Goal: Information Seeking & Learning: Learn about a topic

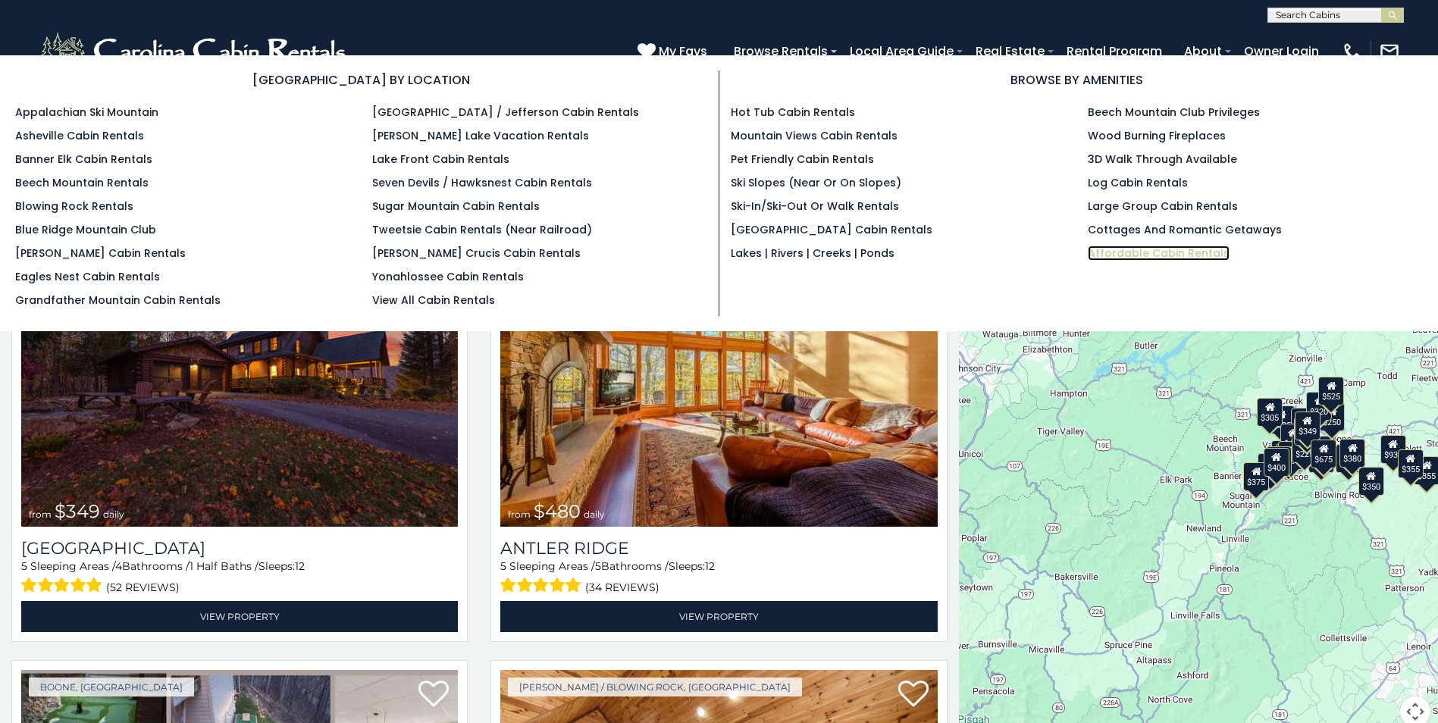
click at [1128, 250] on link "Affordable Cabin Rentals" at bounding box center [1159, 253] width 142 height 15
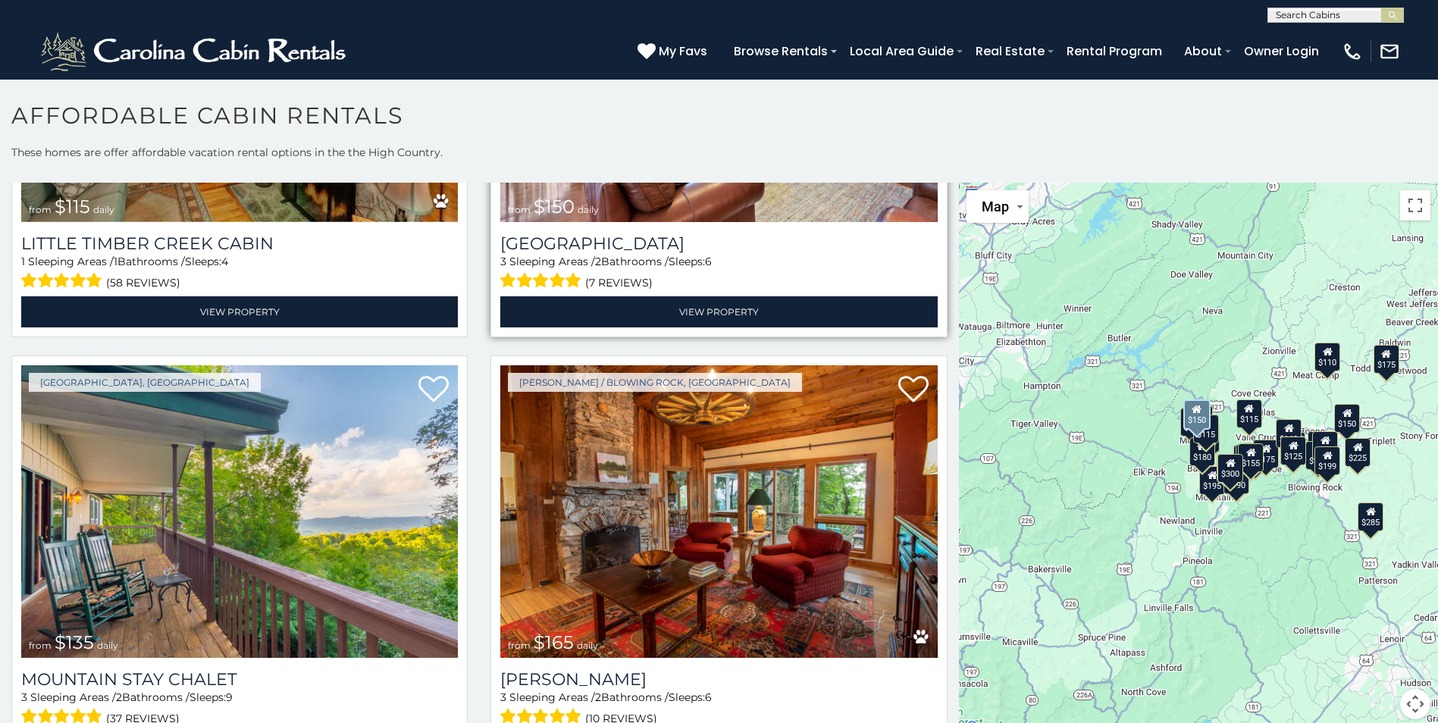
scroll to position [1743, 0]
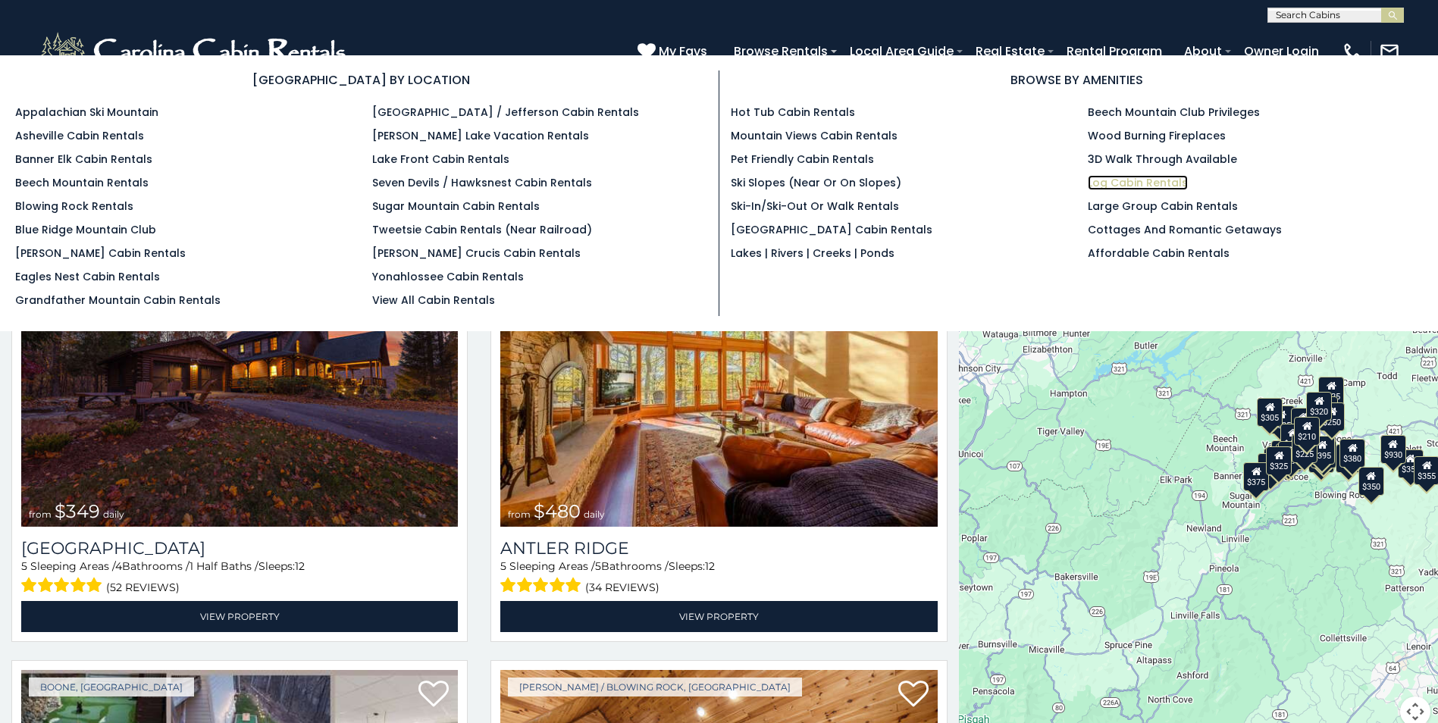
click at [1127, 185] on link "Log Cabin Rentals" at bounding box center [1138, 182] width 100 height 15
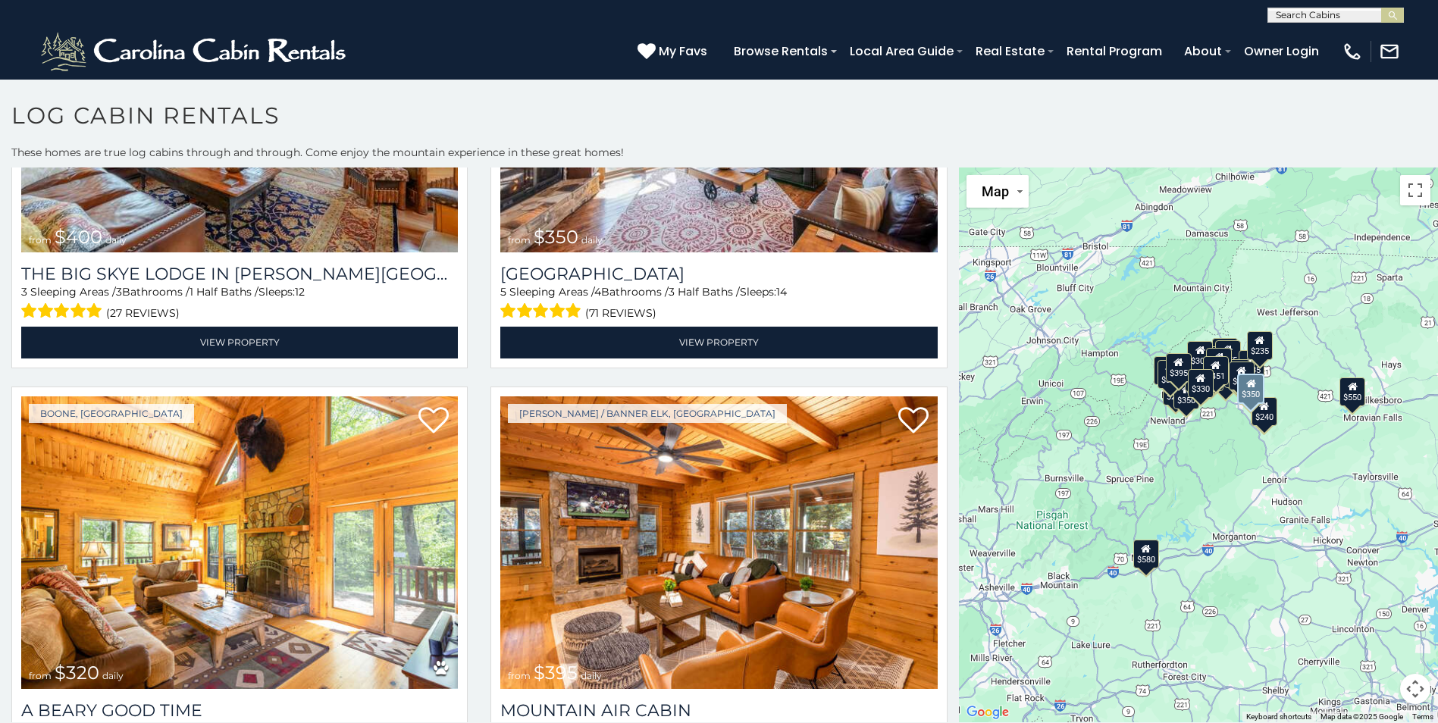
scroll to position [2501, 0]
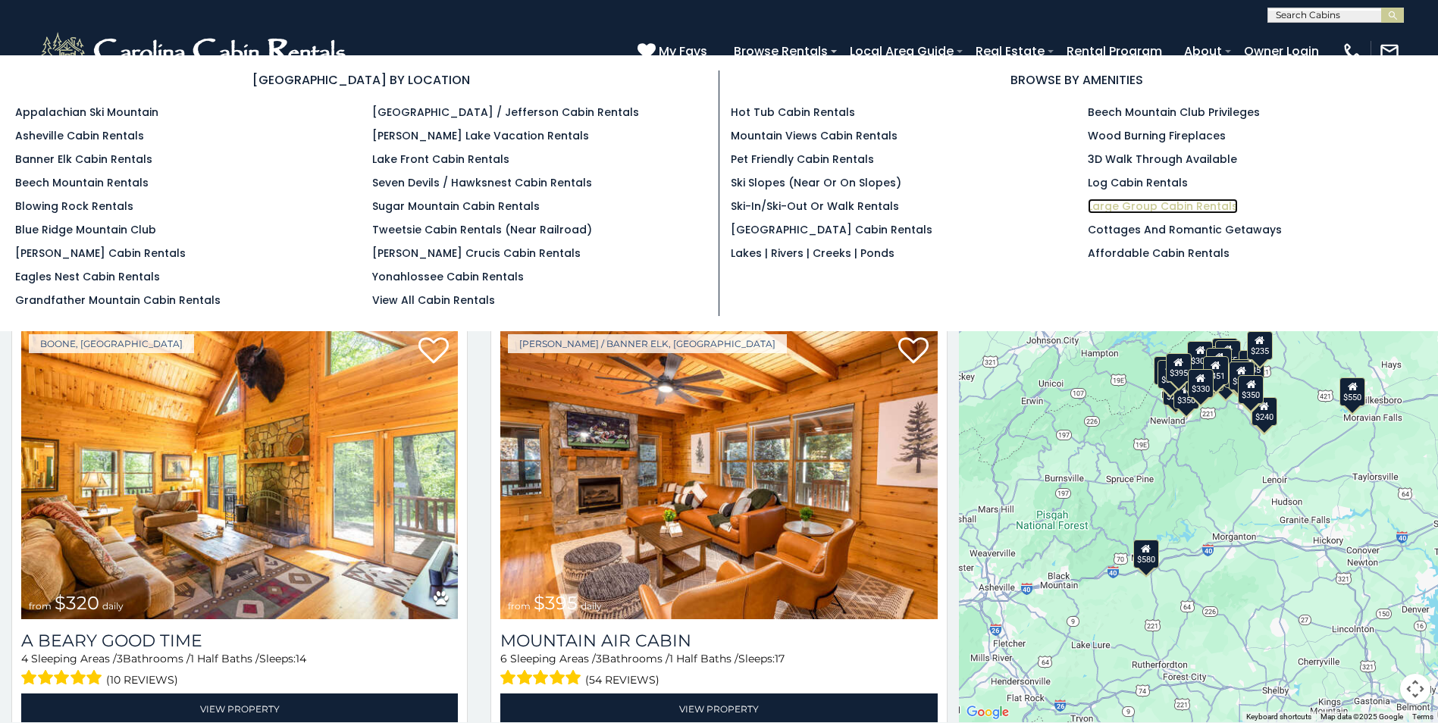
click at [1123, 205] on link "Large Group Cabin Rentals" at bounding box center [1163, 206] width 150 height 15
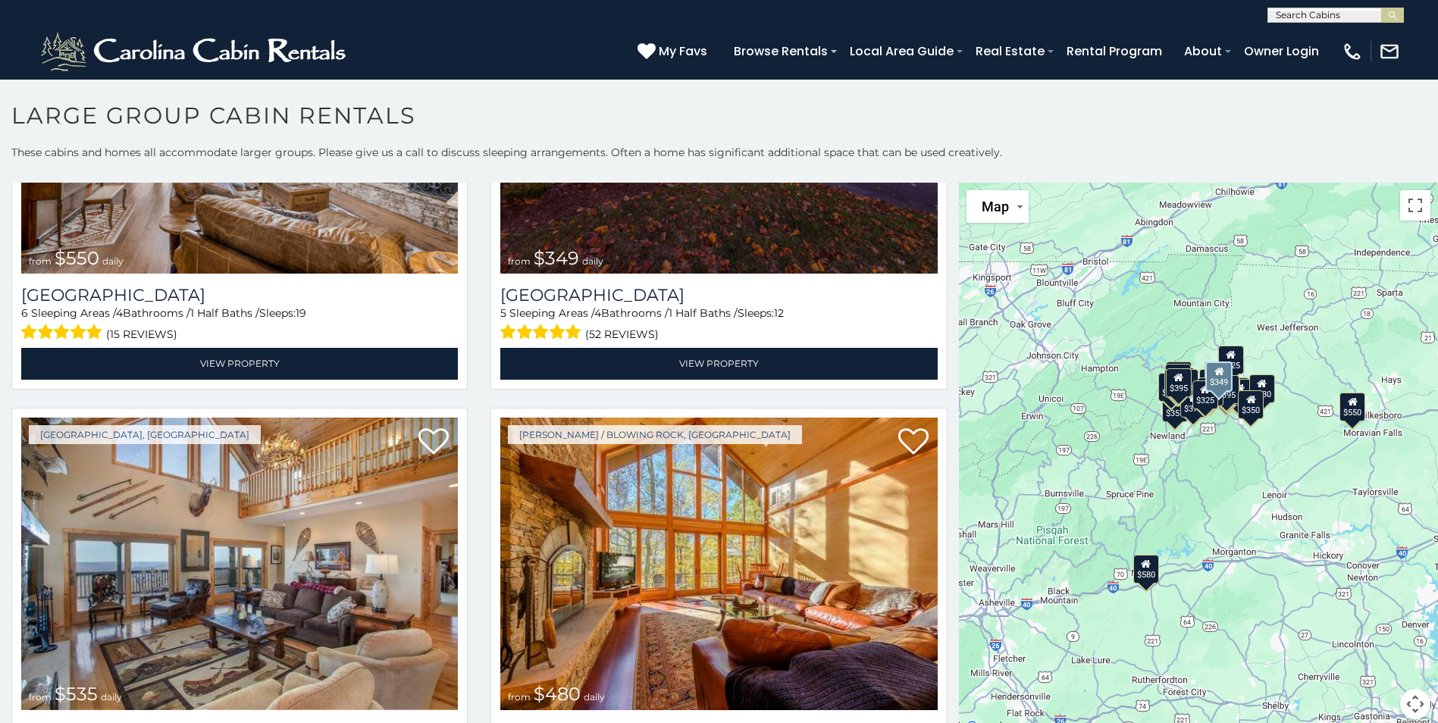
scroll to position [682, 0]
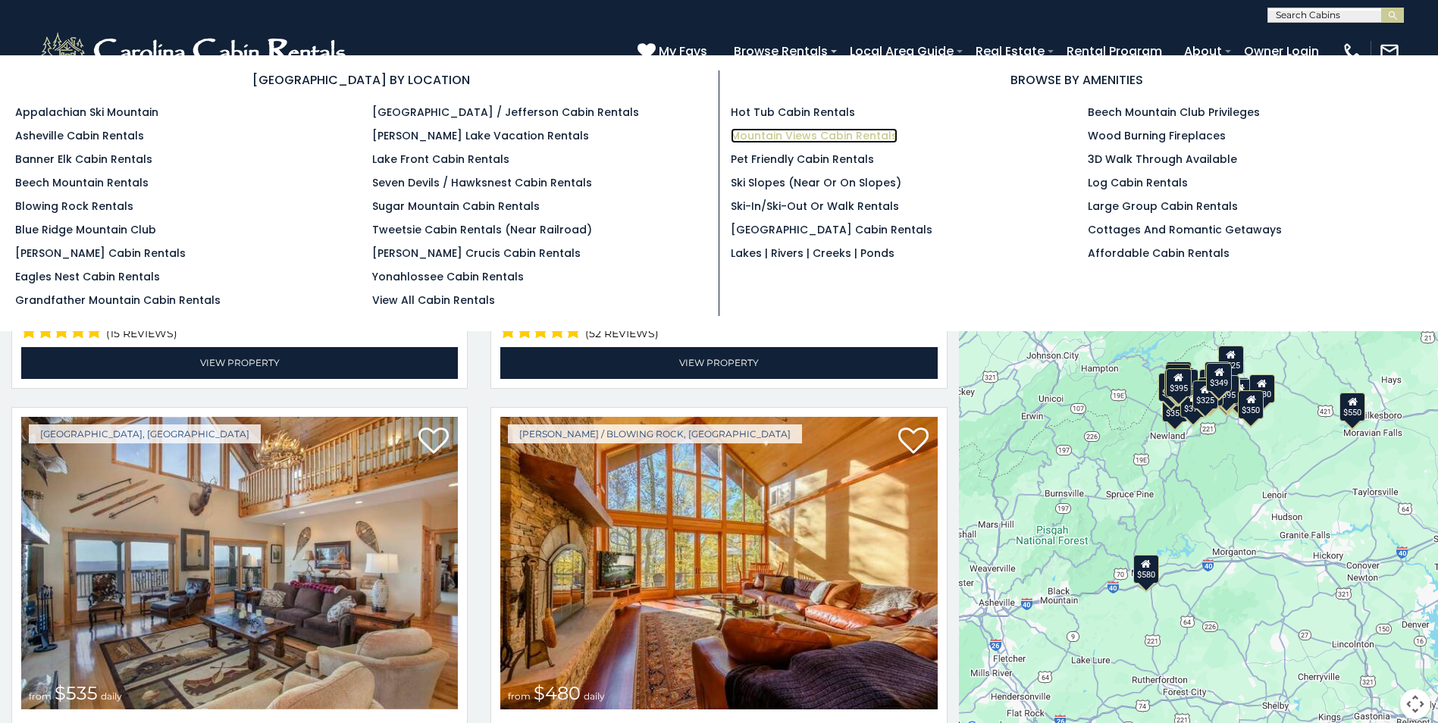
click at [783, 135] on link "Mountain Views Cabin Rentals" at bounding box center [814, 135] width 167 height 15
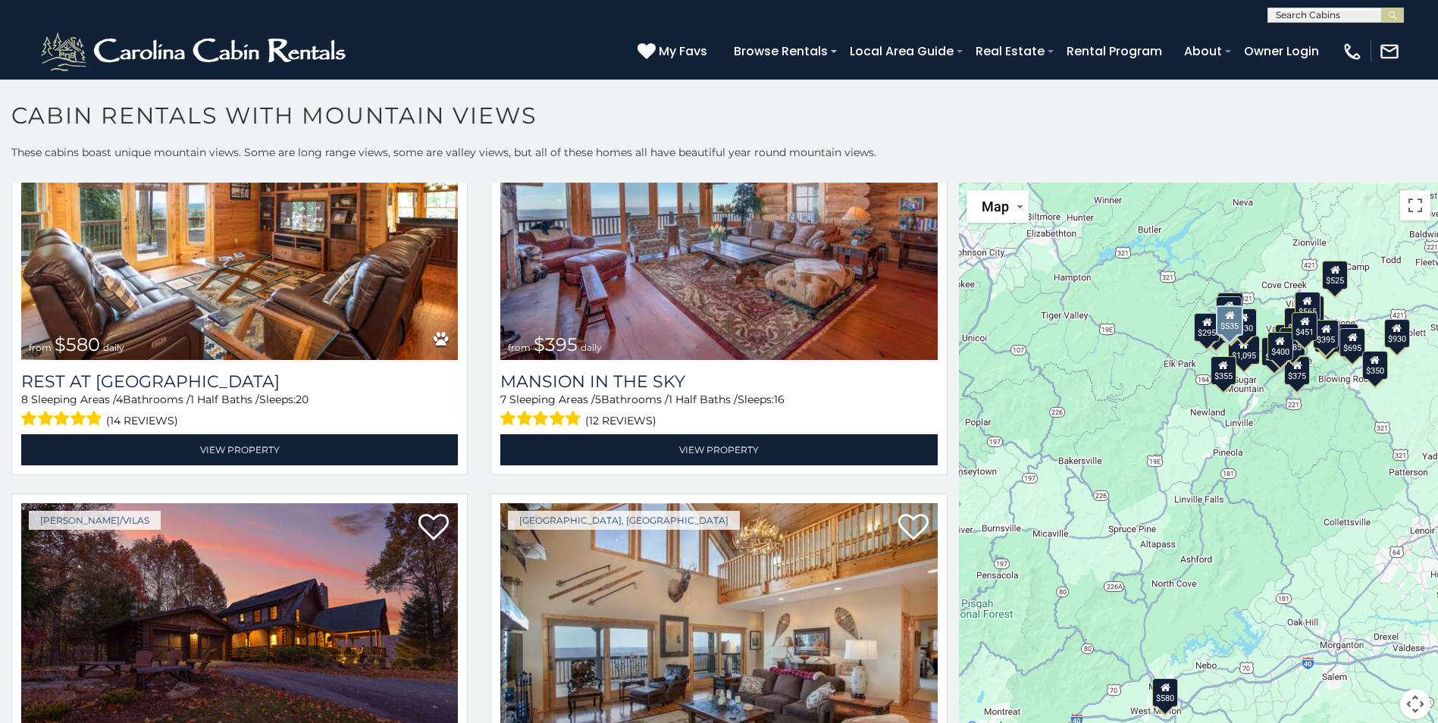
scroll to position [76, 0]
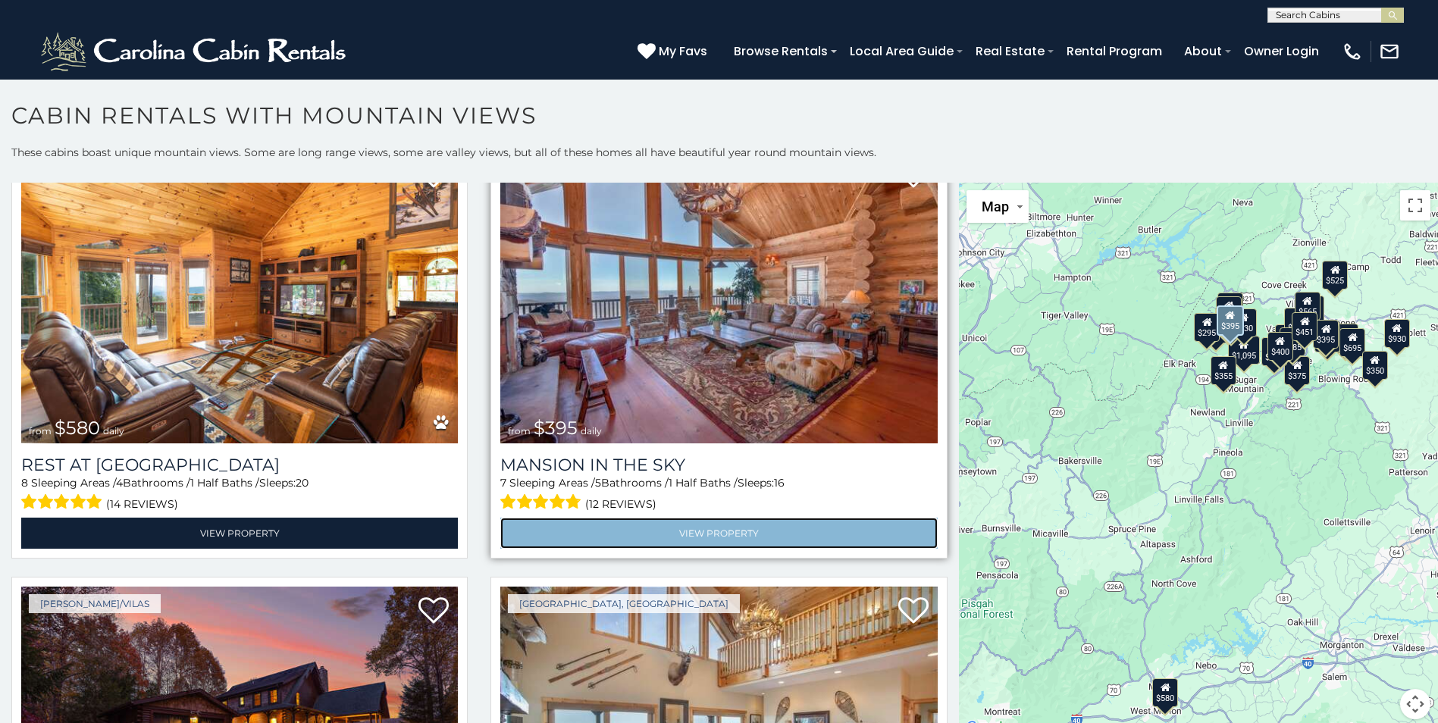
click at [727, 526] on link "View Property" at bounding box center [718, 533] width 437 height 31
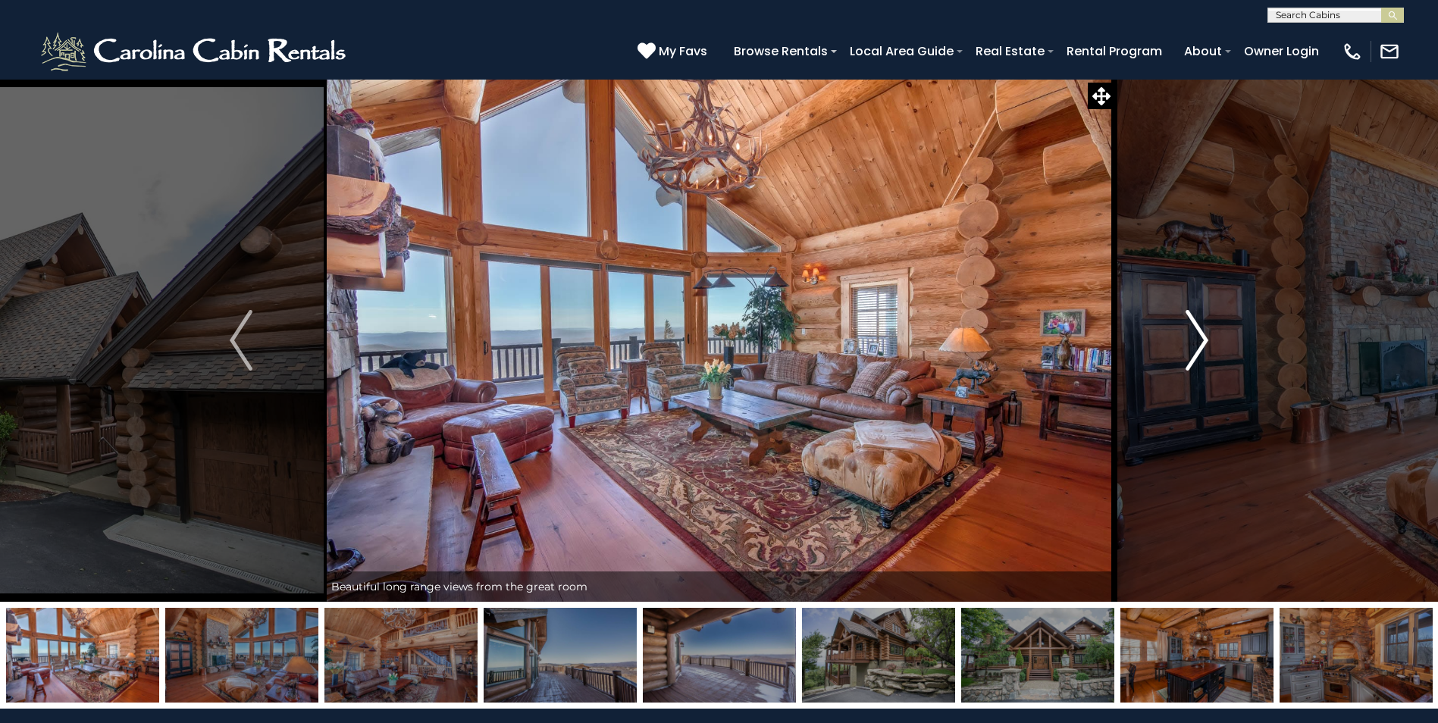
click at [1204, 346] on img "Next" at bounding box center [1196, 340] width 23 height 61
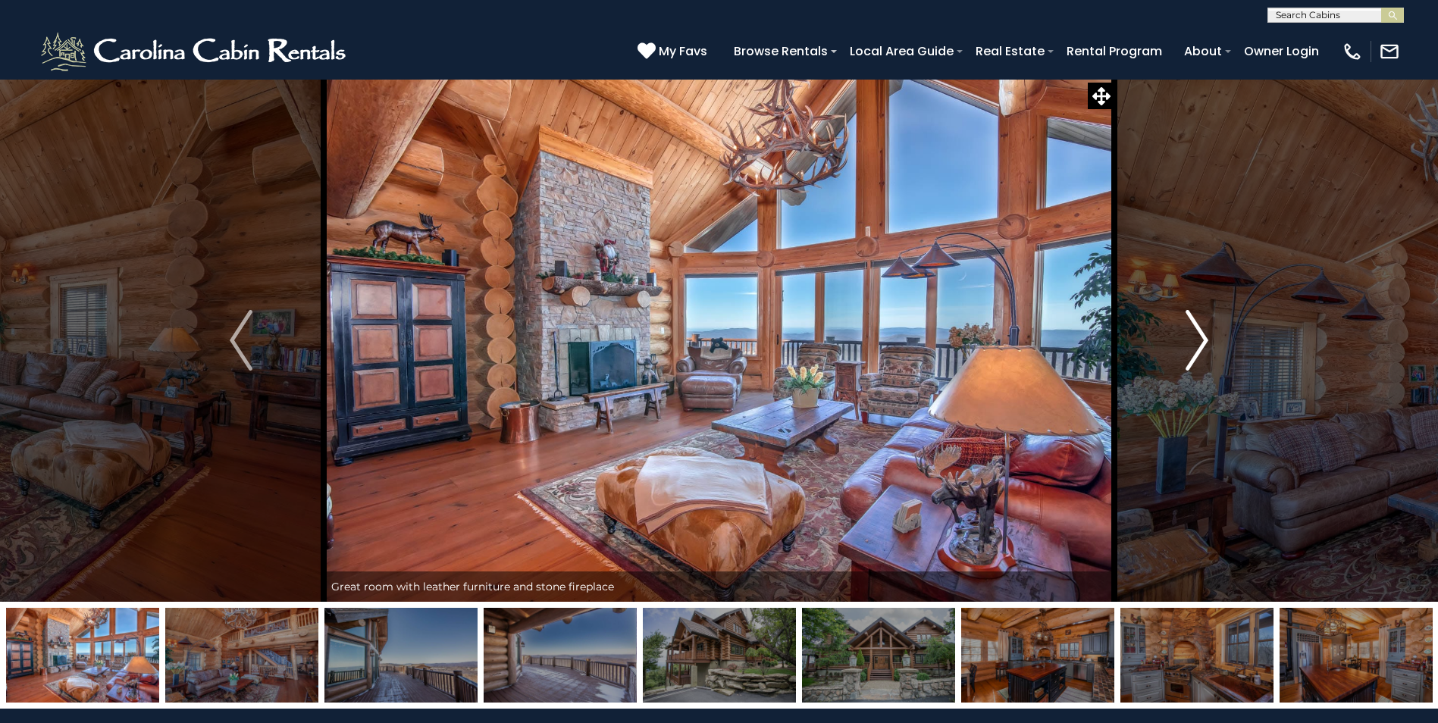
click at [1204, 346] on img "Next" at bounding box center [1196, 340] width 23 height 61
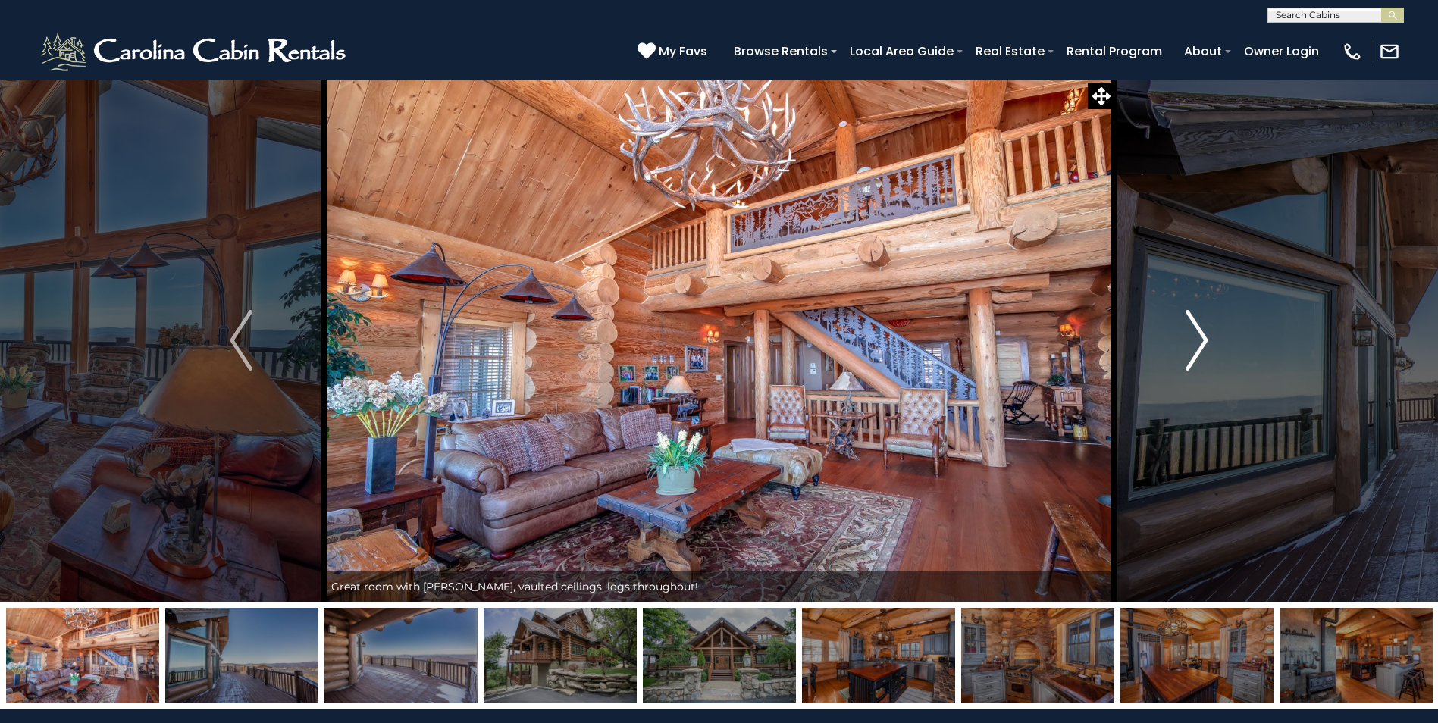
click at [1204, 346] on img "Next" at bounding box center [1196, 340] width 23 height 61
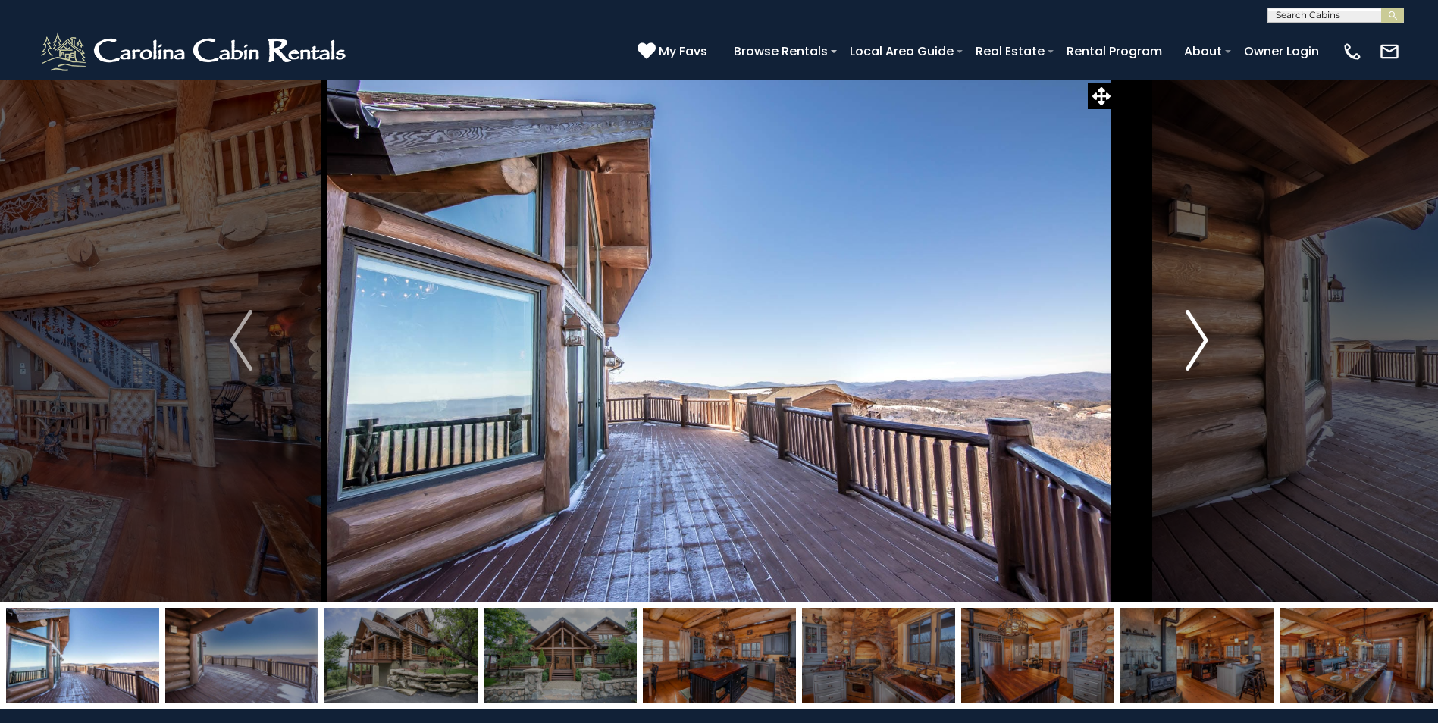
click at [1204, 346] on img "Next" at bounding box center [1196, 340] width 23 height 61
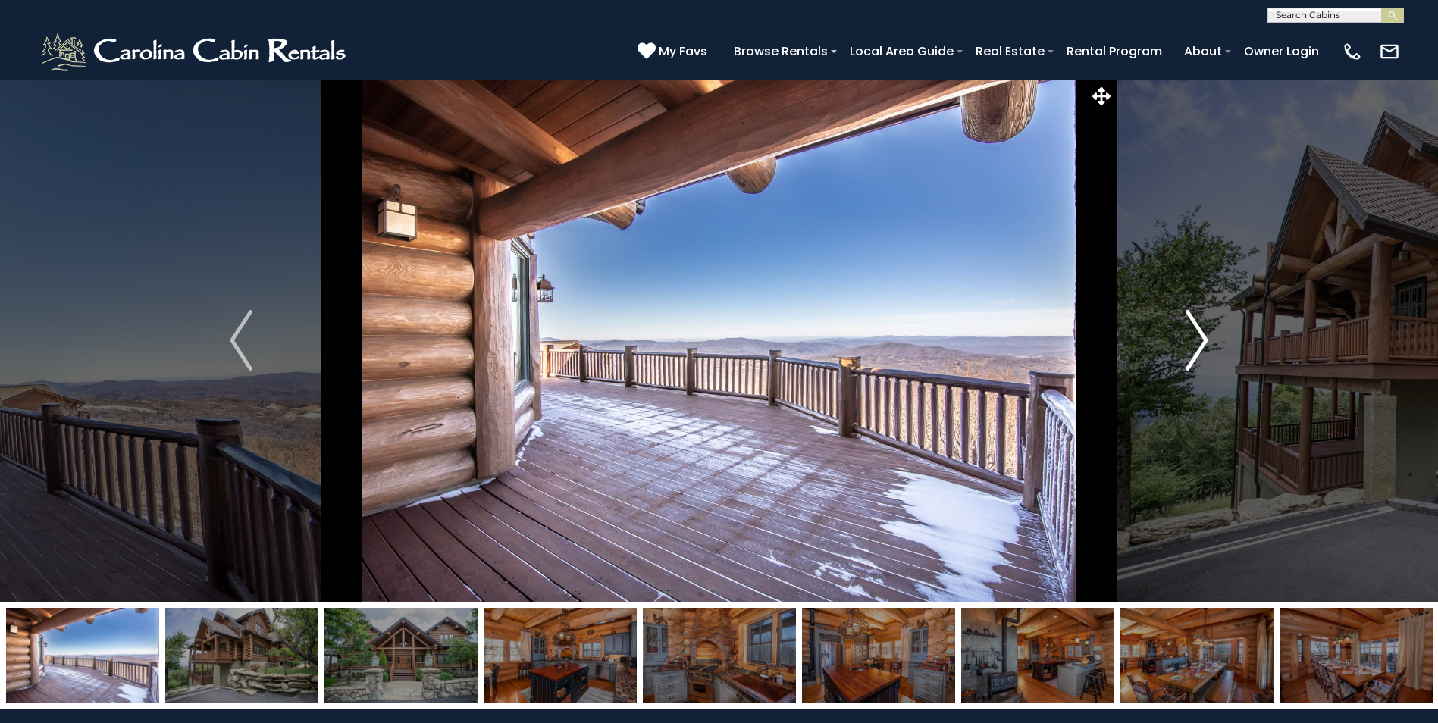
click at [1204, 346] on img "Next" at bounding box center [1196, 340] width 23 height 61
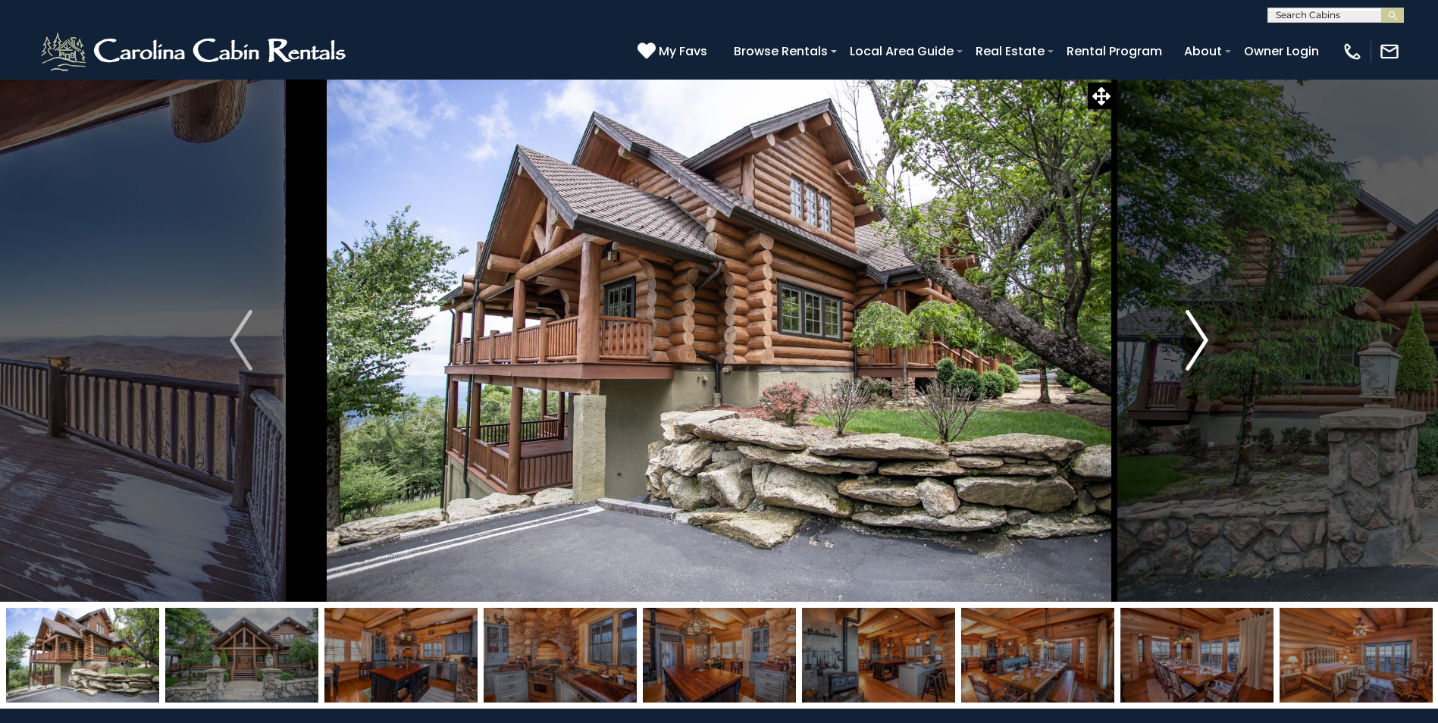
click at [1204, 346] on img "Next" at bounding box center [1196, 340] width 23 height 61
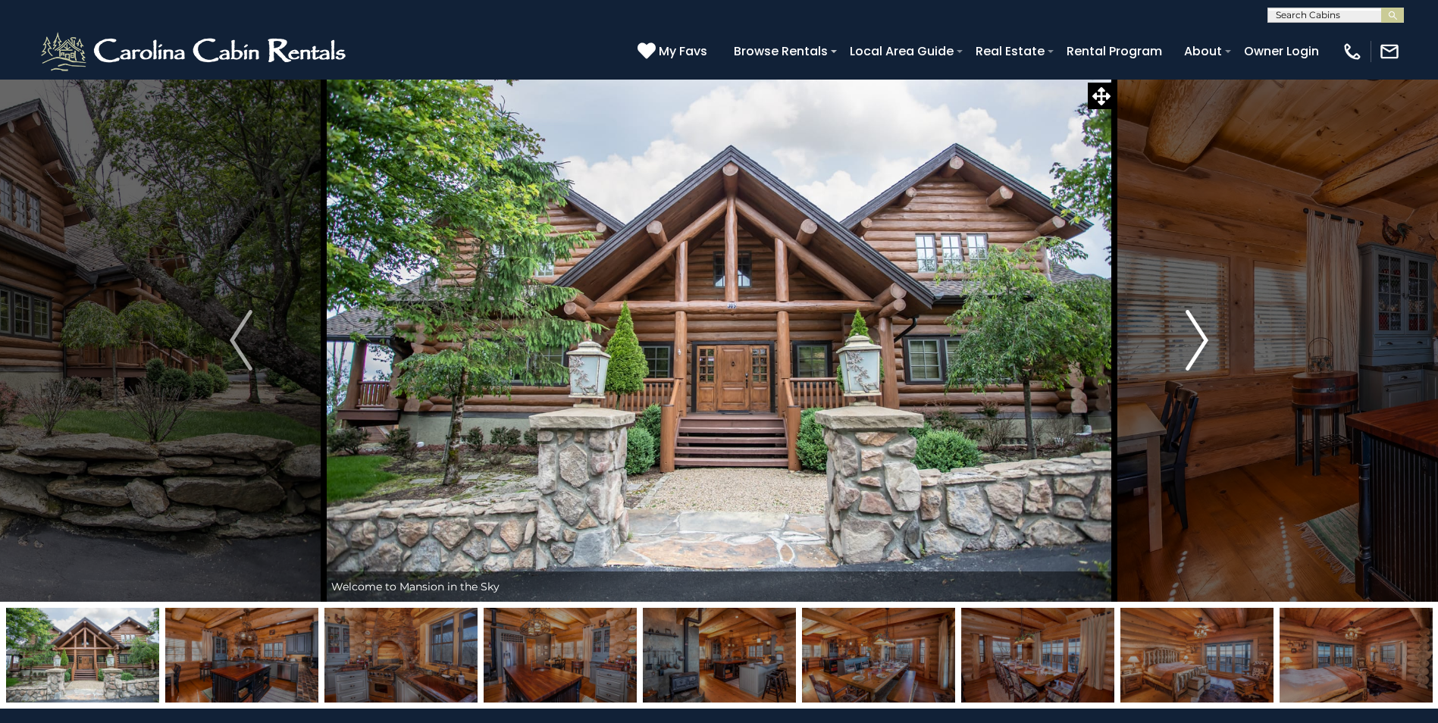
click at [1204, 346] on img "Next" at bounding box center [1196, 340] width 23 height 61
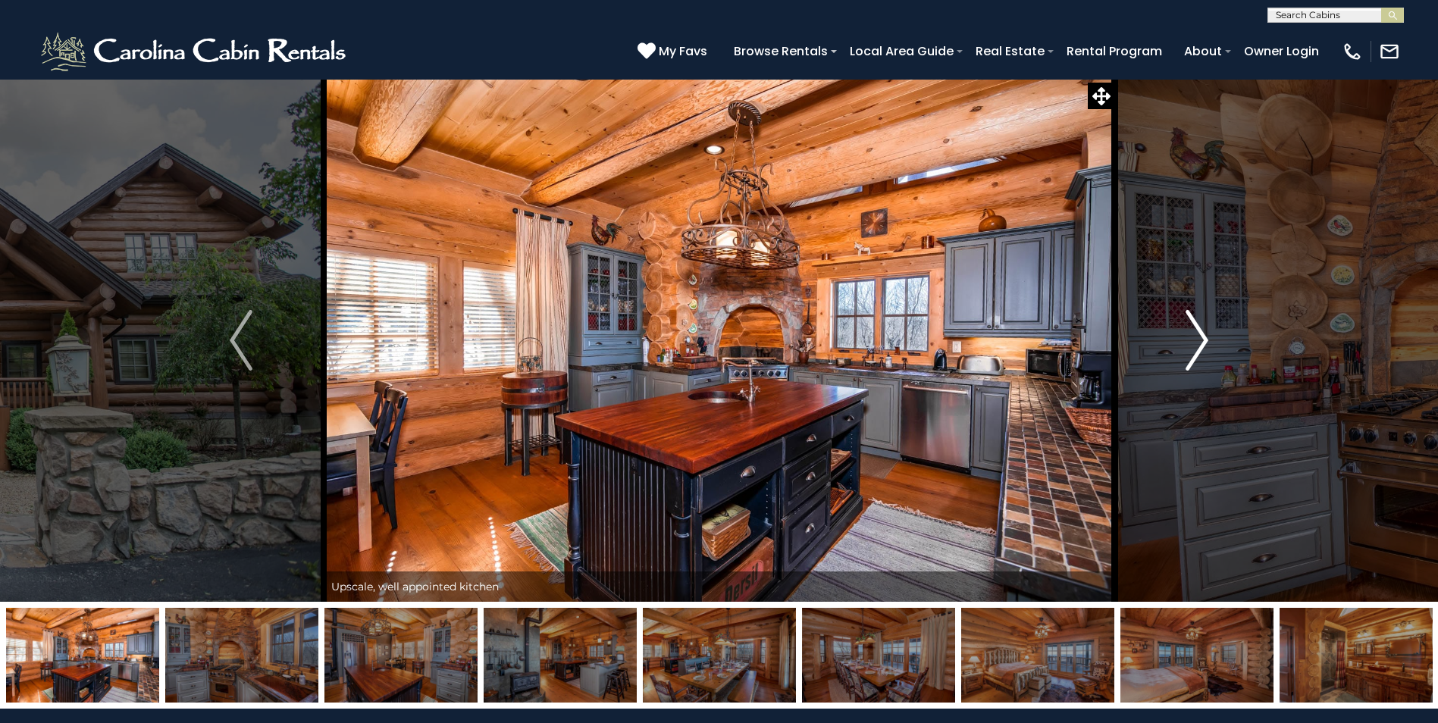
click at [1204, 346] on img "Next" at bounding box center [1196, 340] width 23 height 61
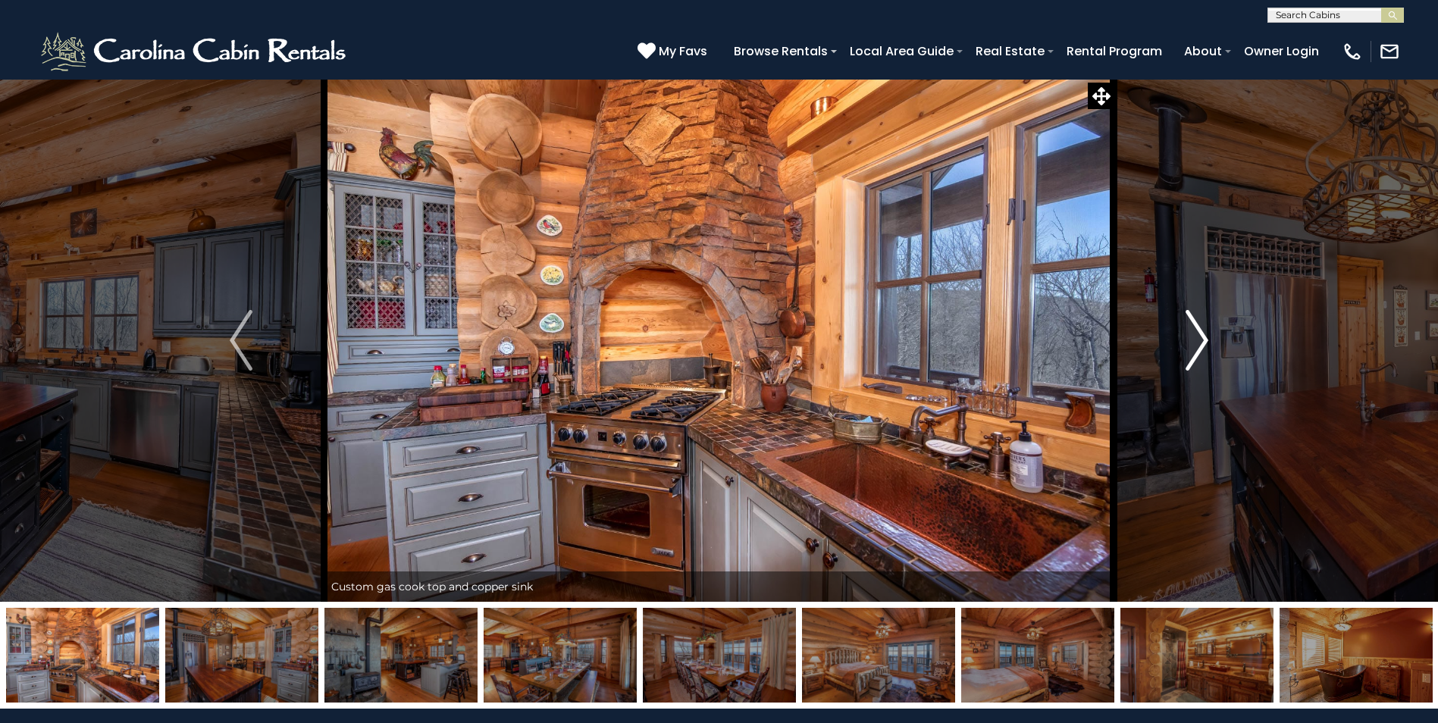
click at [1204, 346] on img "Next" at bounding box center [1196, 340] width 23 height 61
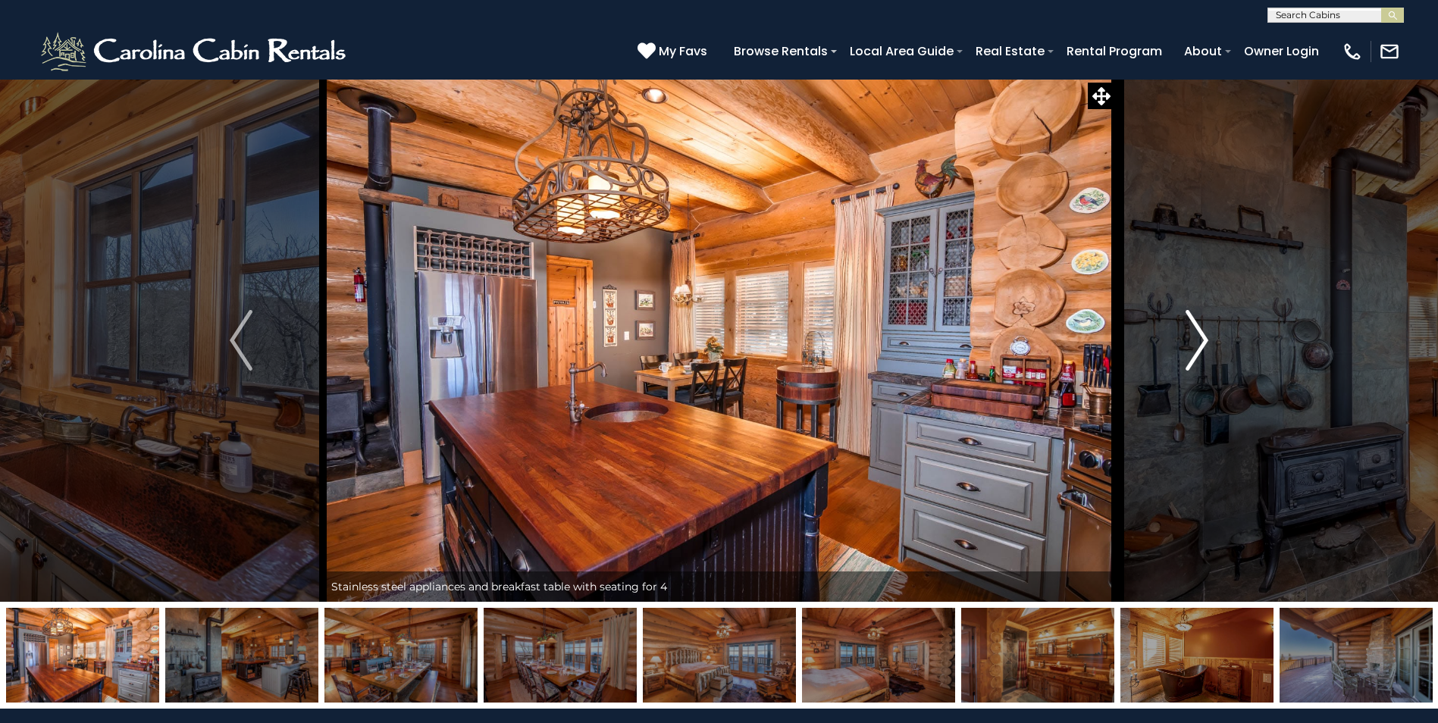
click at [1204, 346] on img "Next" at bounding box center [1196, 340] width 23 height 61
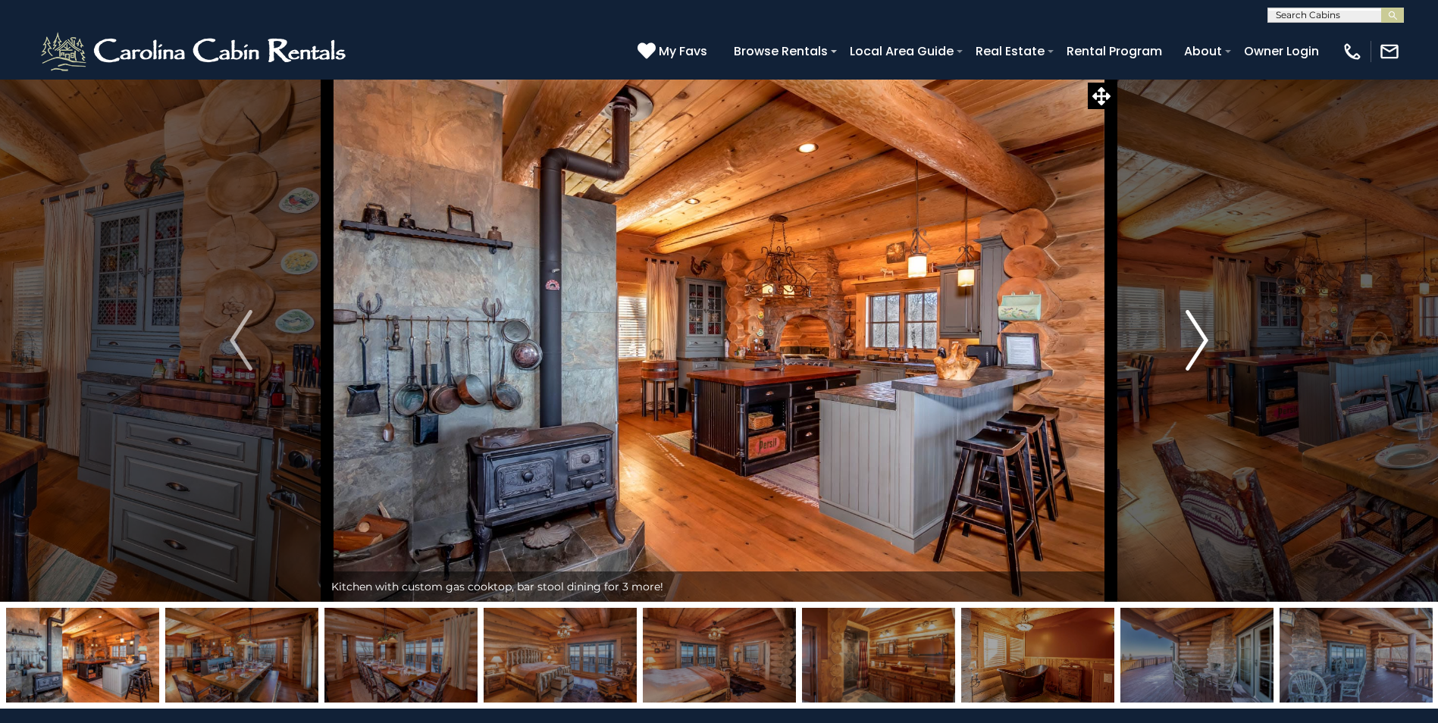
click at [1204, 346] on img "Next" at bounding box center [1196, 340] width 23 height 61
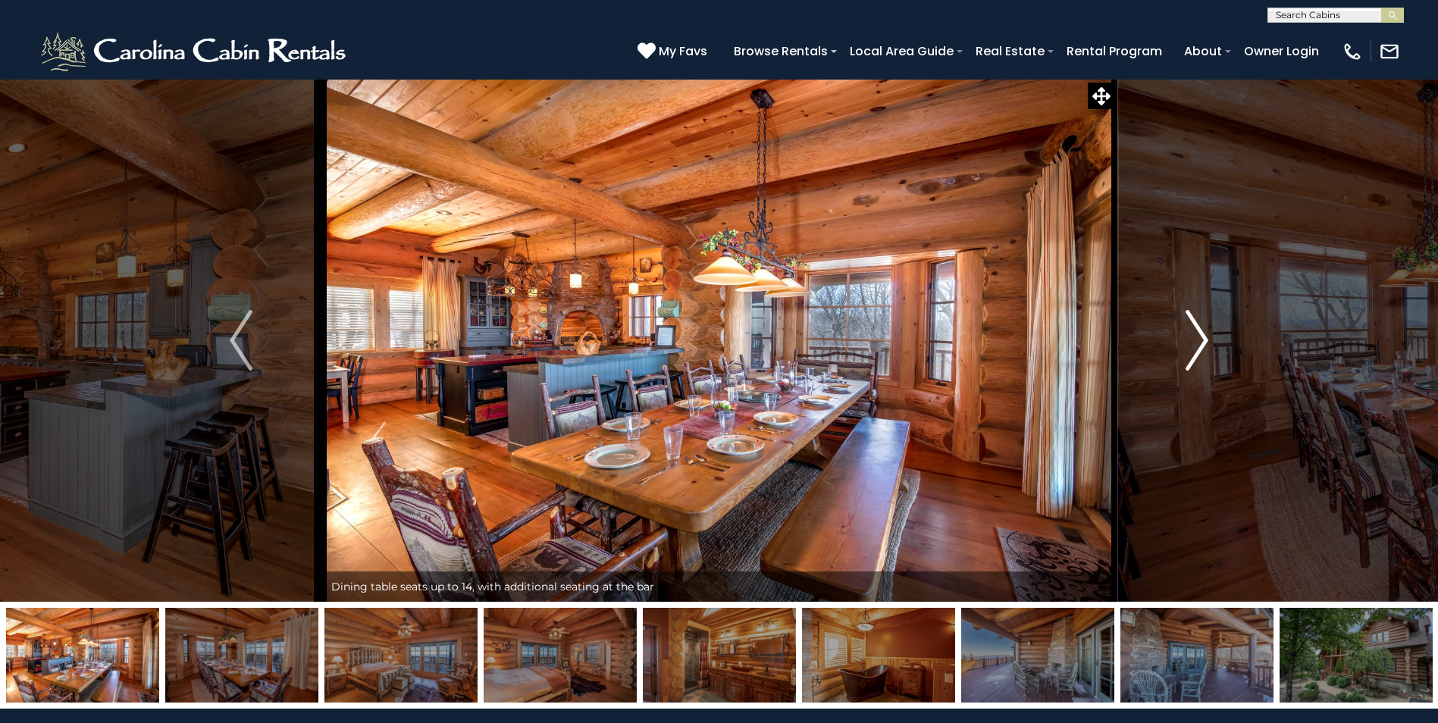
click at [1204, 346] on img "Next" at bounding box center [1196, 340] width 23 height 61
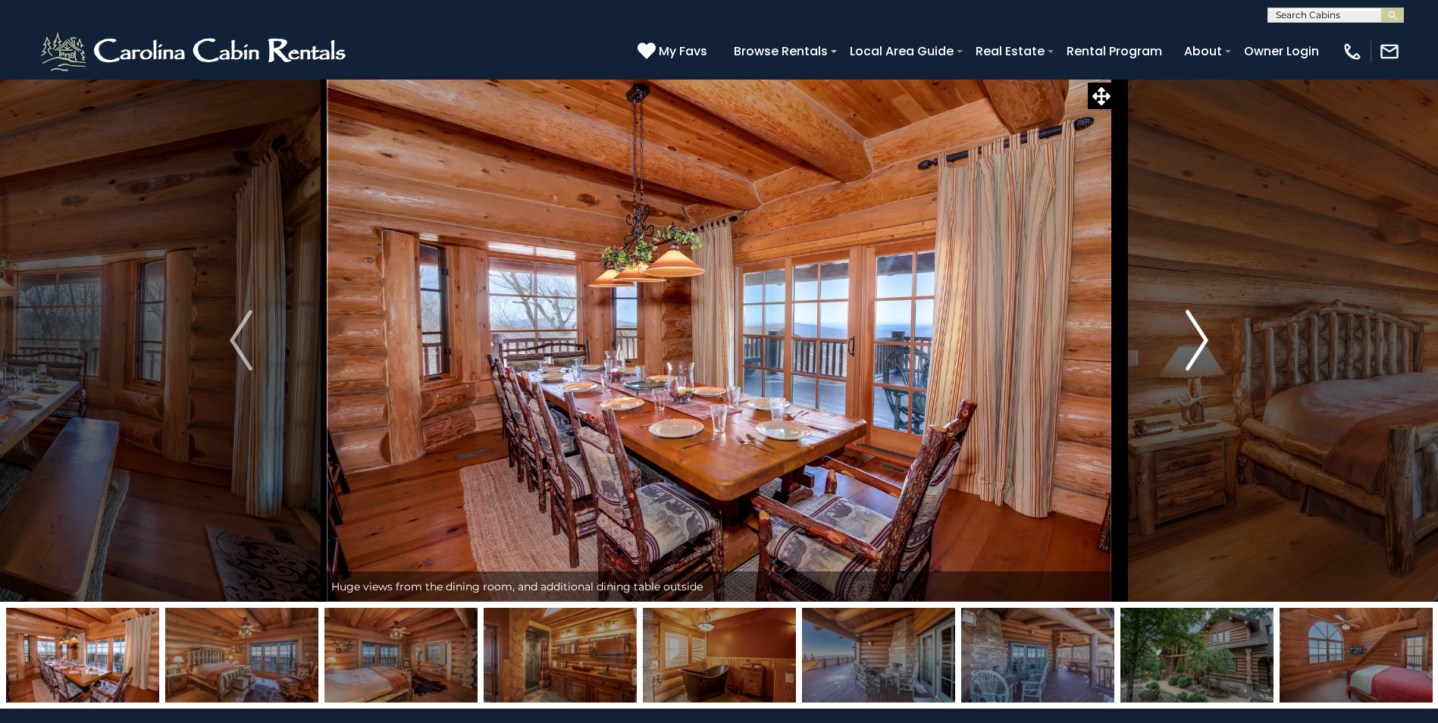
click at [1204, 346] on img "Next" at bounding box center [1196, 340] width 23 height 61
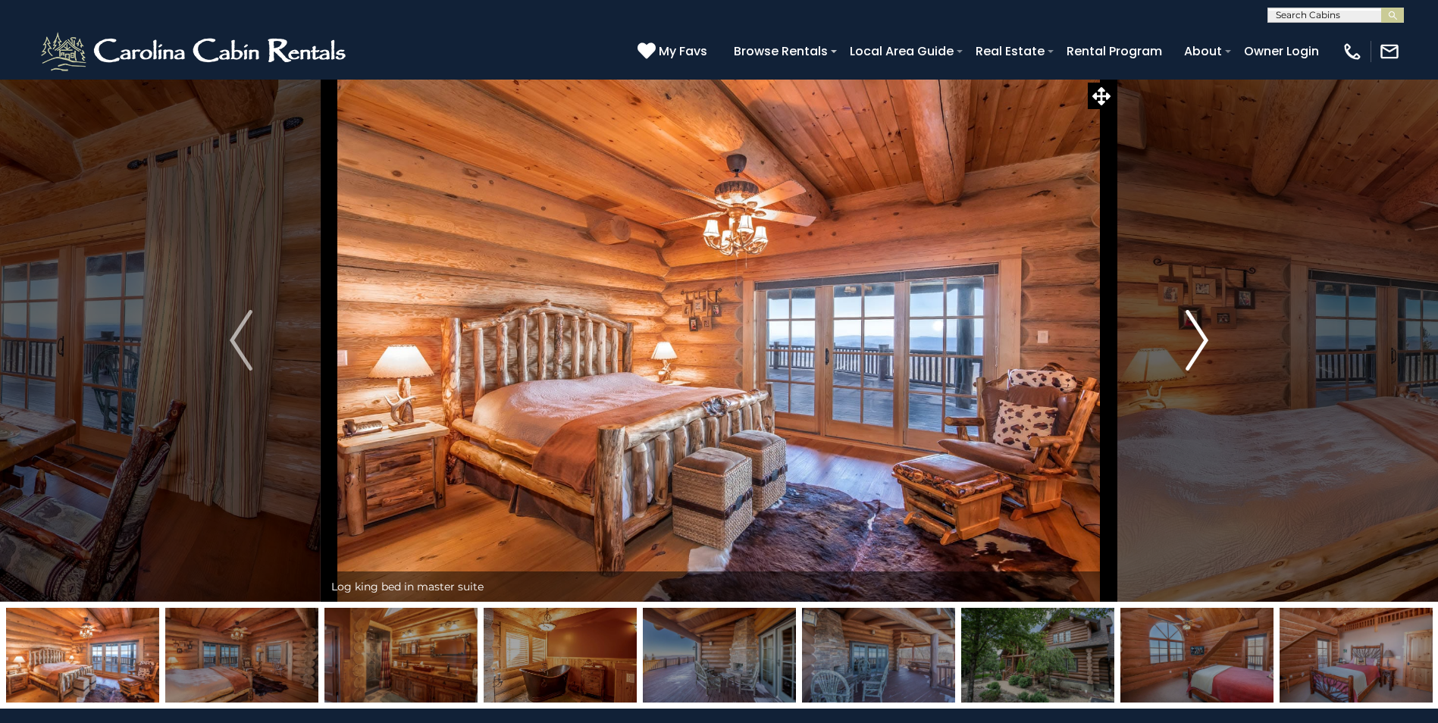
click at [1204, 346] on img "Next" at bounding box center [1196, 340] width 23 height 61
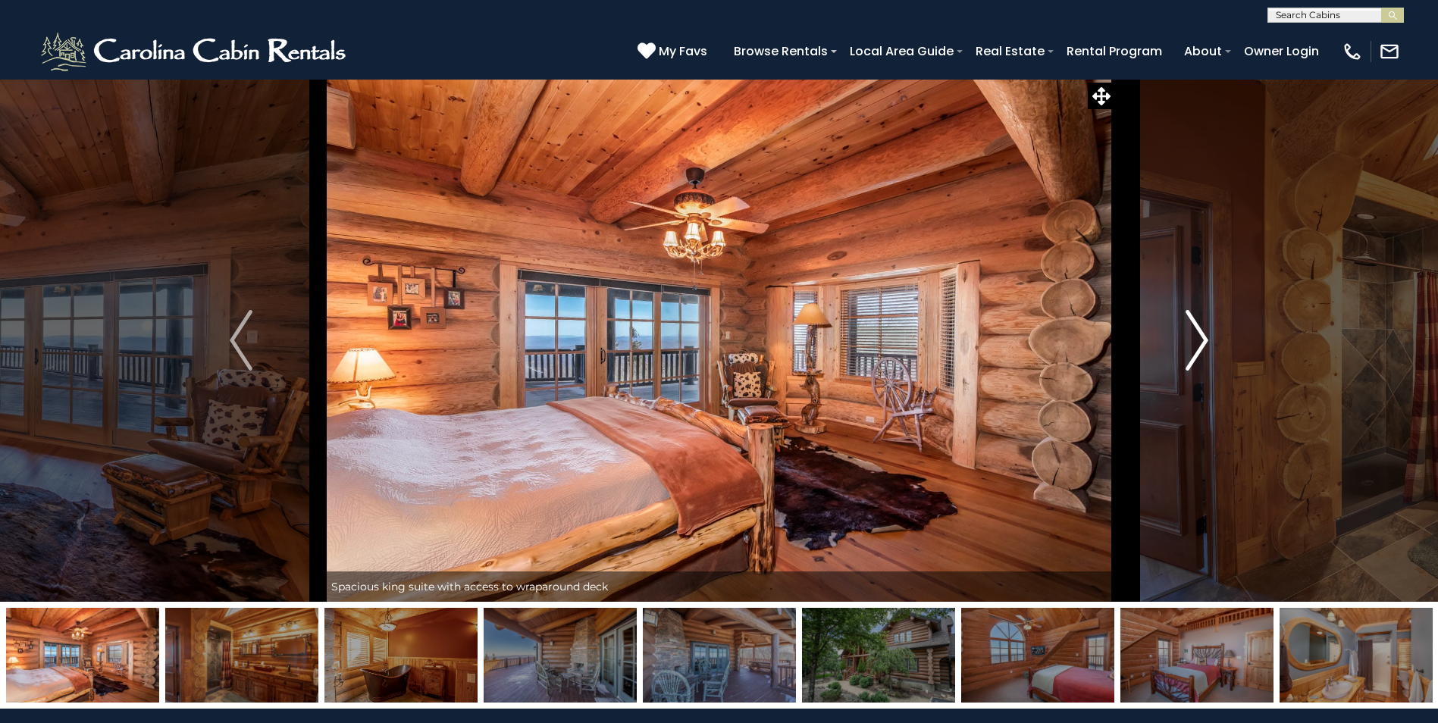
click at [1204, 346] on img "Next" at bounding box center [1196, 340] width 23 height 61
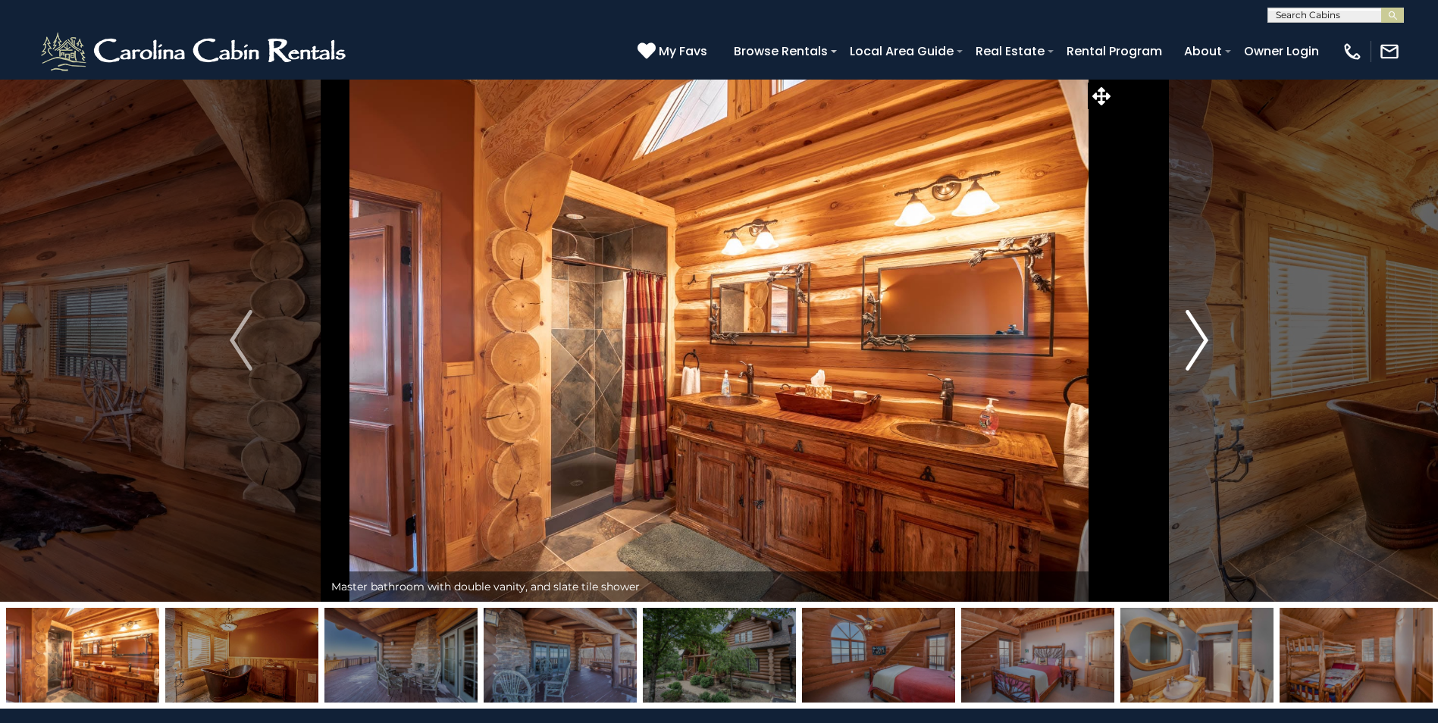
click at [1204, 346] on img "Next" at bounding box center [1196, 340] width 23 height 61
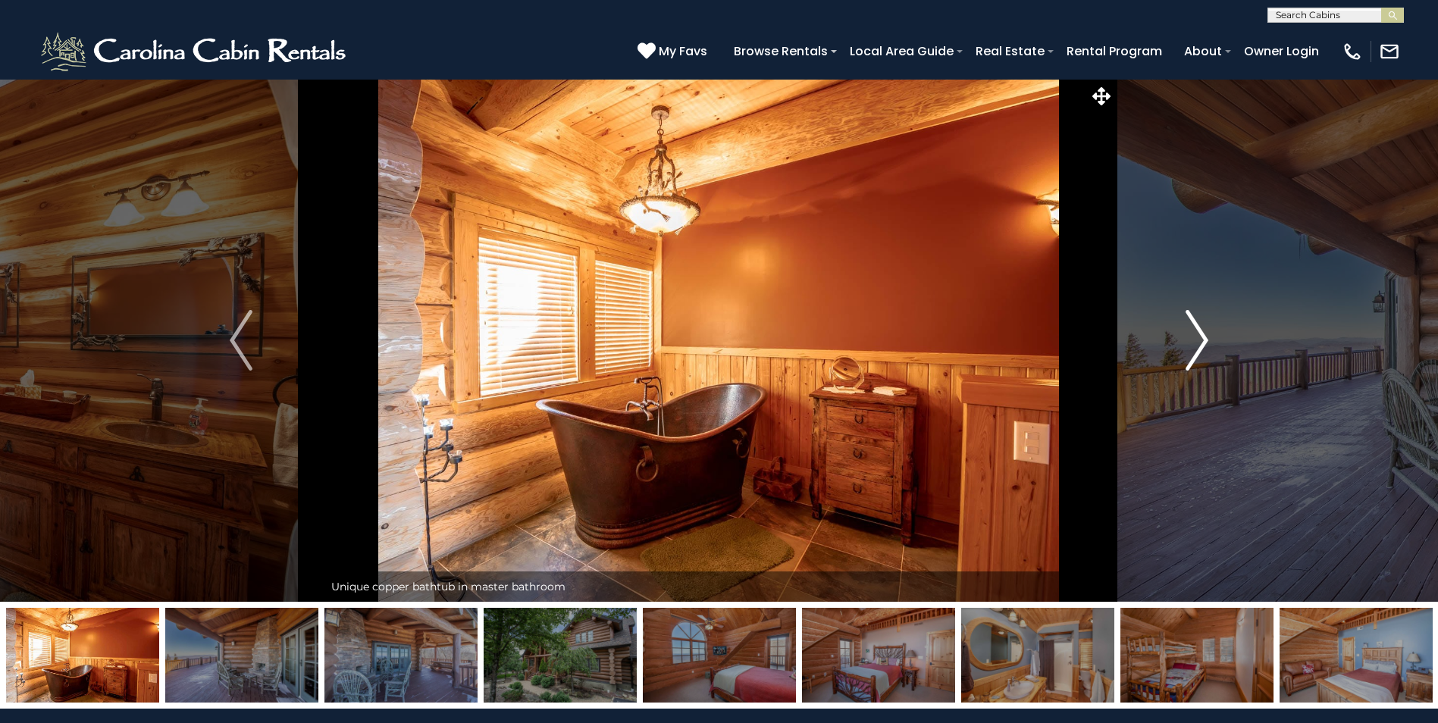
click at [1204, 346] on img "Next" at bounding box center [1196, 340] width 23 height 61
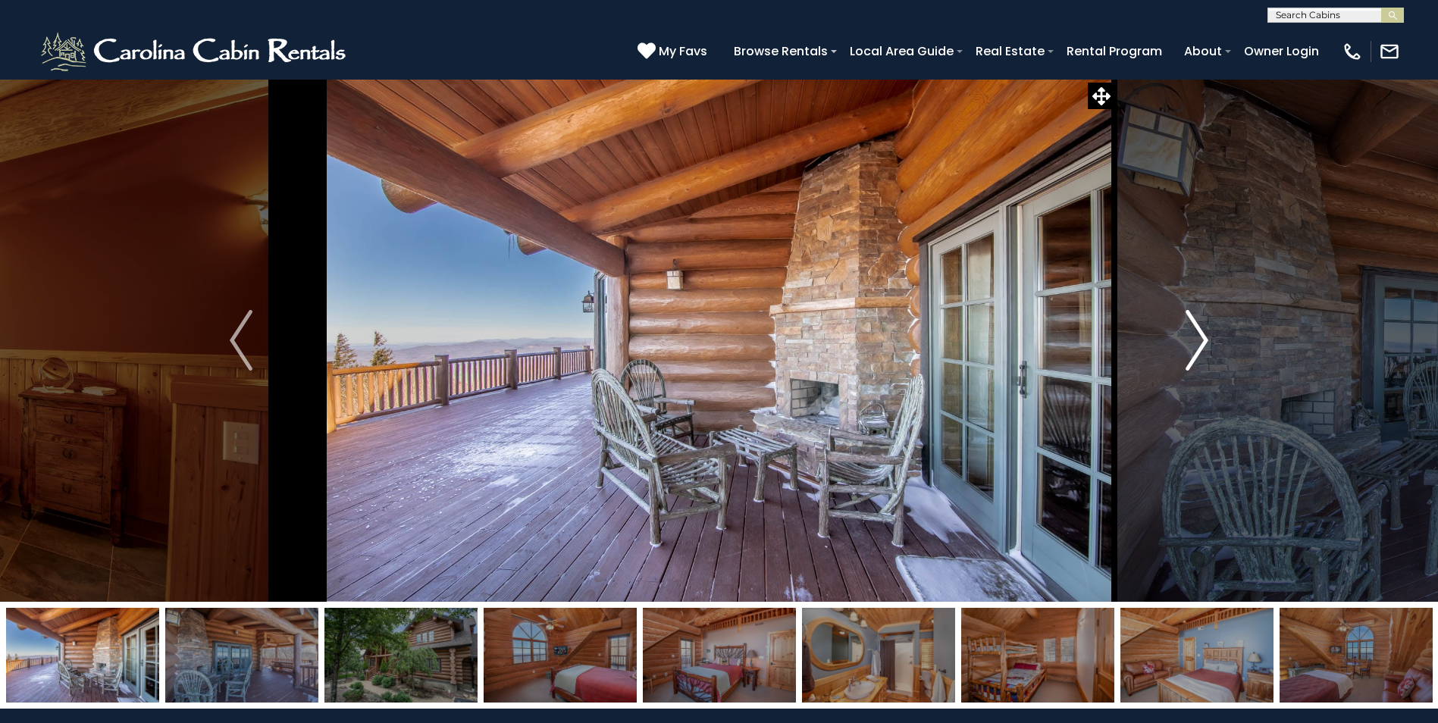
click at [1204, 346] on img "Next" at bounding box center [1196, 340] width 23 height 61
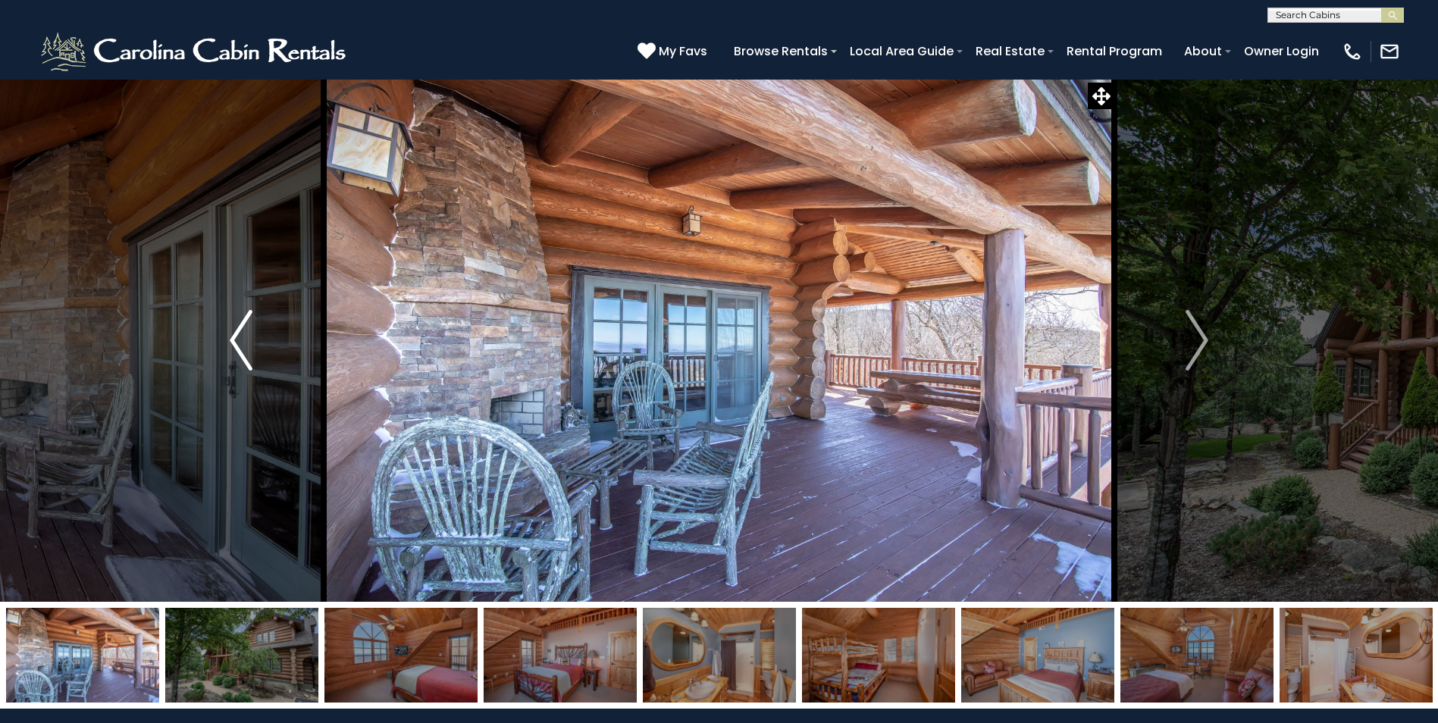
click at [242, 349] on img "Previous" at bounding box center [241, 340] width 23 height 61
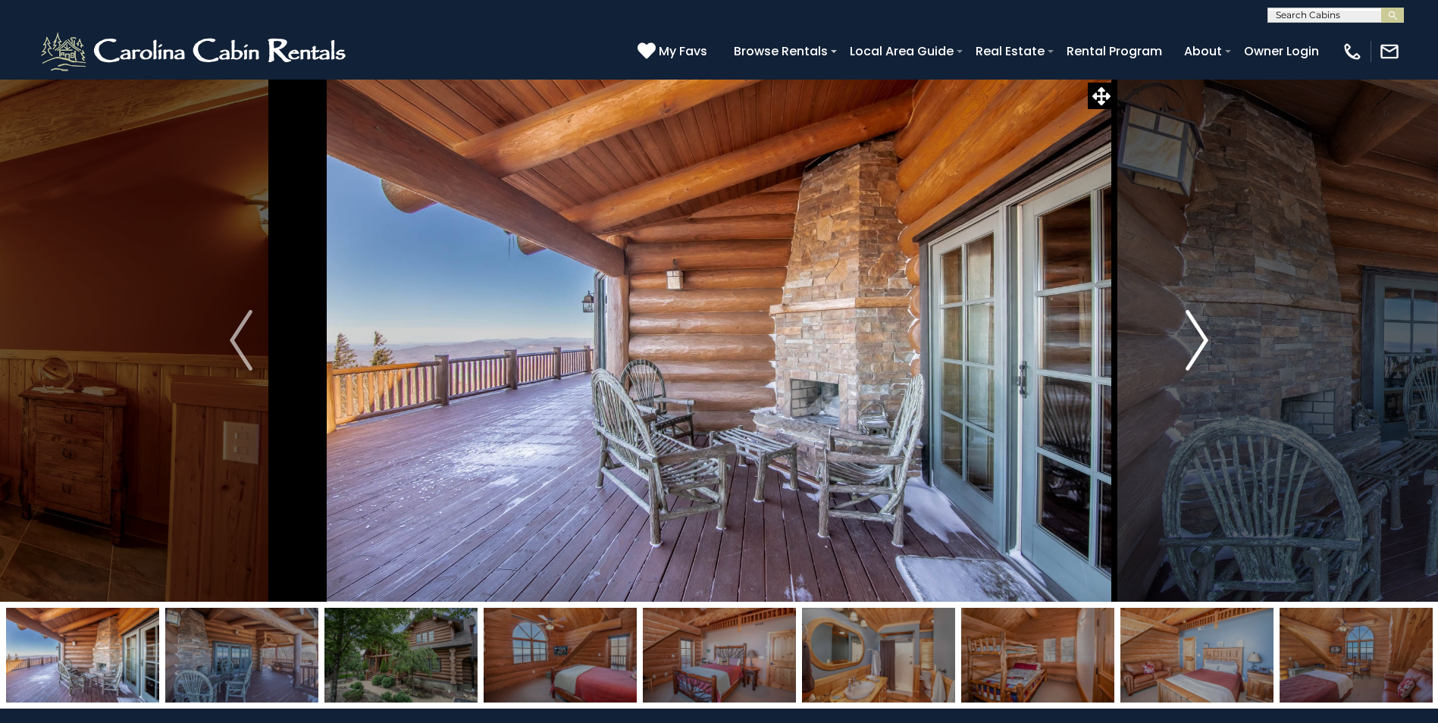
click at [1193, 333] on img "Next" at bounding box center [1196, 340] width 23 height 61
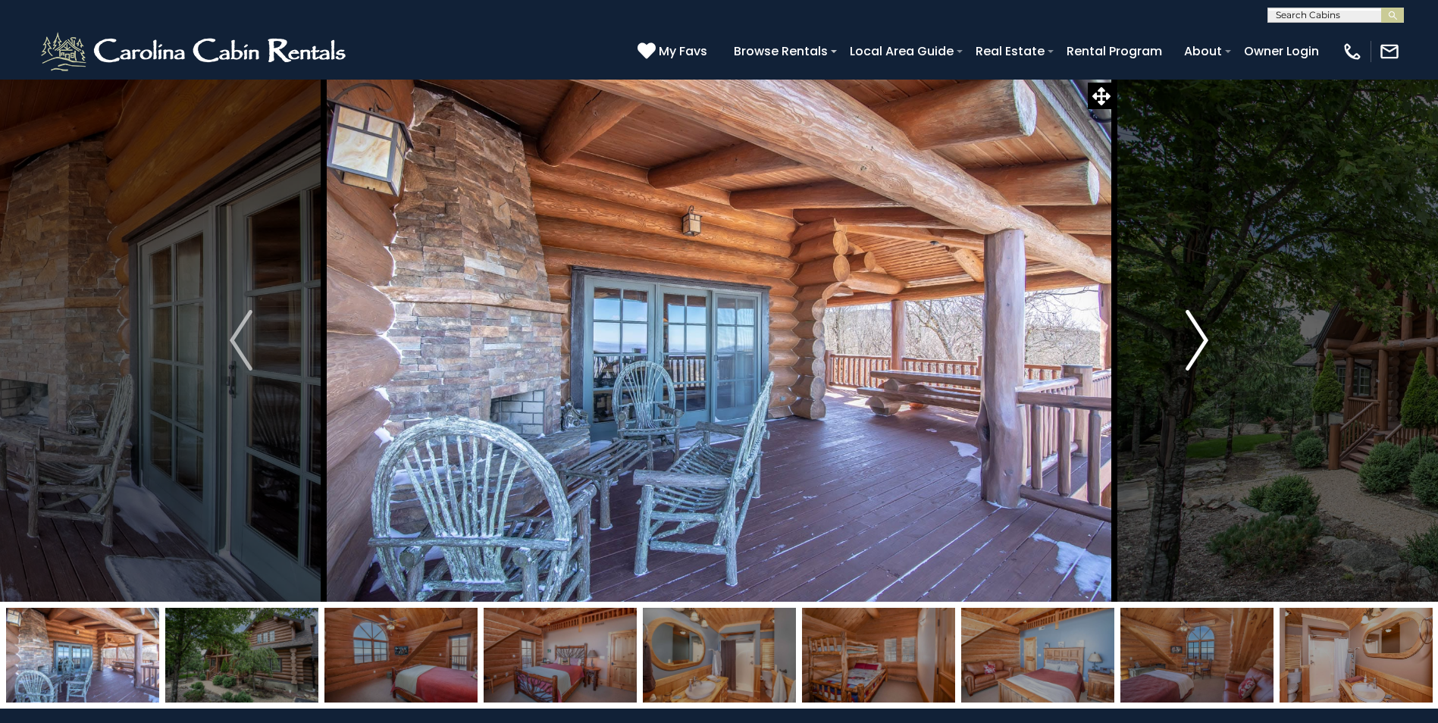
click at [1193, 333] on img "Next" at bounding box center [1196, 340] width 23 height 61
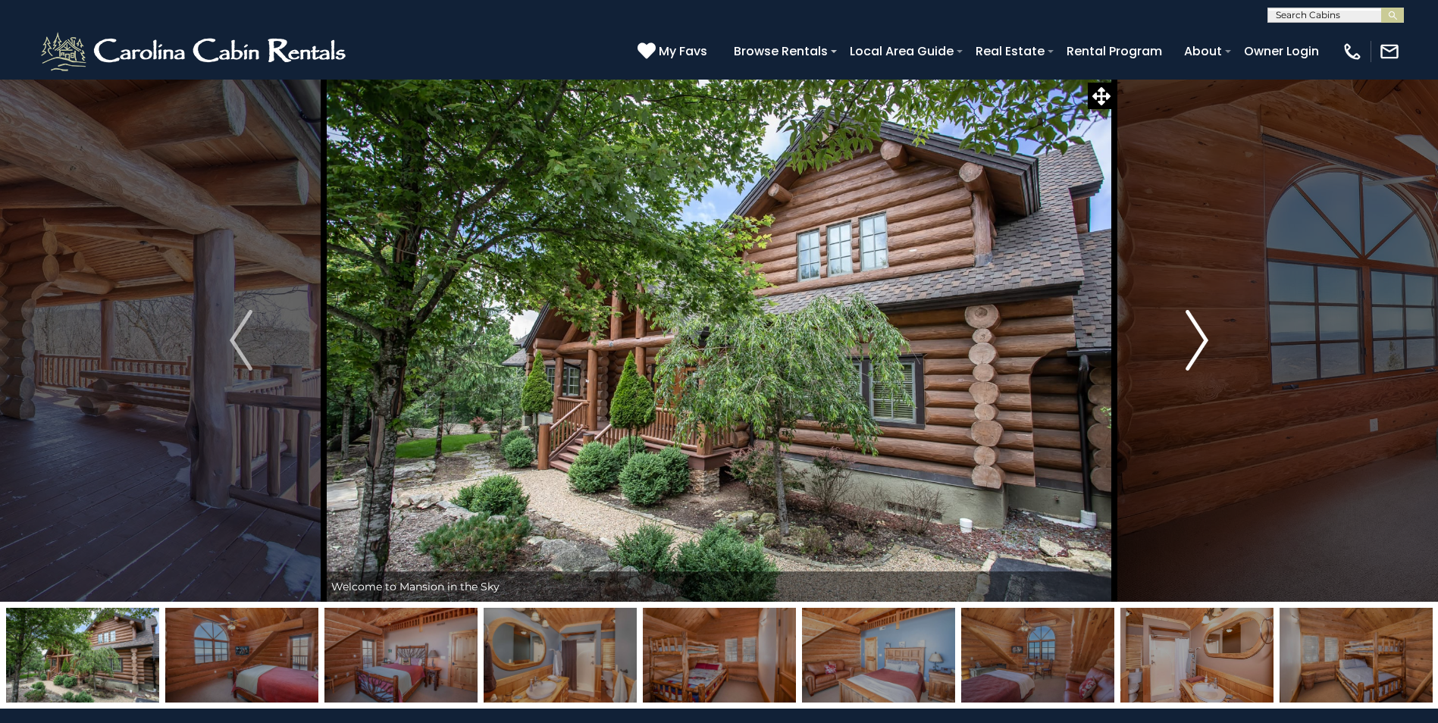
click at [1194, 333] on img "Next" at bounding box center [1196, 340] width 23 height 61
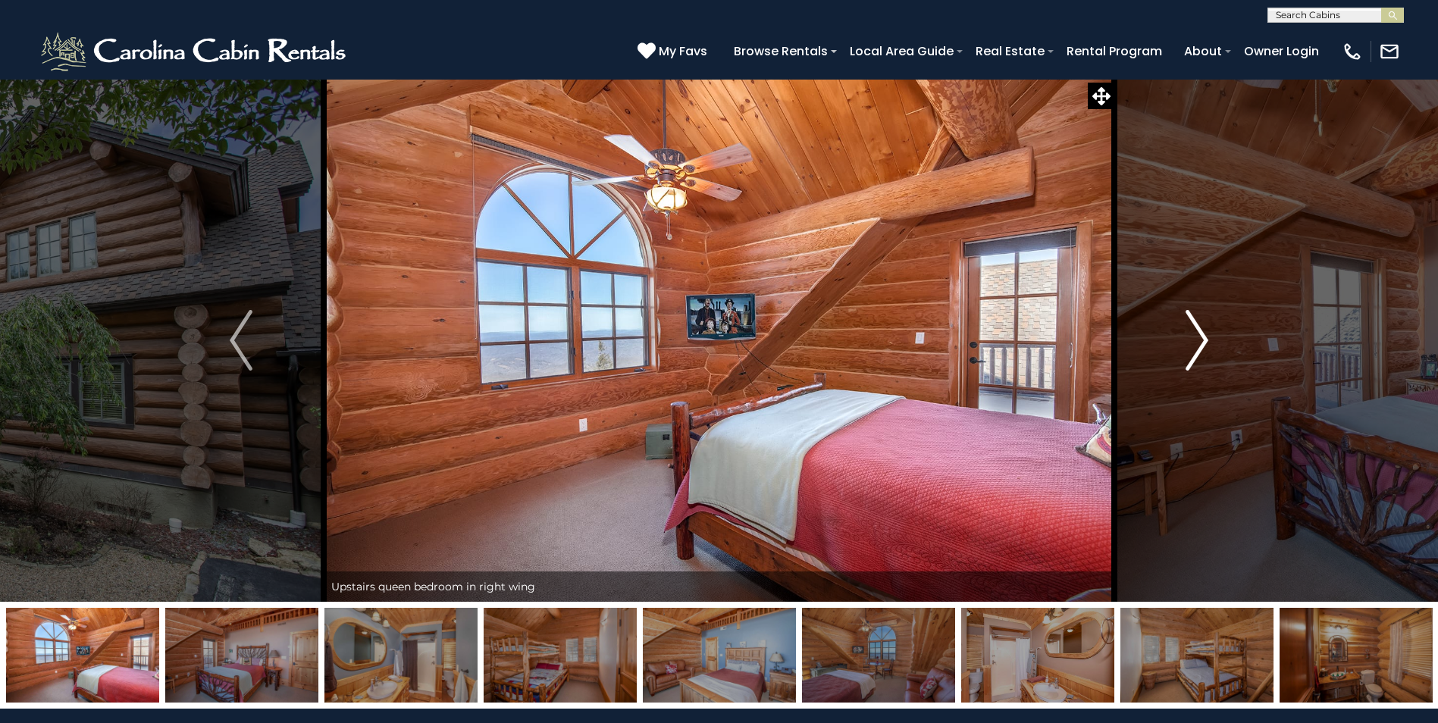
click at [1194, 333] on img "Next" at bounding box center [1196, 340] width 23 height 61
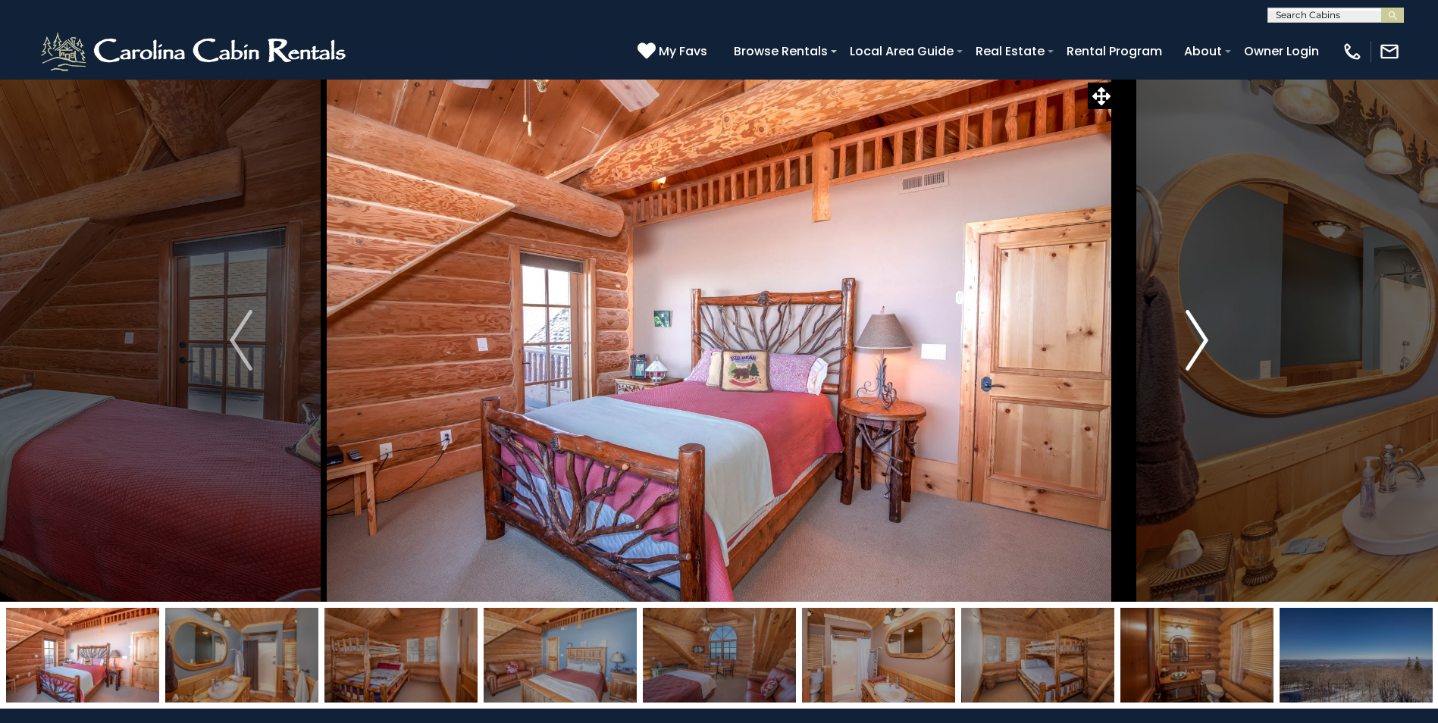
click at [1194, 333] on img "Next" at bounding box center [1196, 340] width 23 height 61
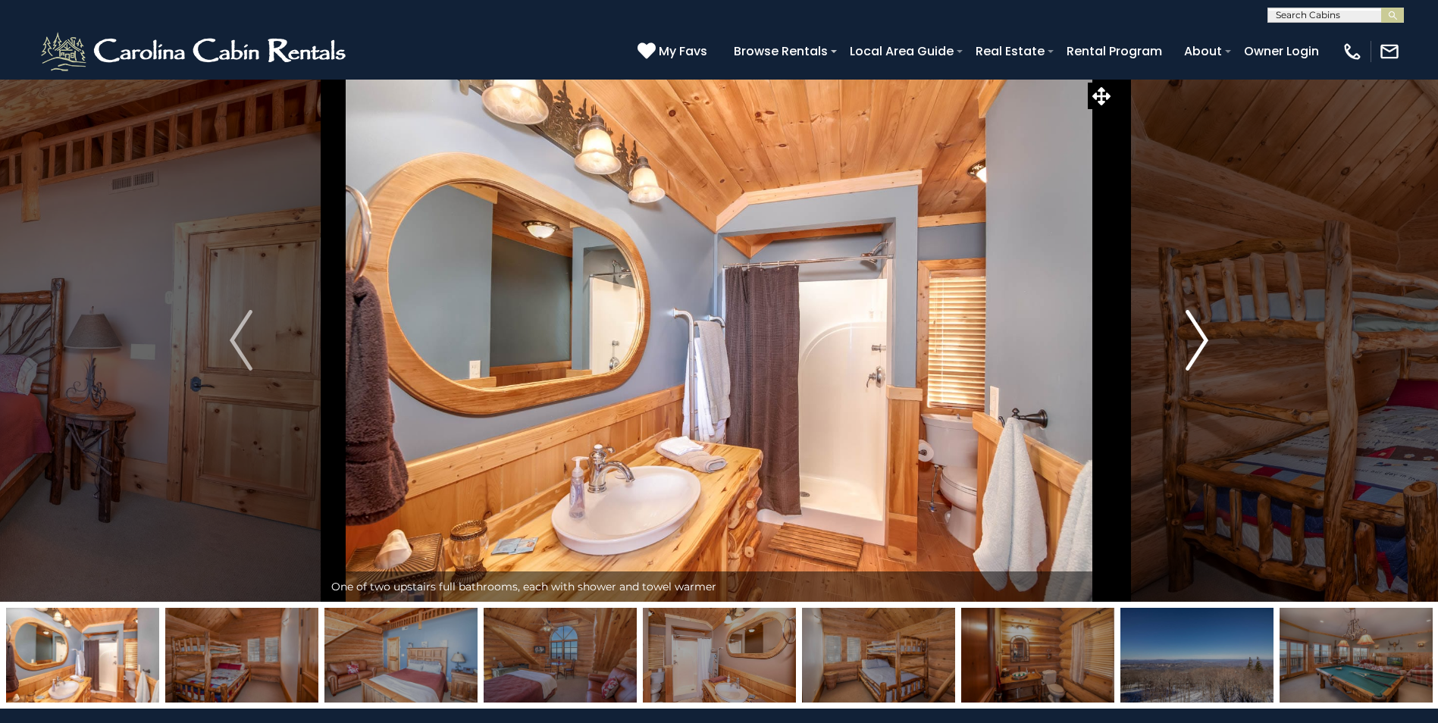
click at [1194, 333] on img "Next" at bounding box center [1196, 340] width 23 height 61
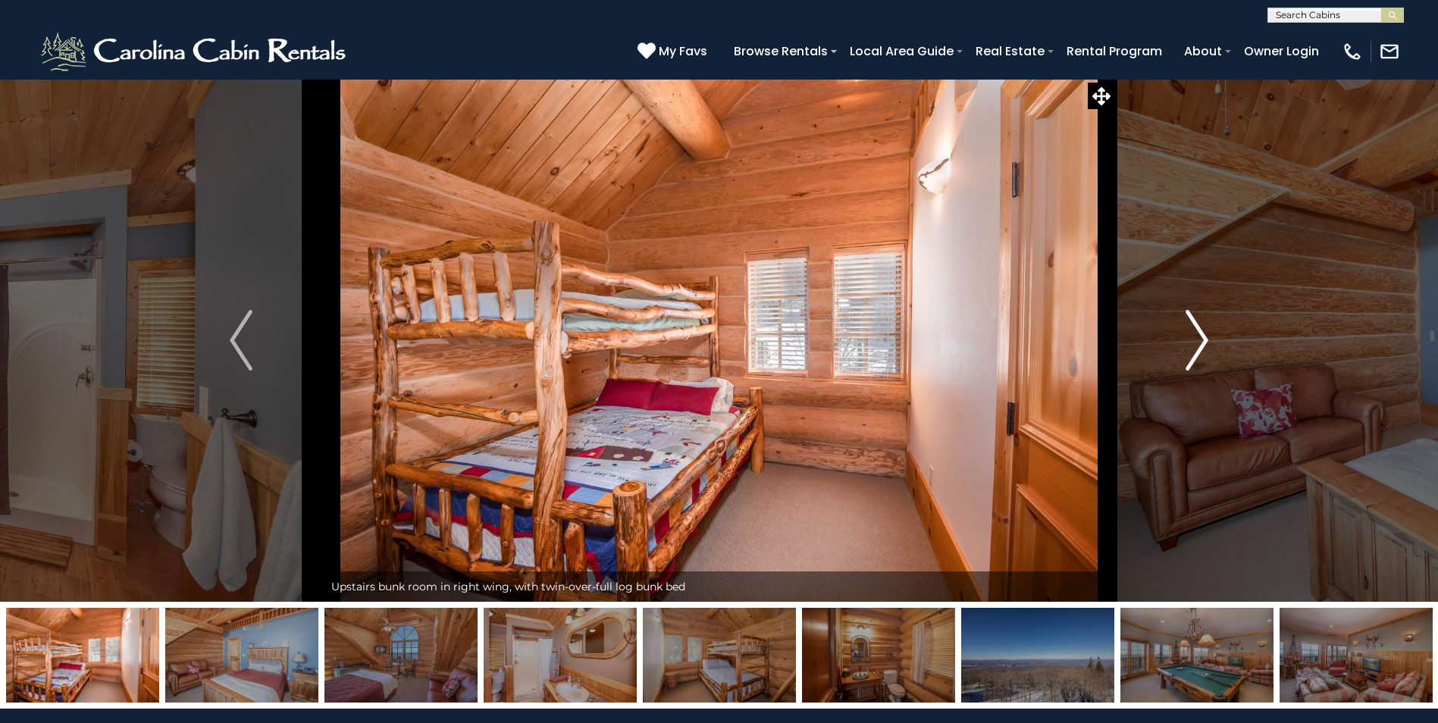
click at [1194, 333] on img "Next" at bounding box center [1196, 340] width 23 height 61
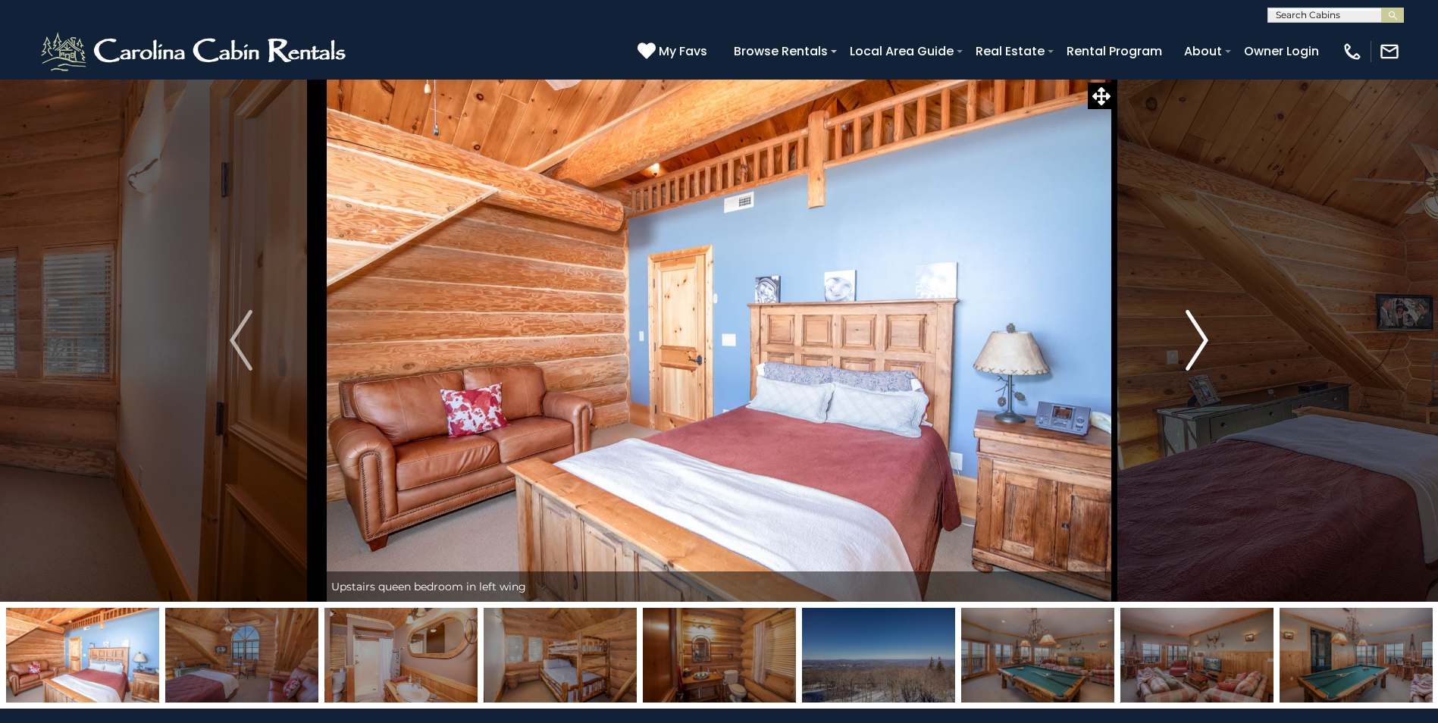
click at [1194, 333] on img "Next" at bounding box center [1196, 340] width 23 height 61
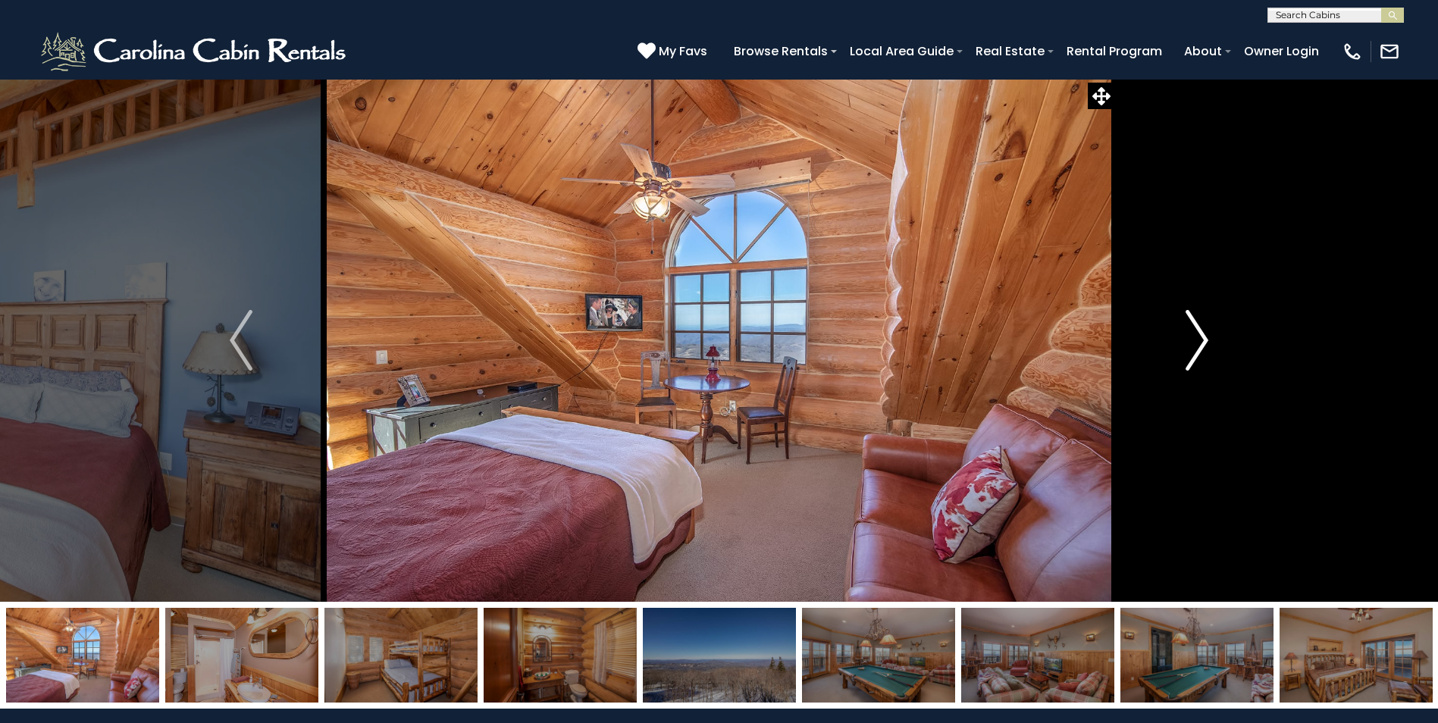
click at [1194, 333] on img "Next" at bounding box center [1196, 340] width 23 height 61
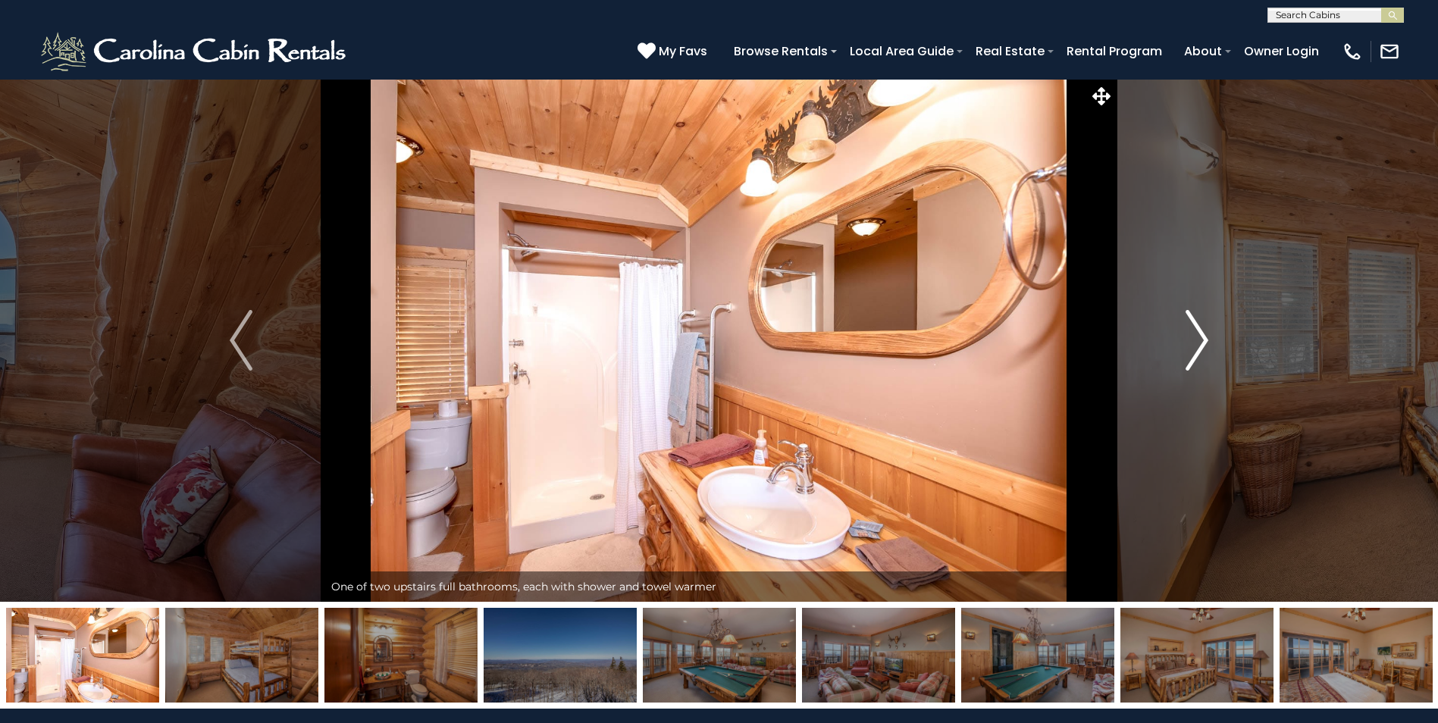
click at [1194, 333] on img "Next" at bounding box center [1196, 340] width 23 height 61
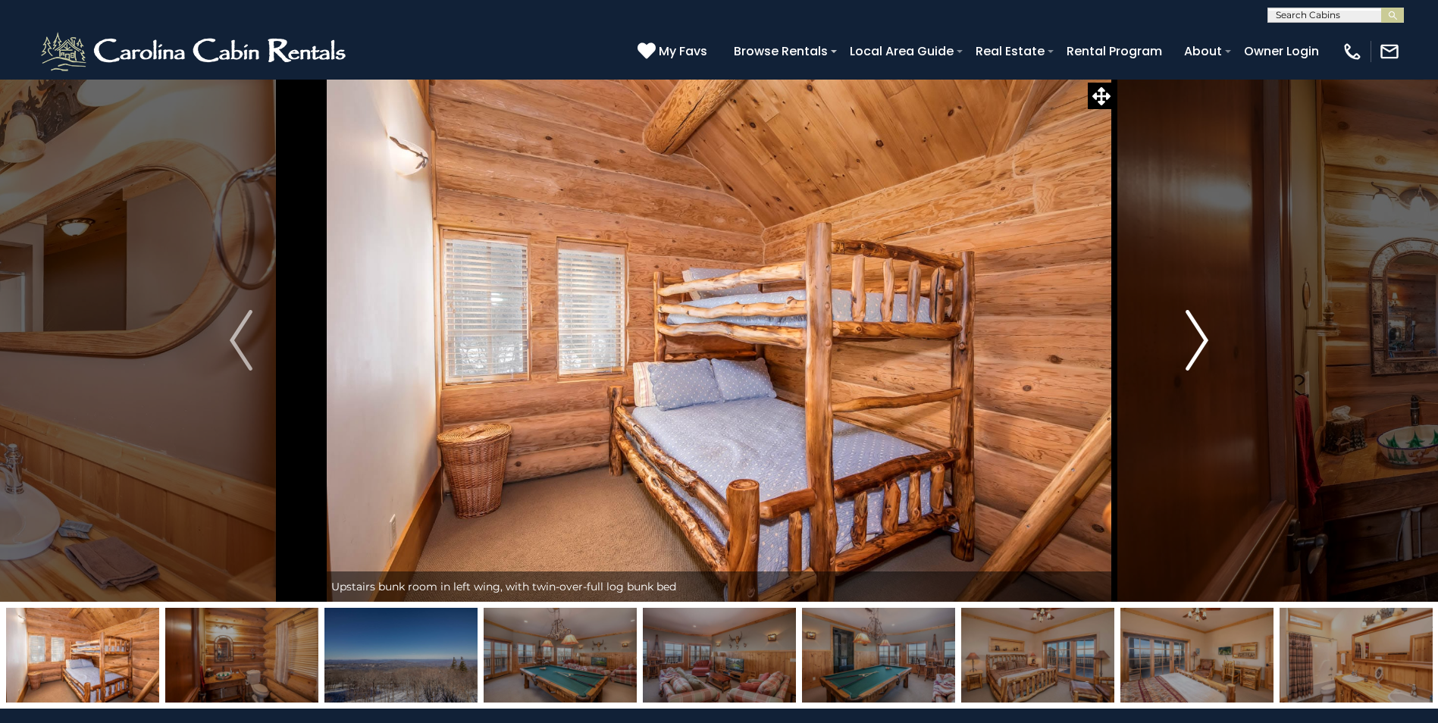
click at [1194, 333] on img "Next" at bounding box center [1196, 340] width 23 height 61
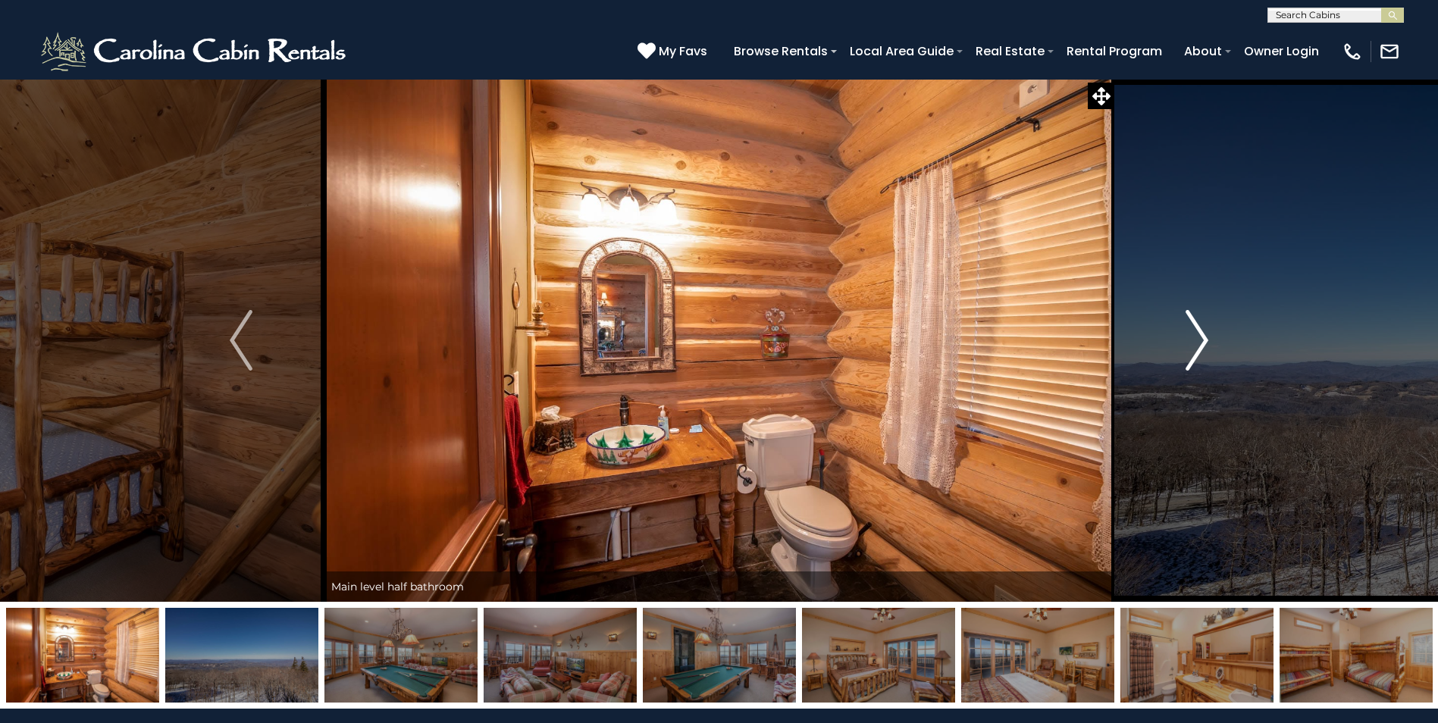
click at [1194, 333] on img "Next" at bounding box center [1196, 340] width 23 height 61
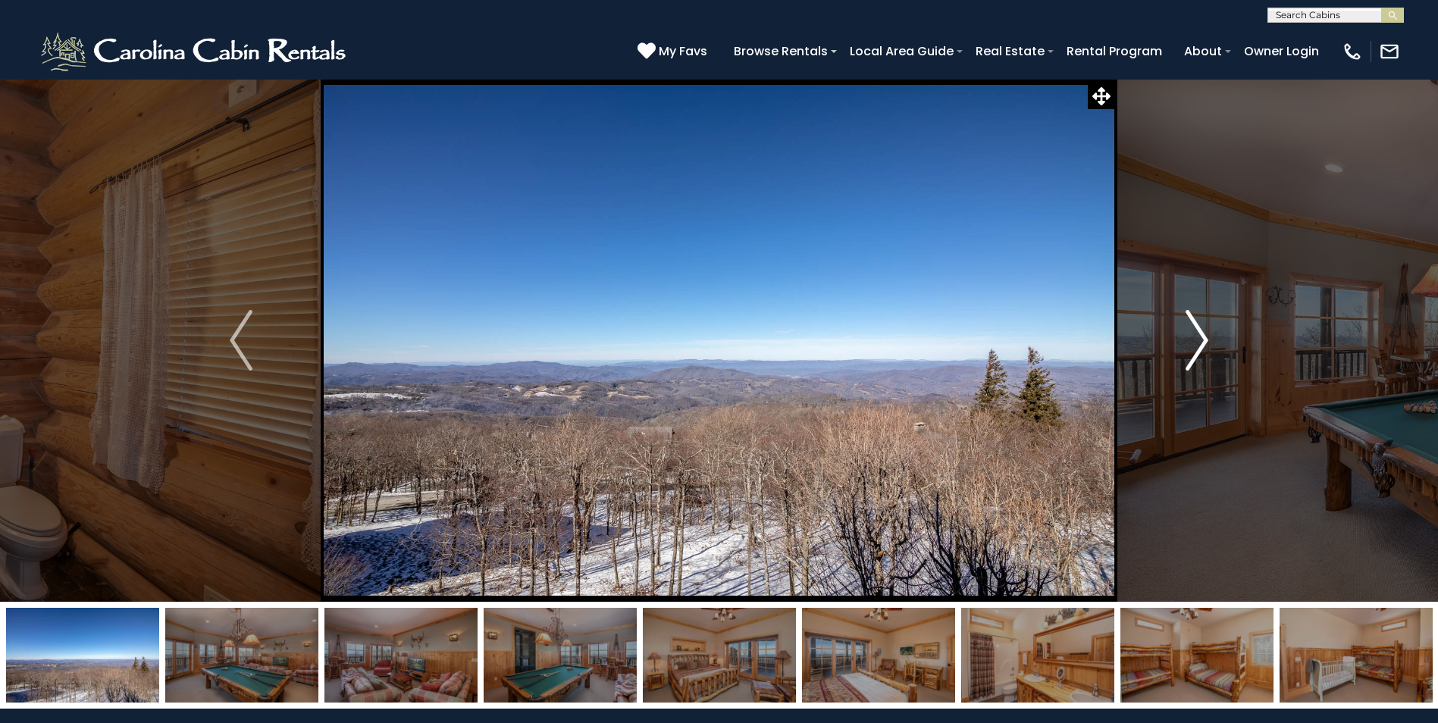
click at [1194, 333] on img "Next" at bounding box center [1196, 340] width 23 height 61
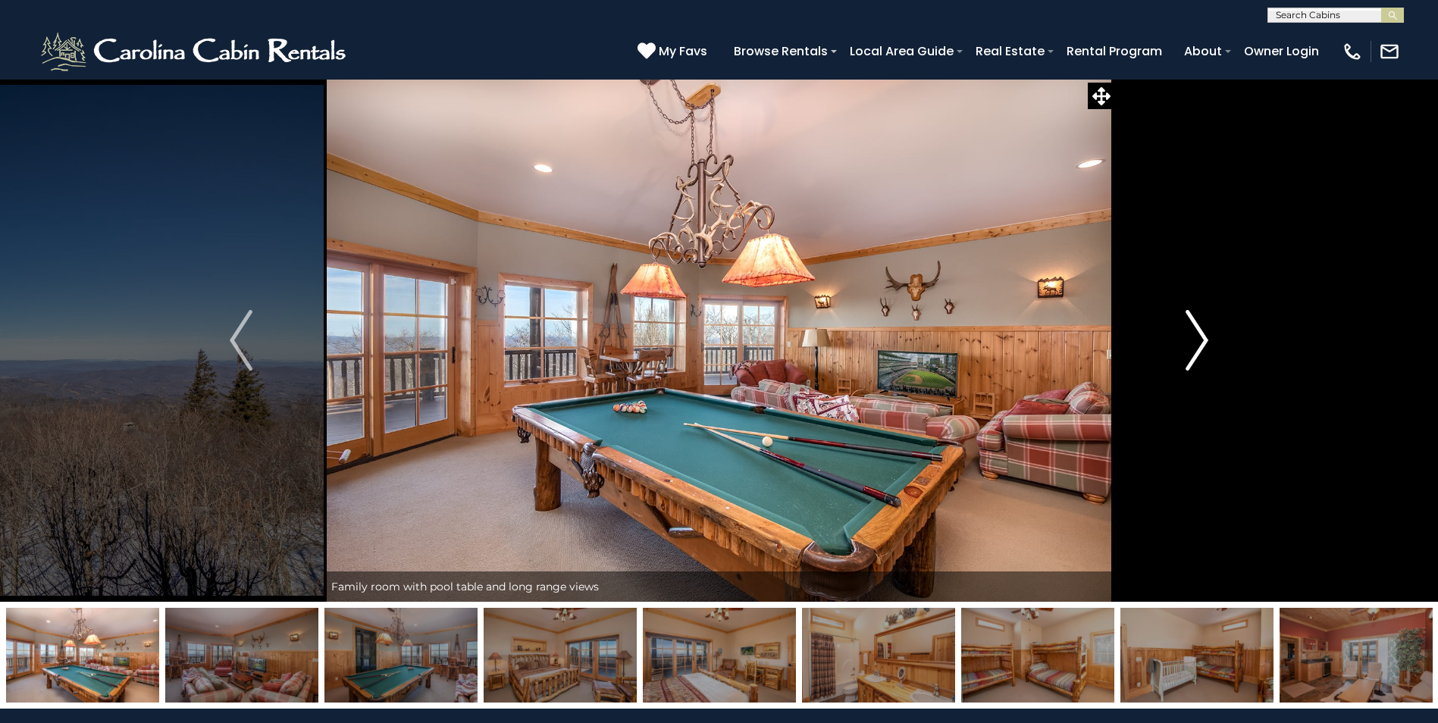
click at [1194, 333] on img "Next" at bounding box center [1196, 340] width 23 height 61
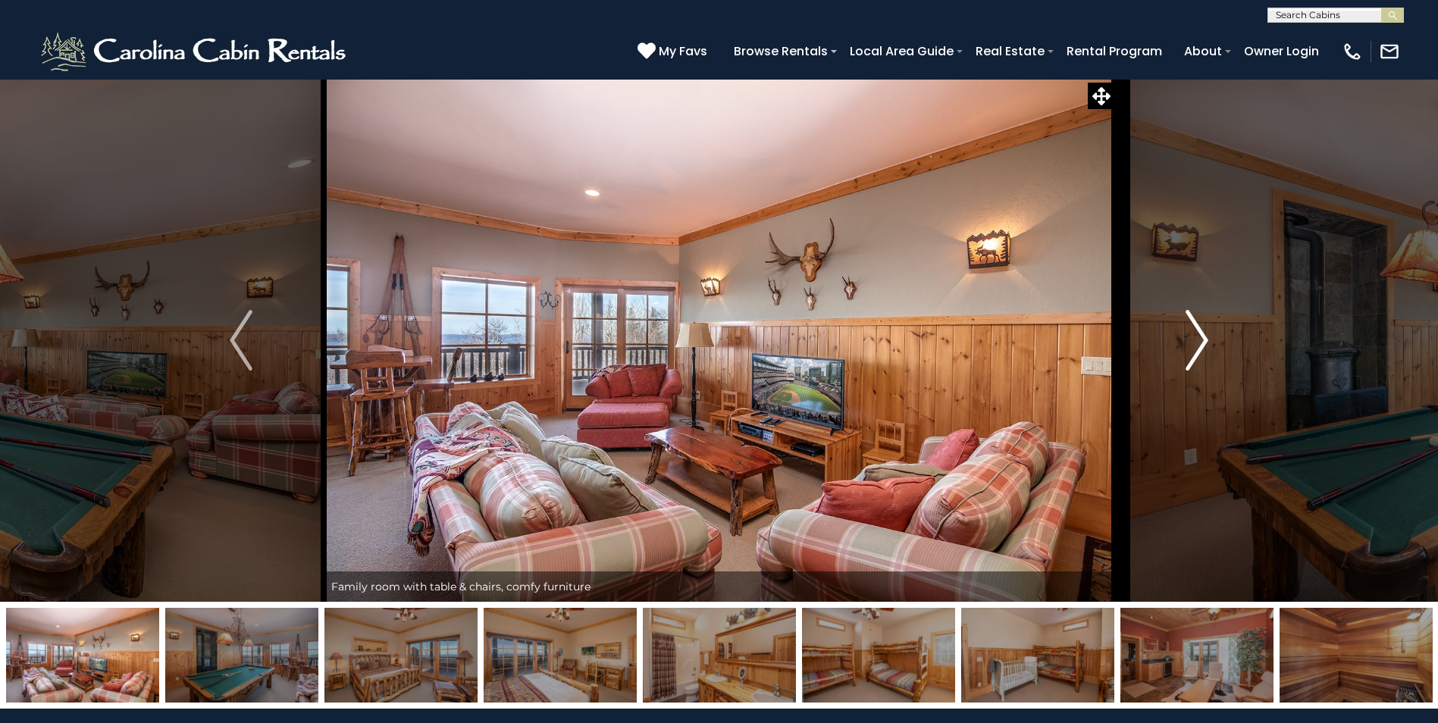
click at [1194, 333] on img "Next" at bounding box center [1196, 340] width 23 height 61
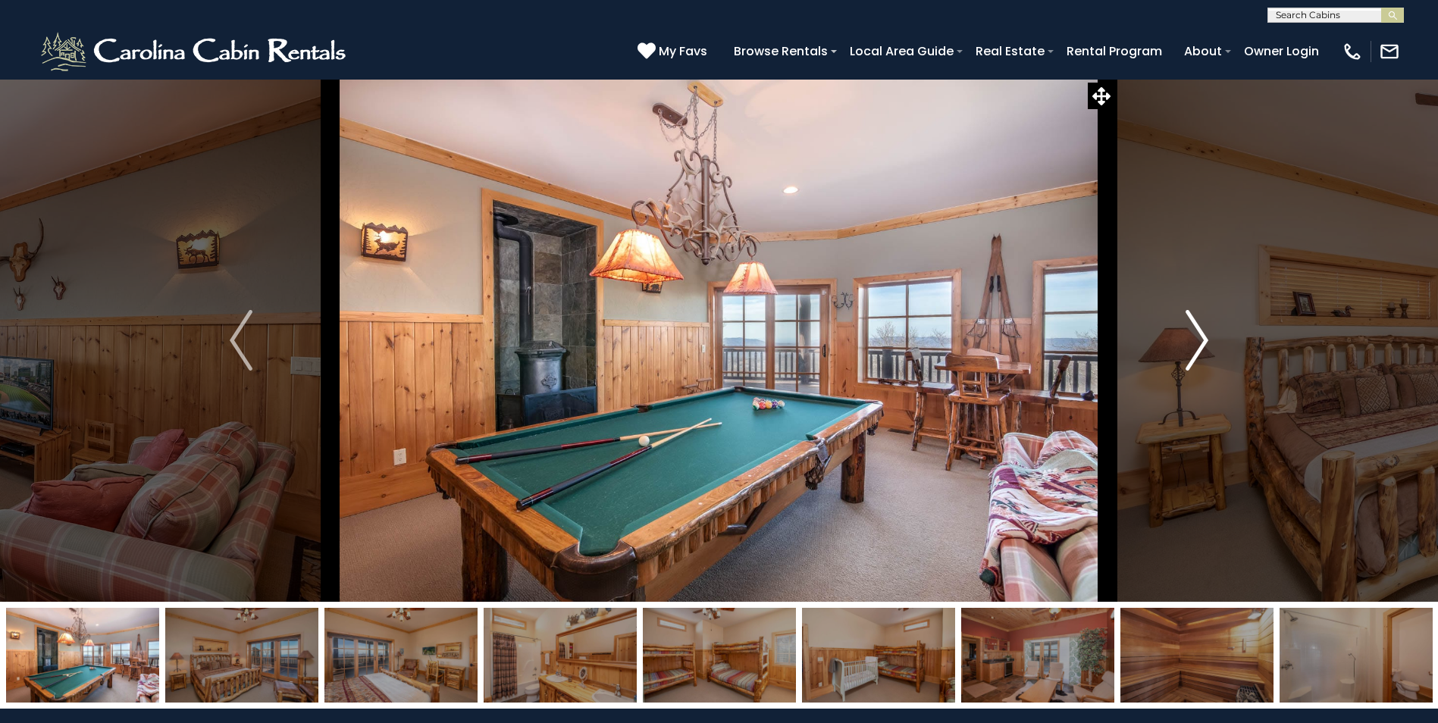
click at [1194, 333] on img "Next" at bounding box center [1196, 340] width 23 height 61
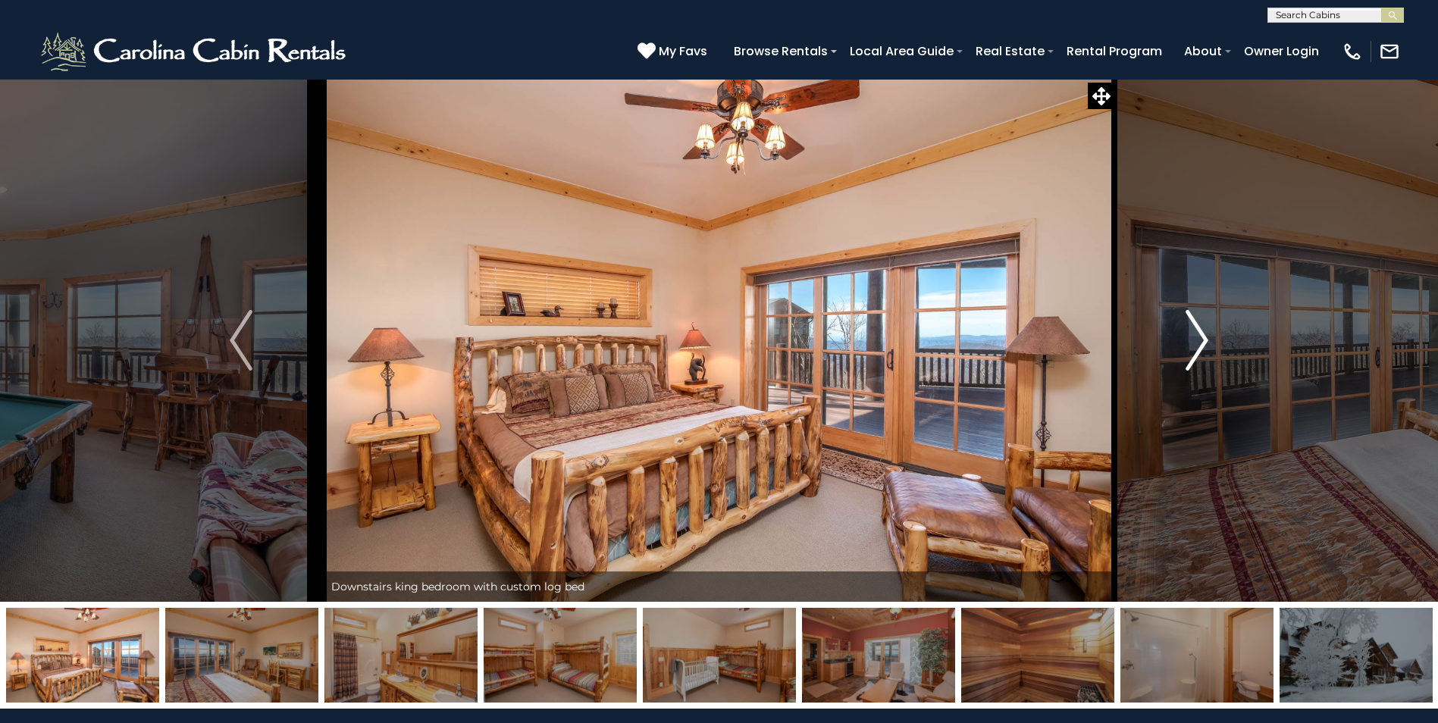
click at [1194, 333] on img "Next" at bounding box center [1196, 340] width 23 height 61
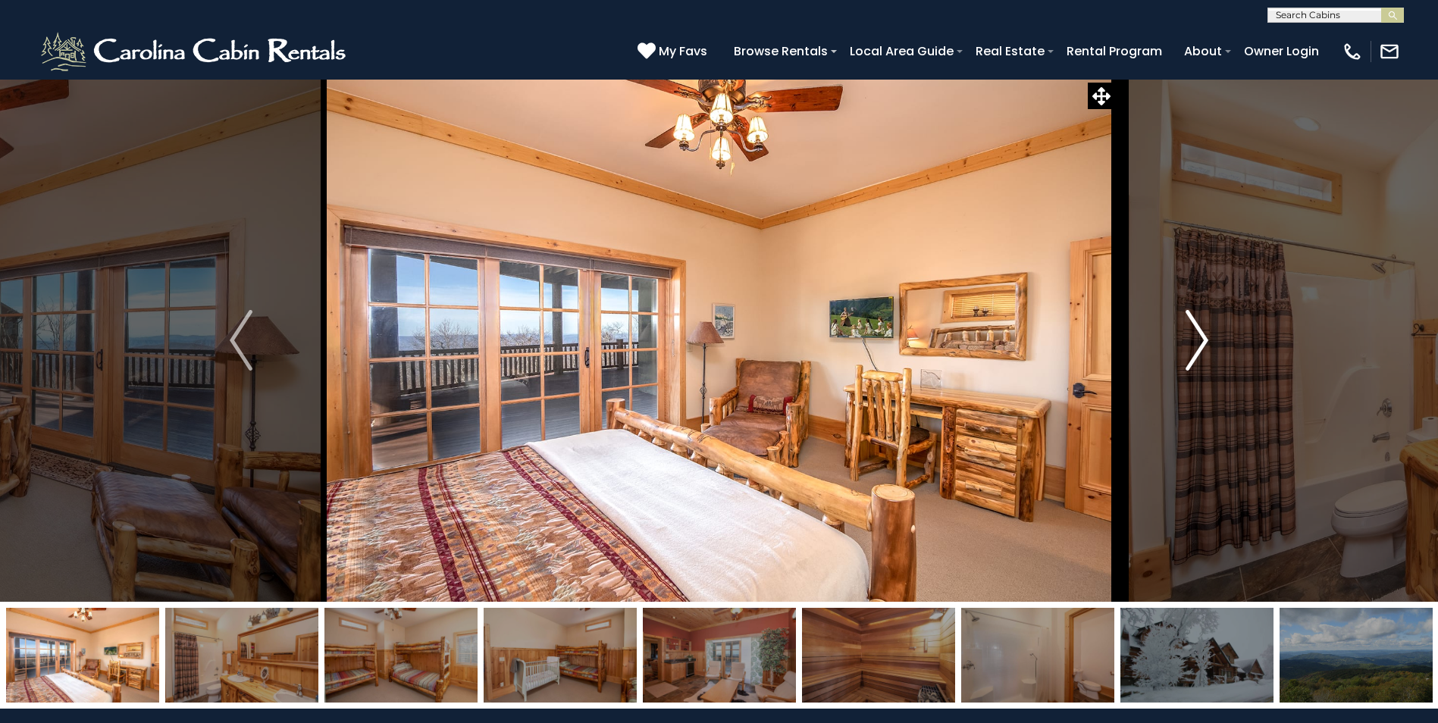
click at [1194, 333] on img "Next" at bounding box center [1196, 340] width 23 height 61
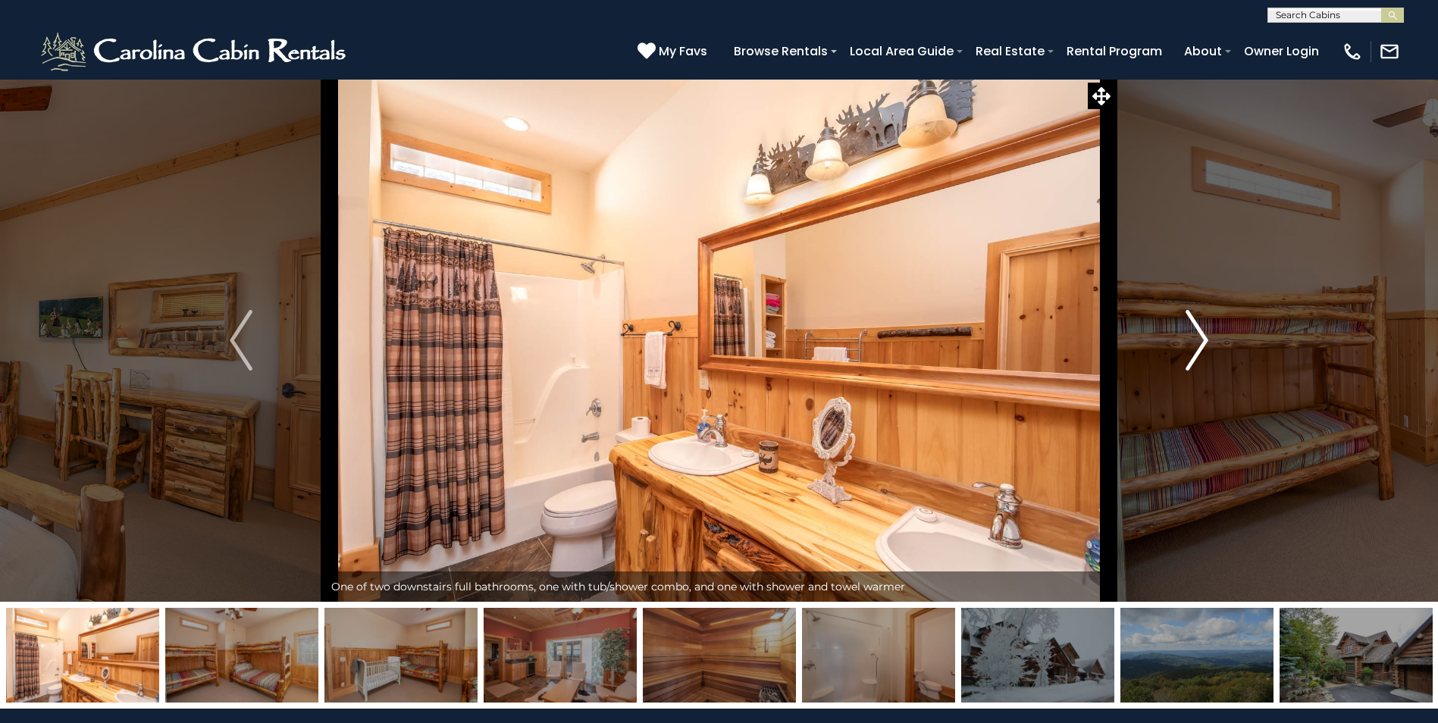
click at [1194, 333] on img "Next" at bounding box center [1196, 340] width 23 height 61
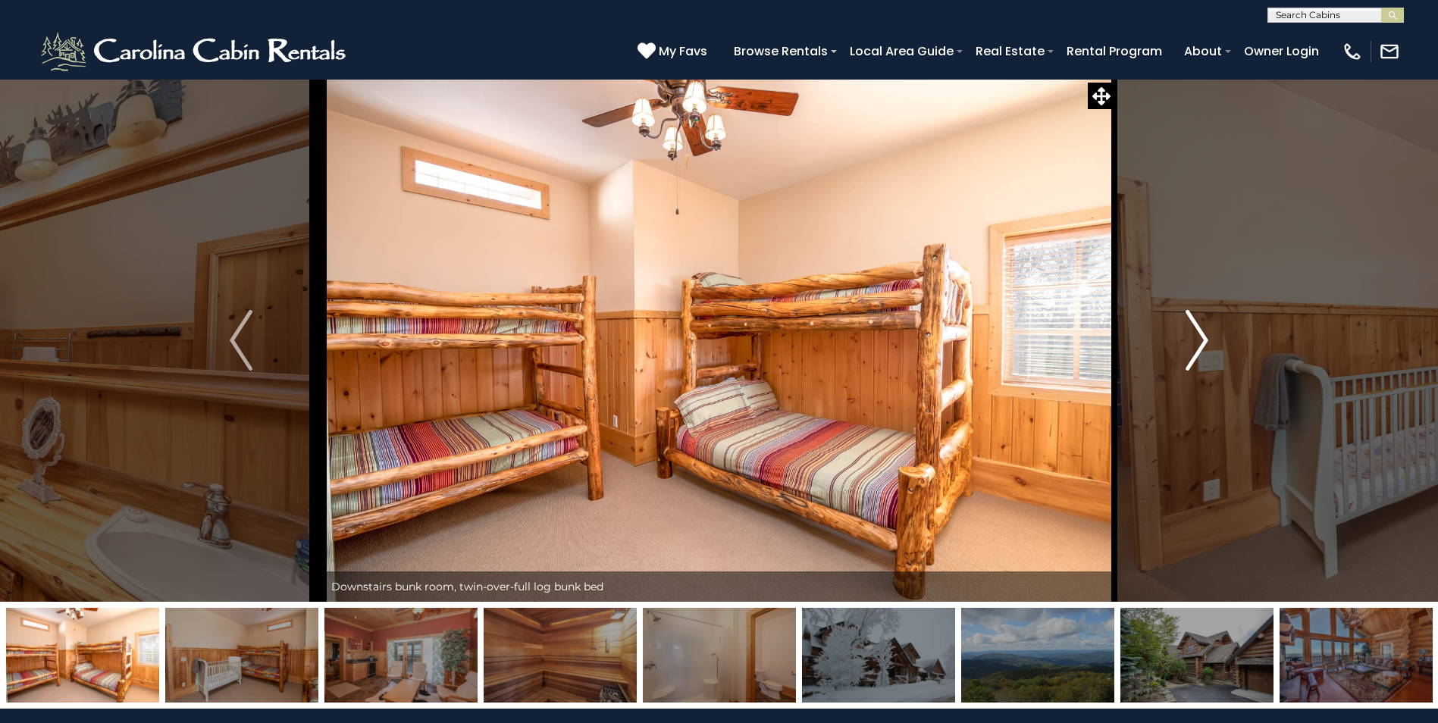
click at [1194, 333] on img "Next" at bounding box center [1196, 340] width 23 height 61
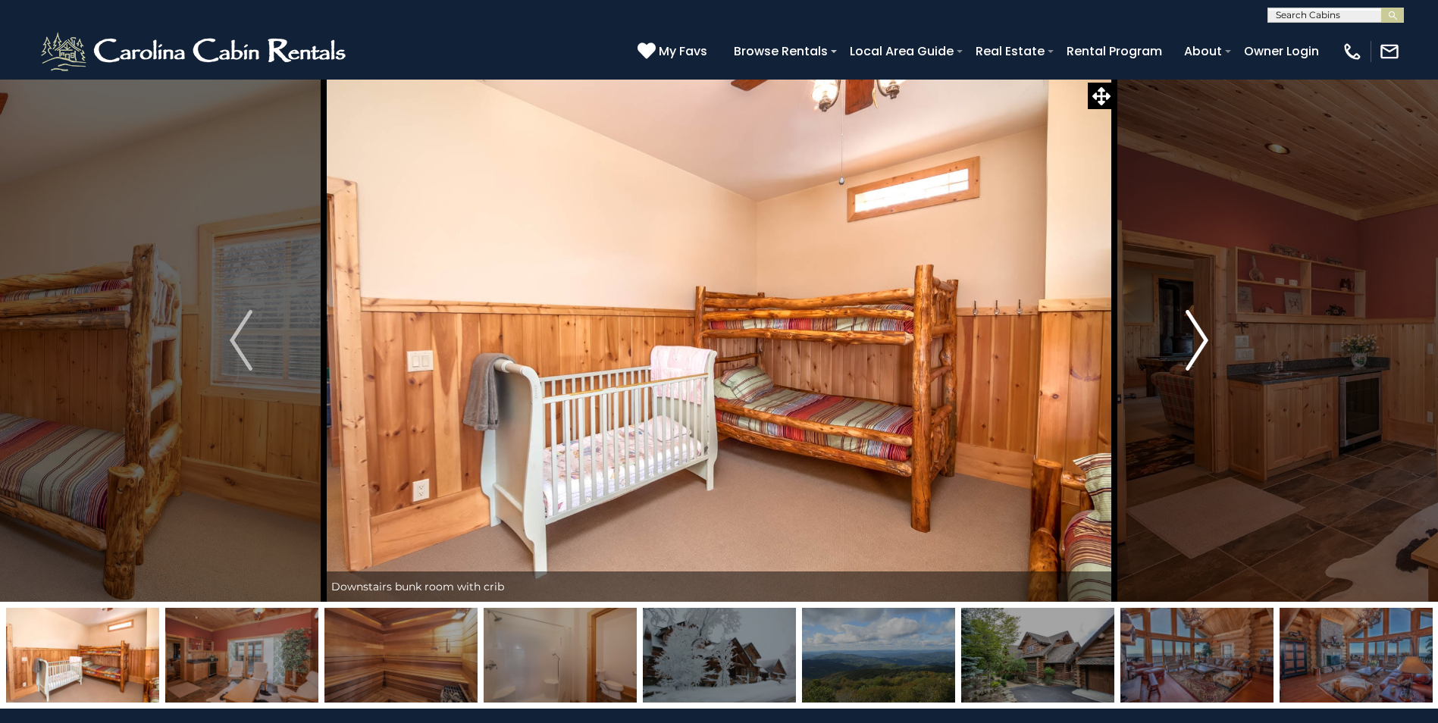
click at [1194, 333] on img "Next" at bounding box center [1196, 340] width 23 height 61
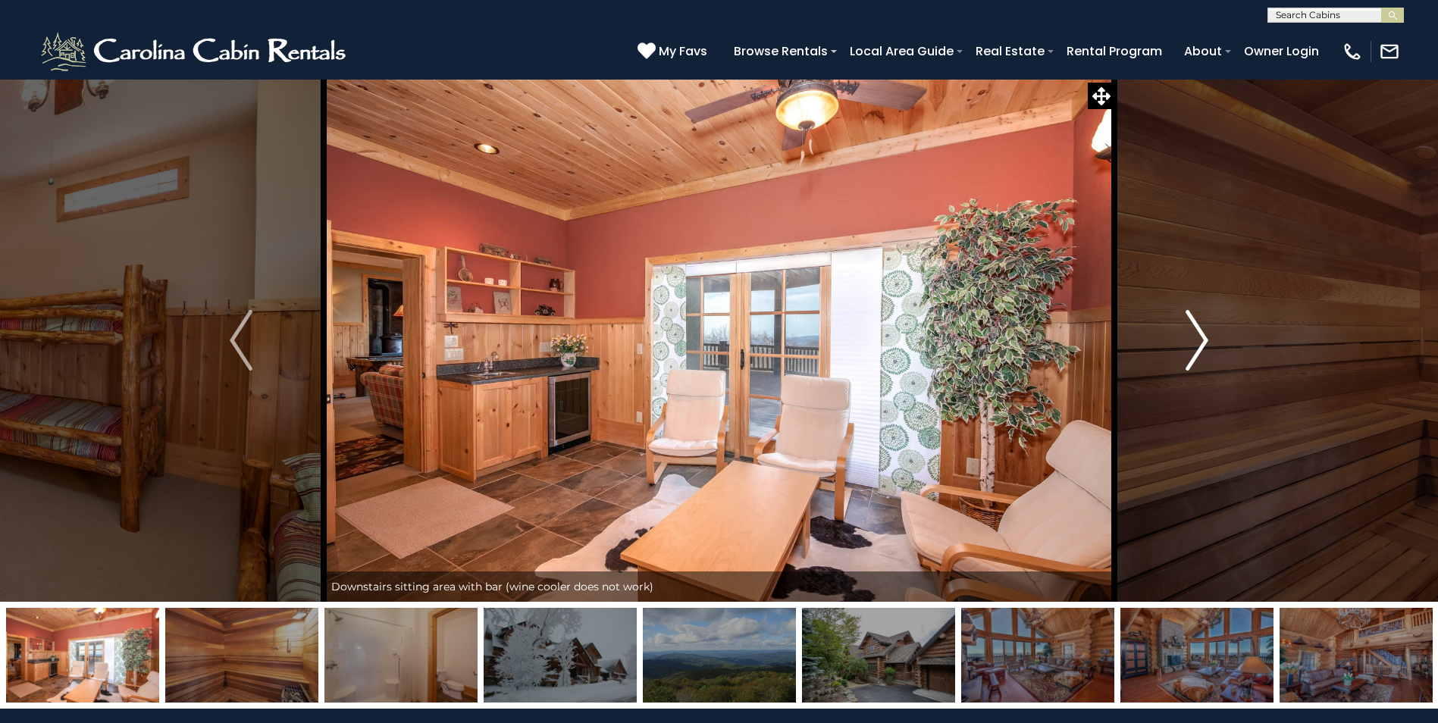
click at [1194, 333] on img "Next" at bounding box center [1196, 340] width 23 height 61
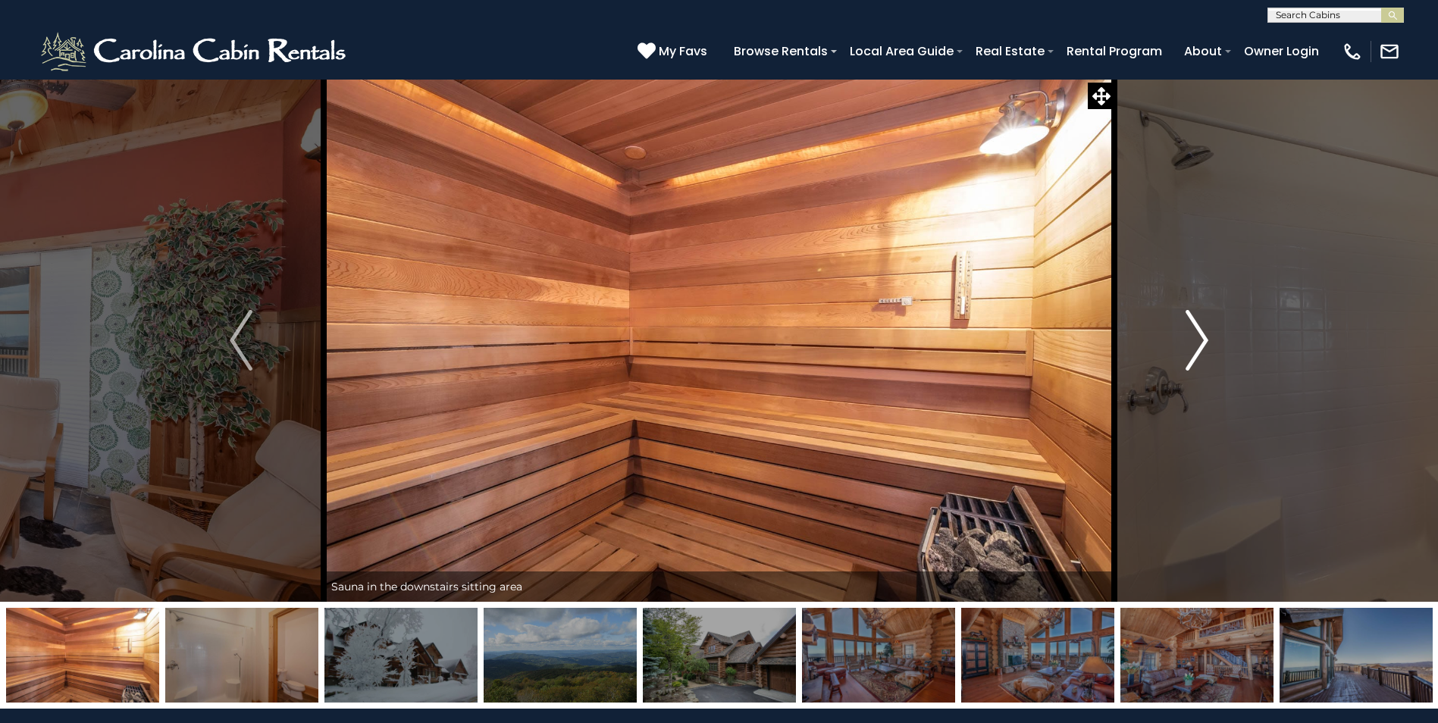
click at [1194, 333] on img "Next" at bounding box center [1196, 340] width 23 height 61
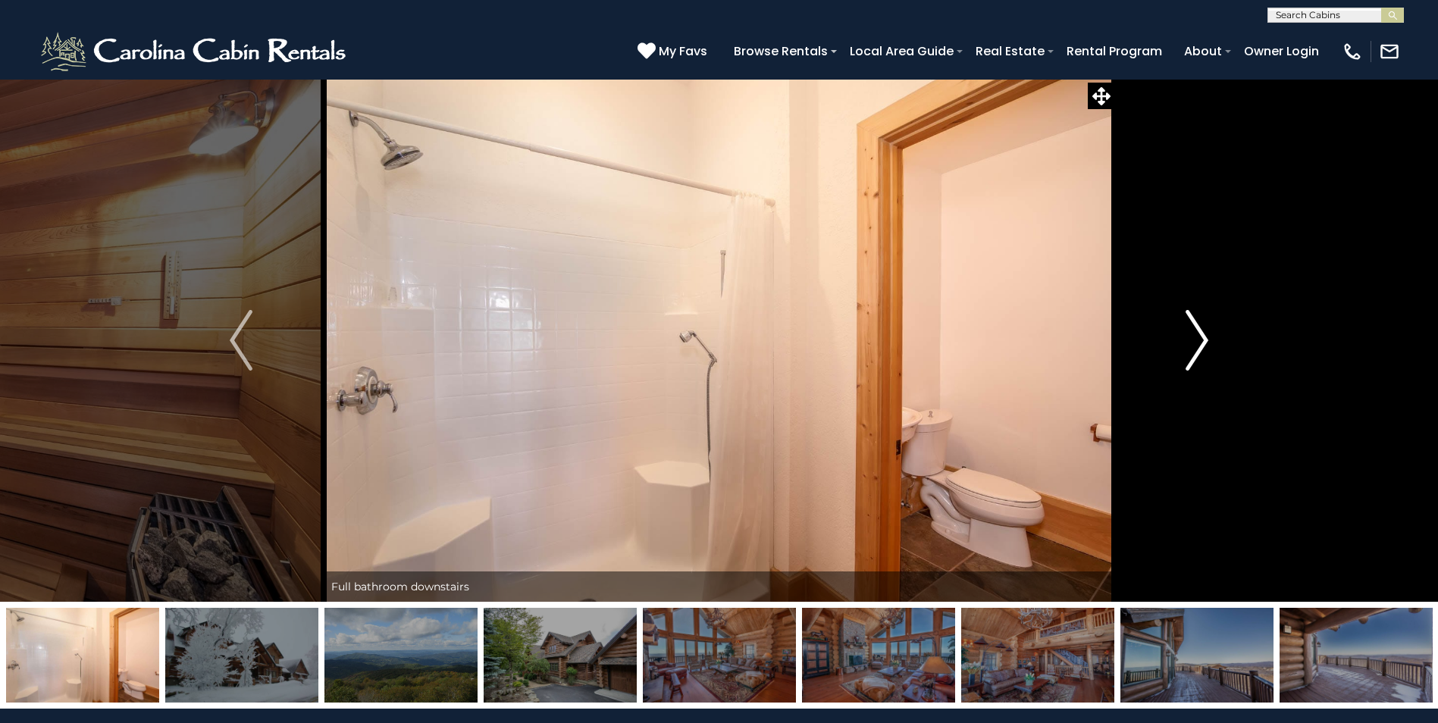
click at [1194, 333] on img "Next" at bounding box center [1196, 340] width 23 height 61
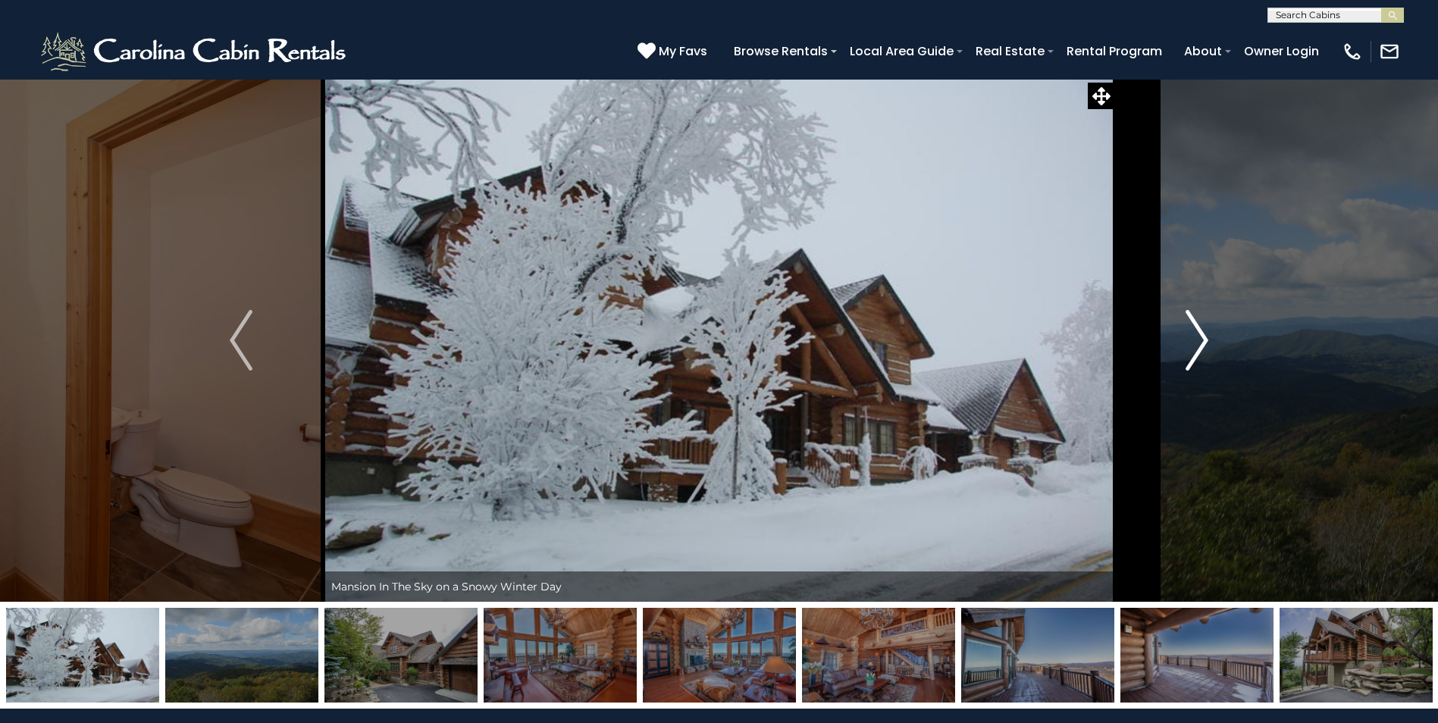
click at [1194, 333] on img "Next" at bounding box center [1196, 340] width 23 height 61
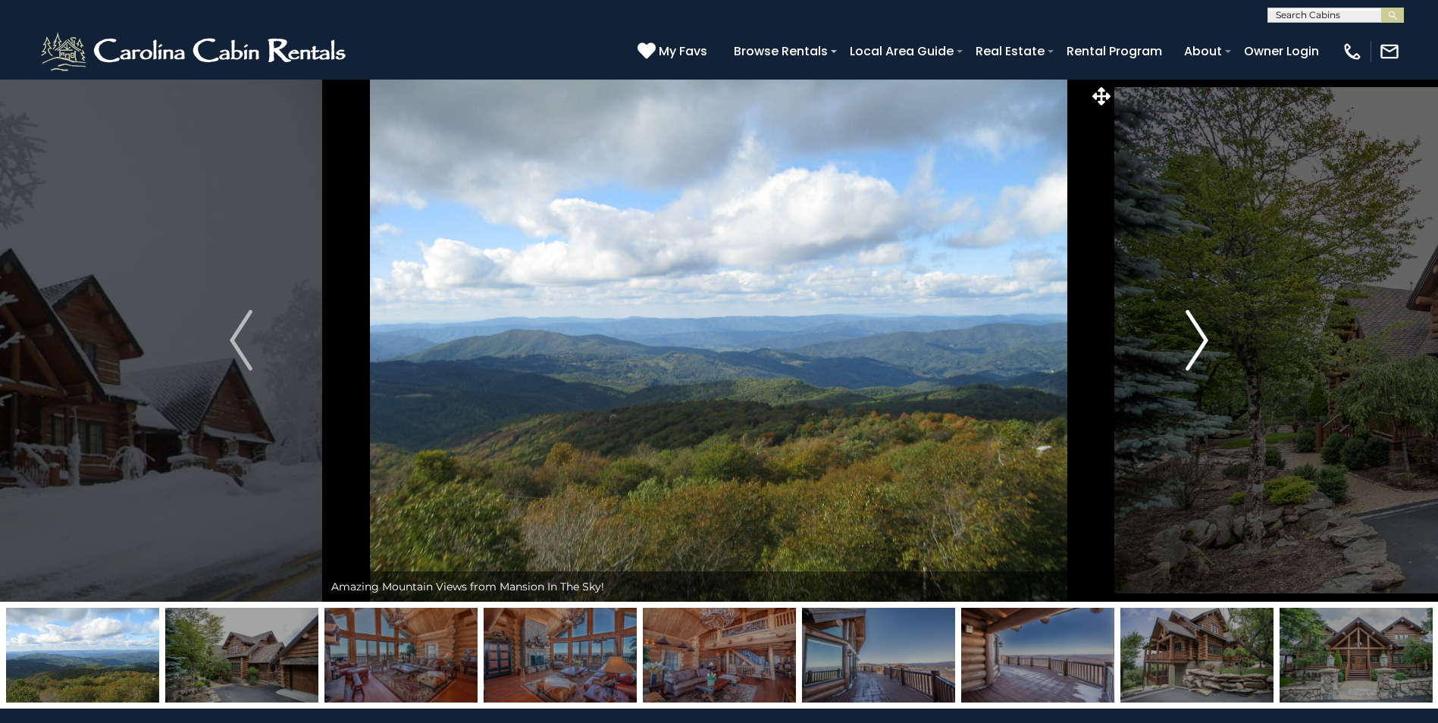
click at [1194, 333] on img "Next" at bounding box center [1196, 340] width 23 height 61
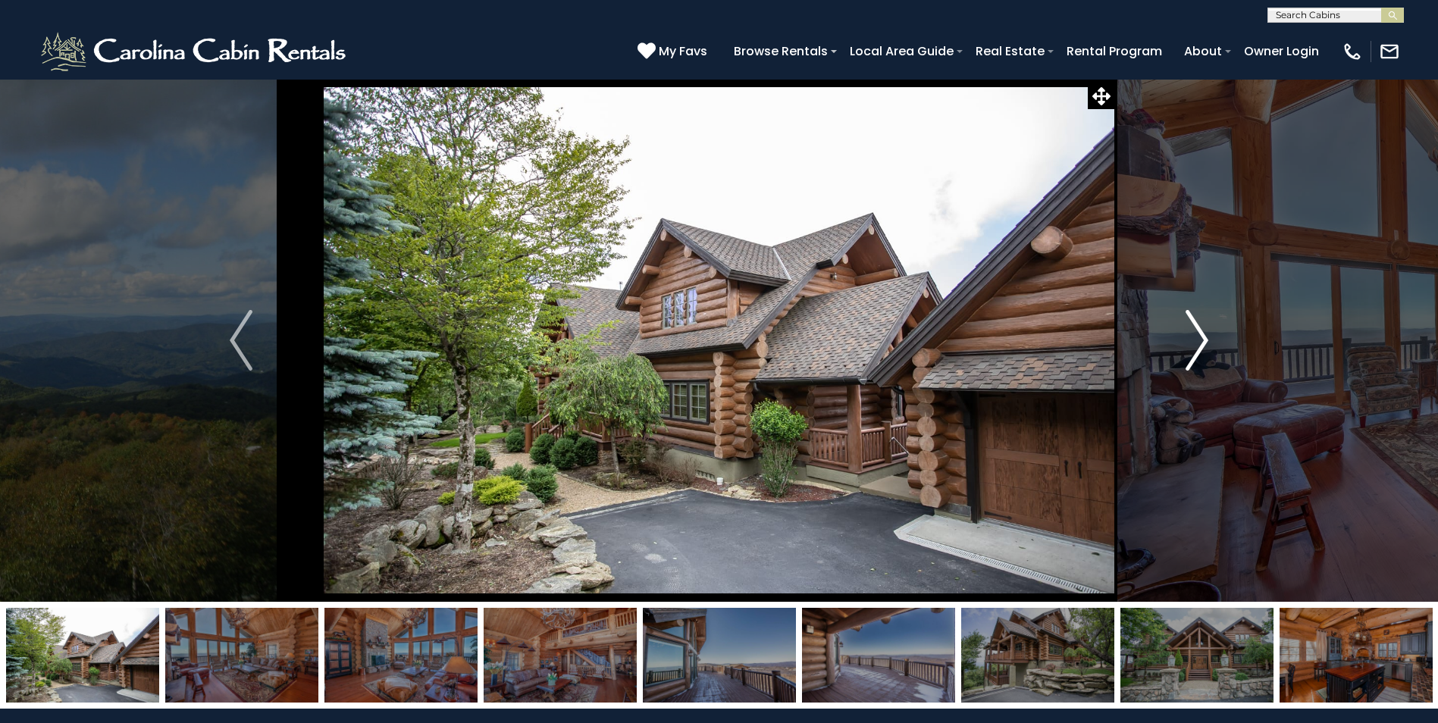
click at [1194, 333] on img "Next" at bounding box center [1196, 340] width 23 height 61
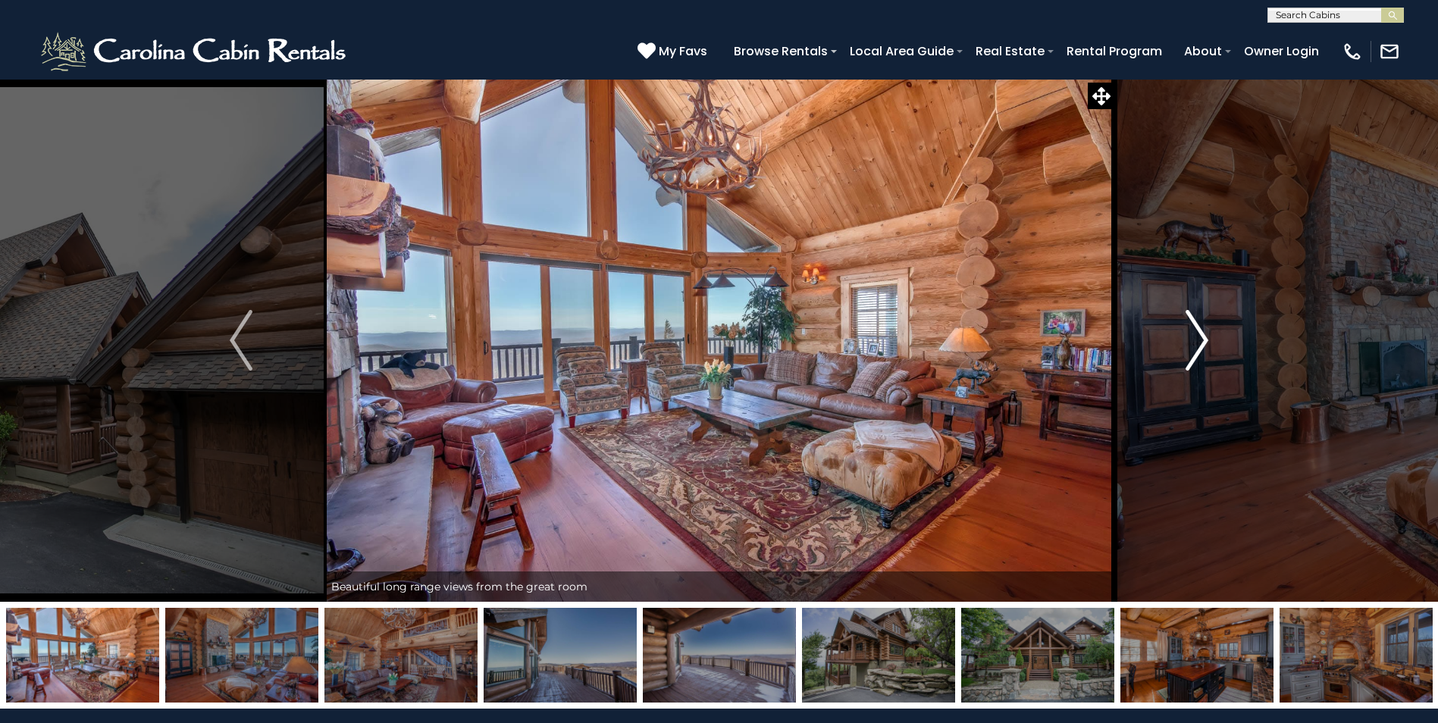
click at [1194, 333] on img "Next" at bounding box center [1196, 340] width 23 height 61
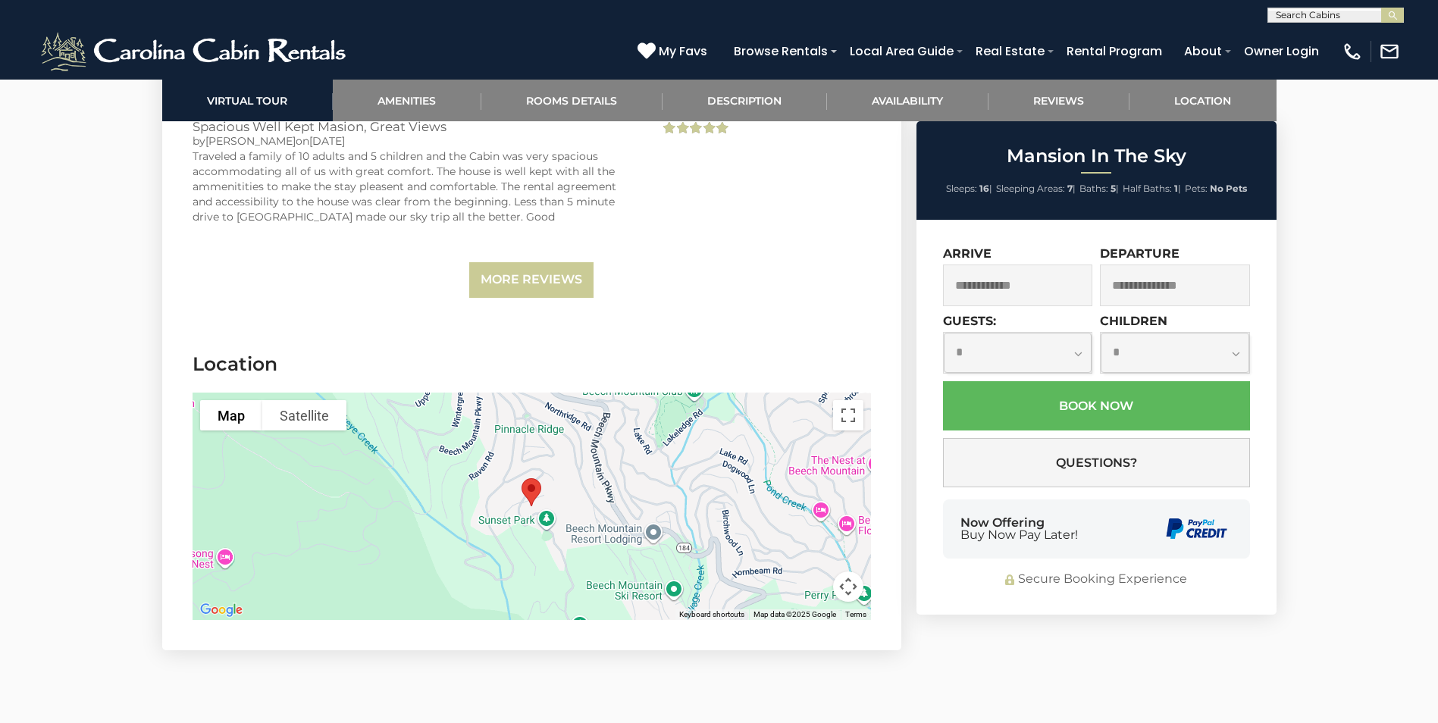
scroll to position [5002, 0]
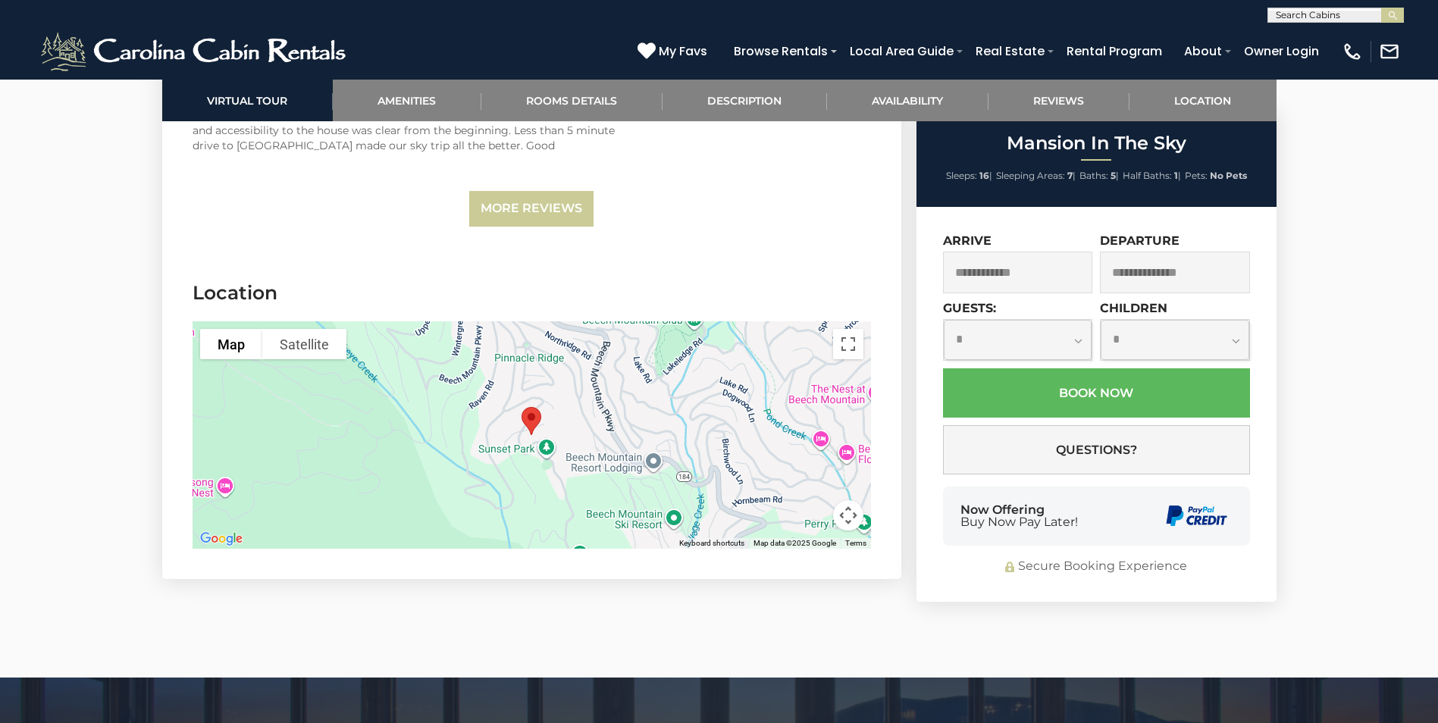
click at [625, 402] on div at bounding box center [532, 434] width 678 height 227
click at [850, 329] on button "Toggle fullscreen view" at bounding box center [848, 344] width 30 height 30
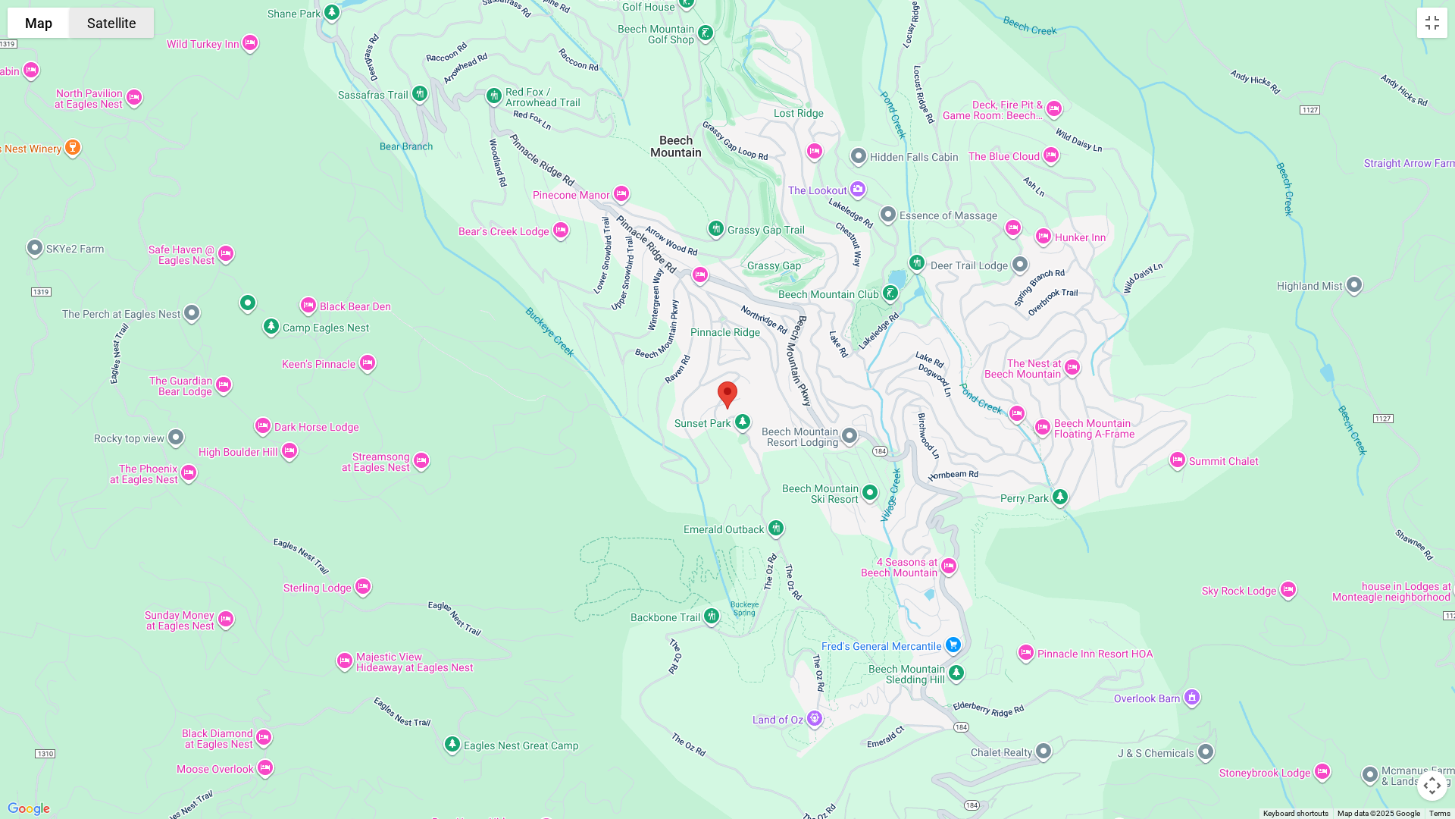
click at [114, 28] on button "Satellite" at bounding box center [112, 23] width 84 height 30
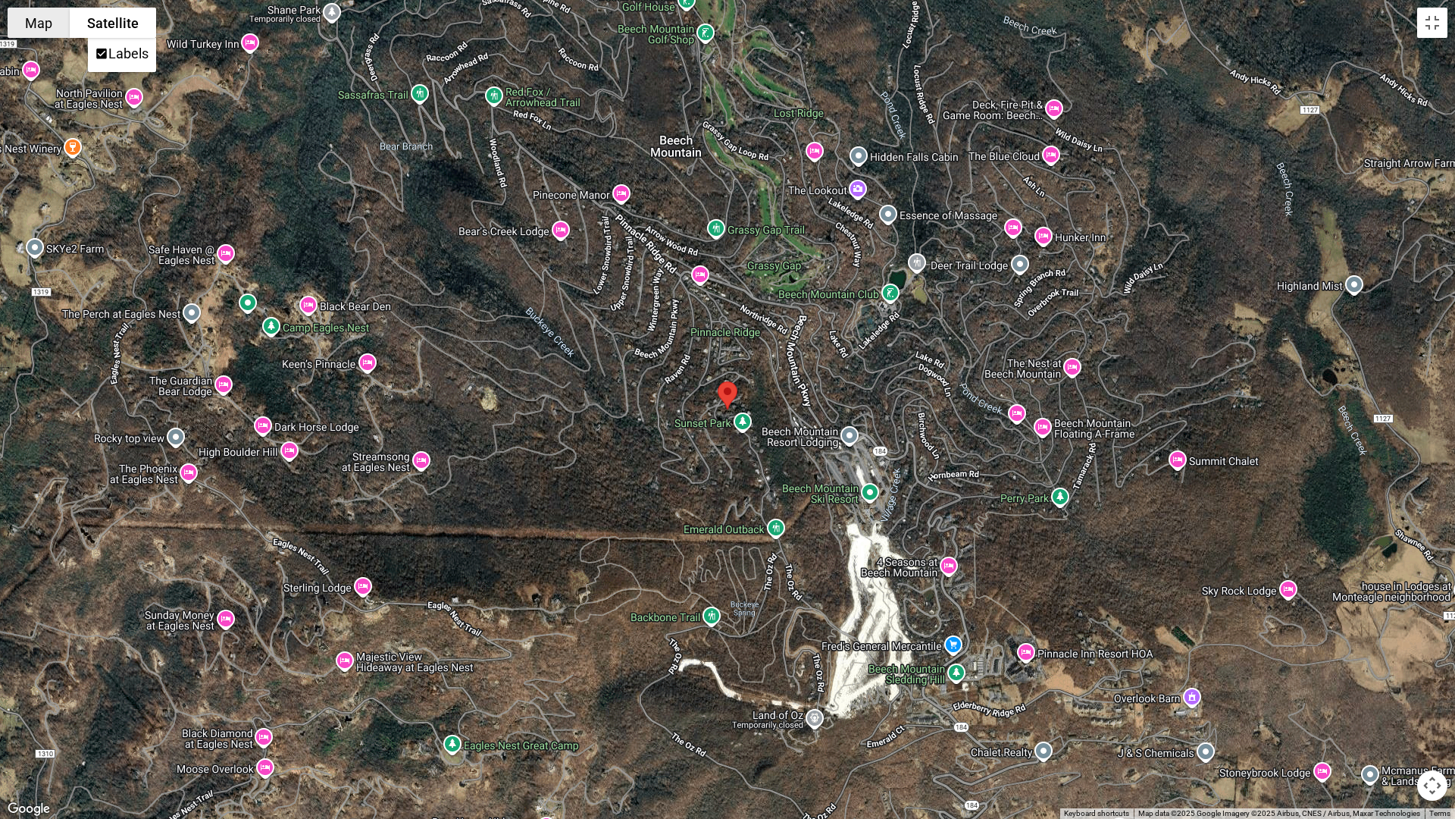
click at [30, 20] on button "Map" at bounding box center [39, 23] width 62 height 30
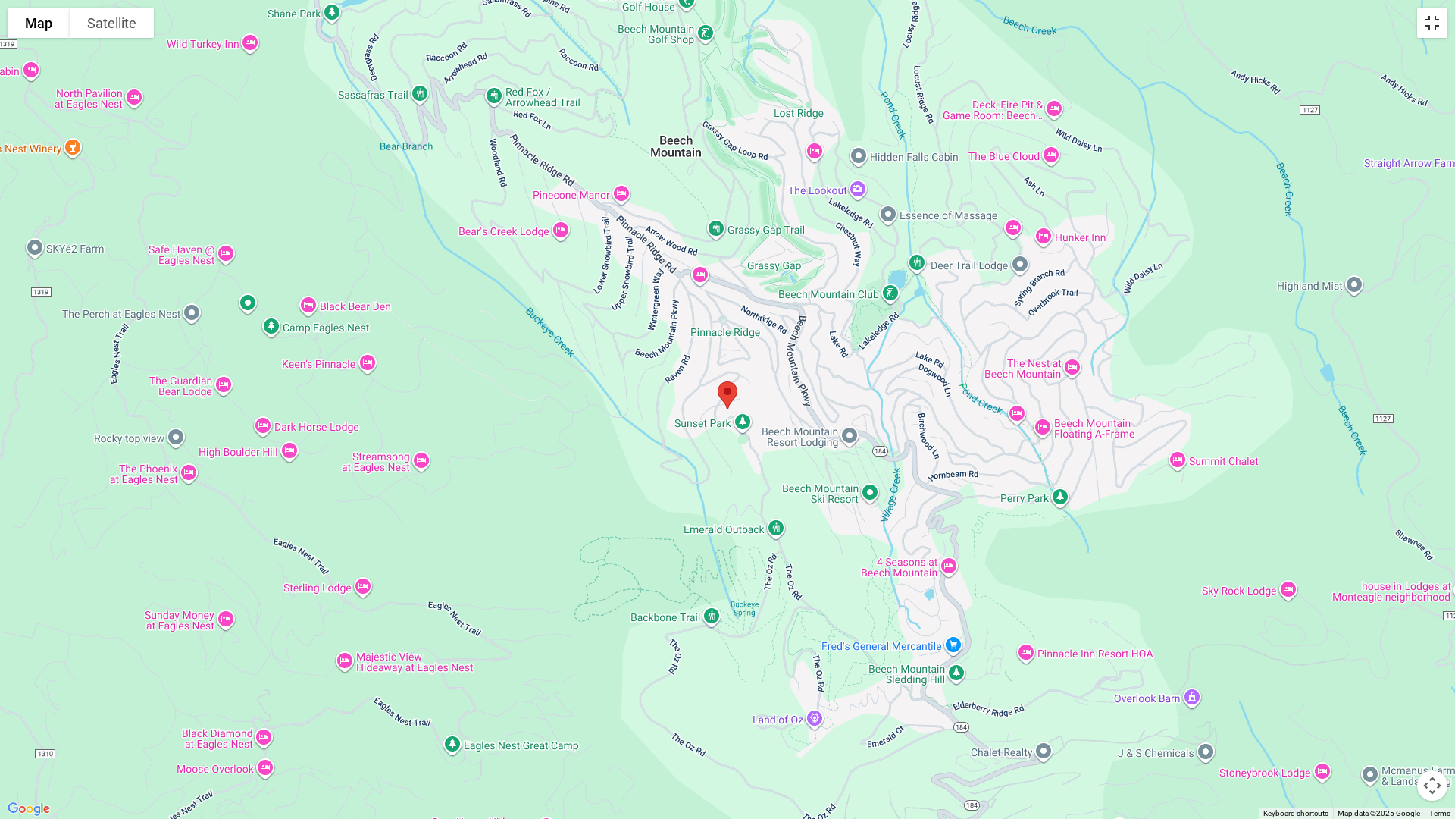
click at [1431, 28] on button "Toggle fullscreen view" at bounding box center [1432, 23] width 30 height 30
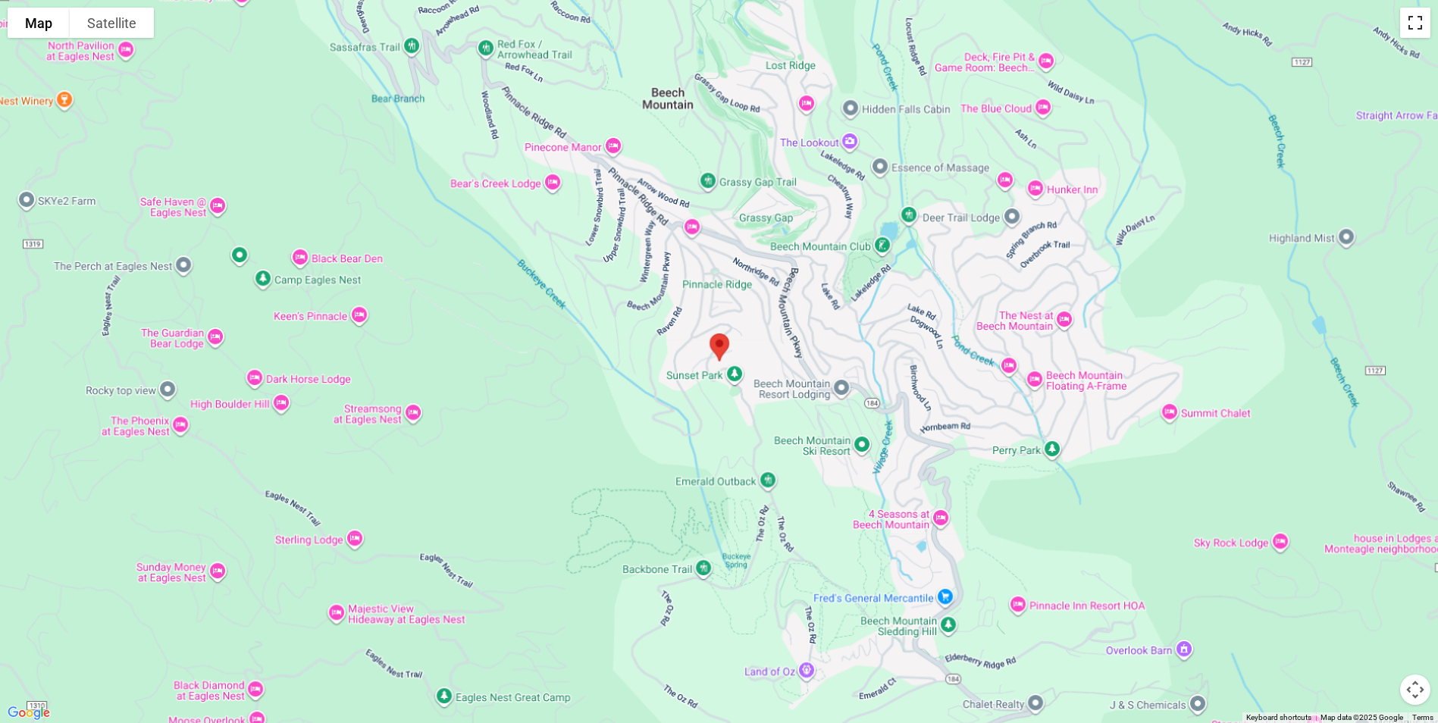
scroll to position [4632, 0]
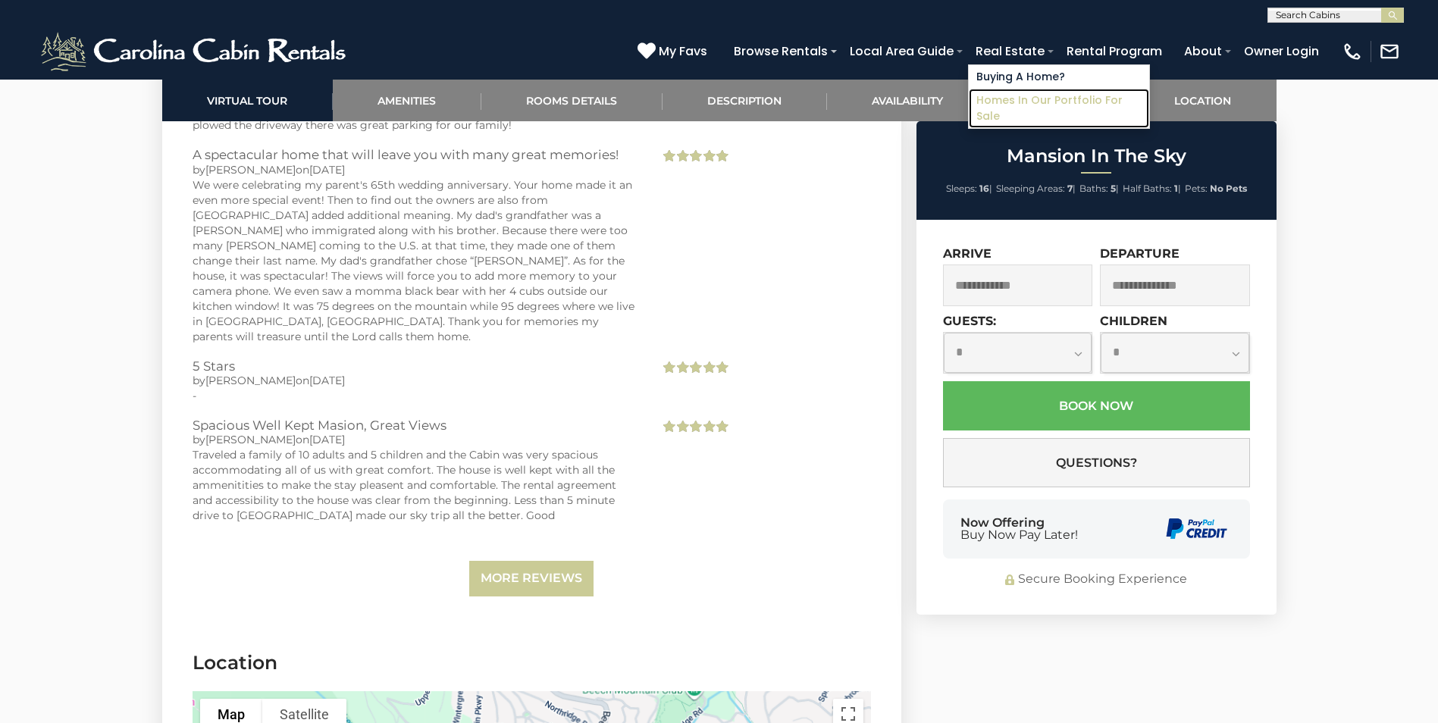
click at [1023, 101] on link "Homes in Our Portfolio For Sale" at bounding box center [1059, 108] width 180 height 39
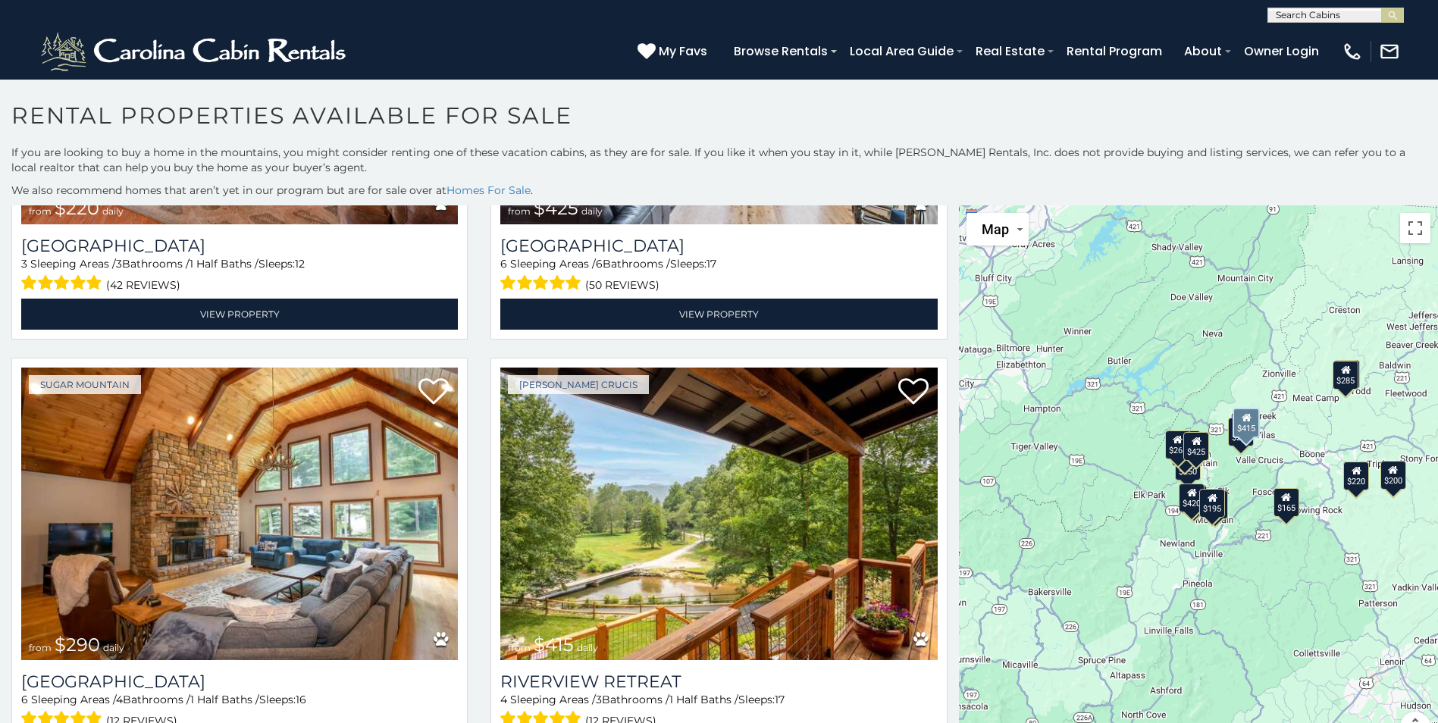
scroll to position [29, 0]
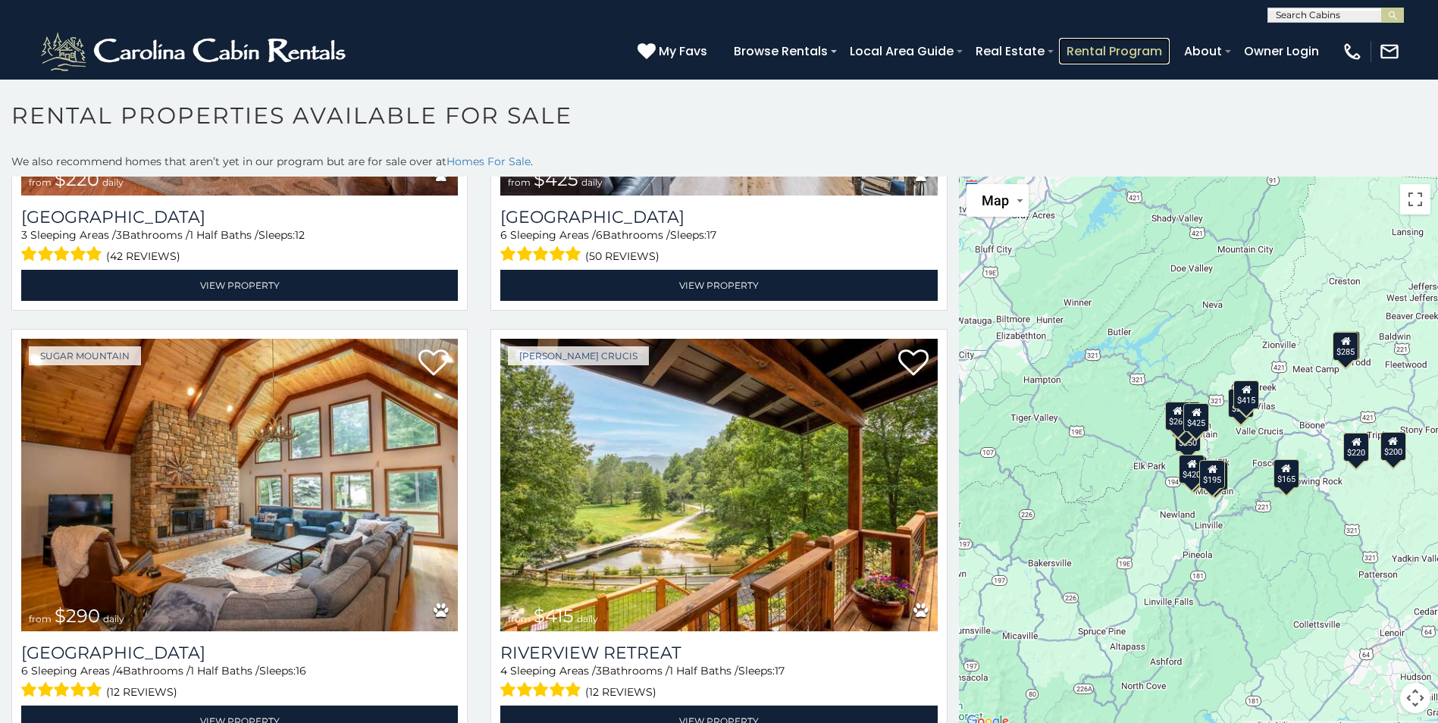
click at [1136, 52] on link "Rental Program" at bounding box center [1114, 51] width 111 height 27
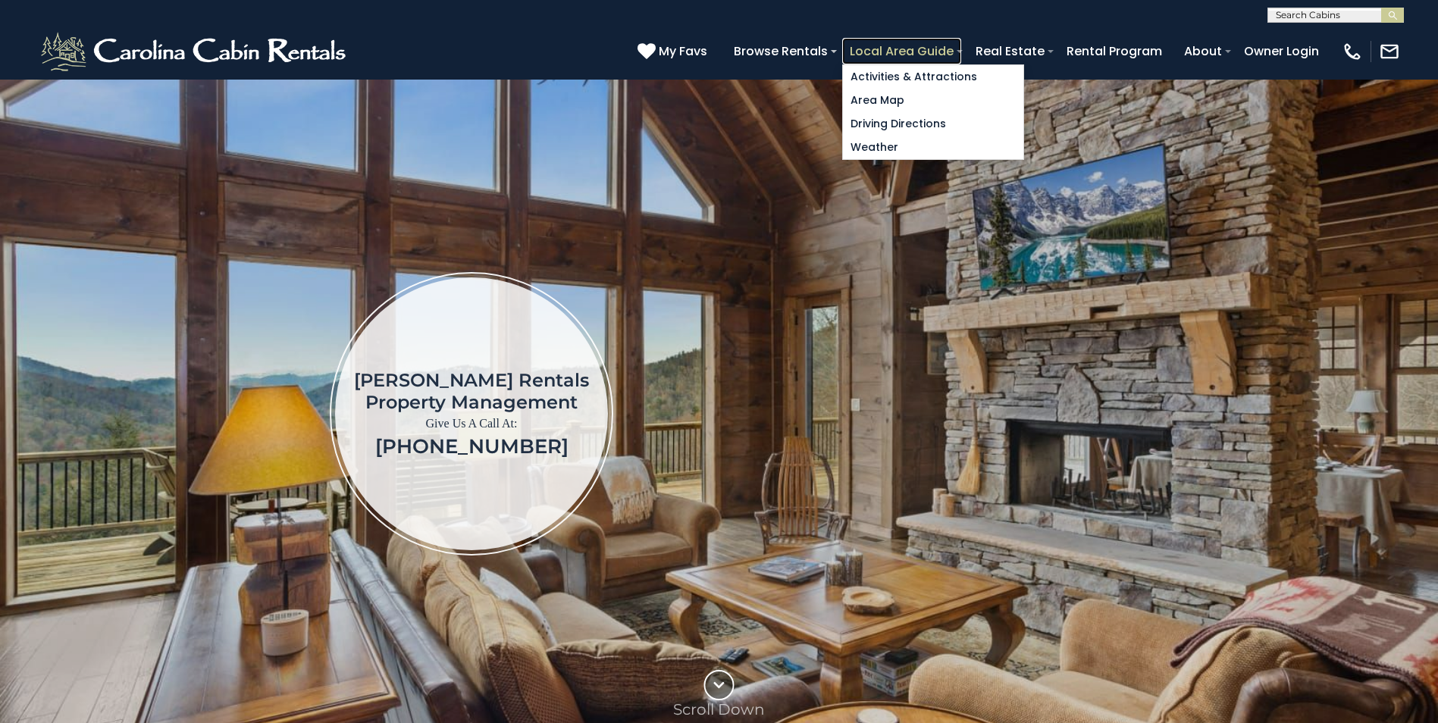
click at [936, 57] on link "Local Area Guide" at bounding box center [901, 51] width 119 height 27
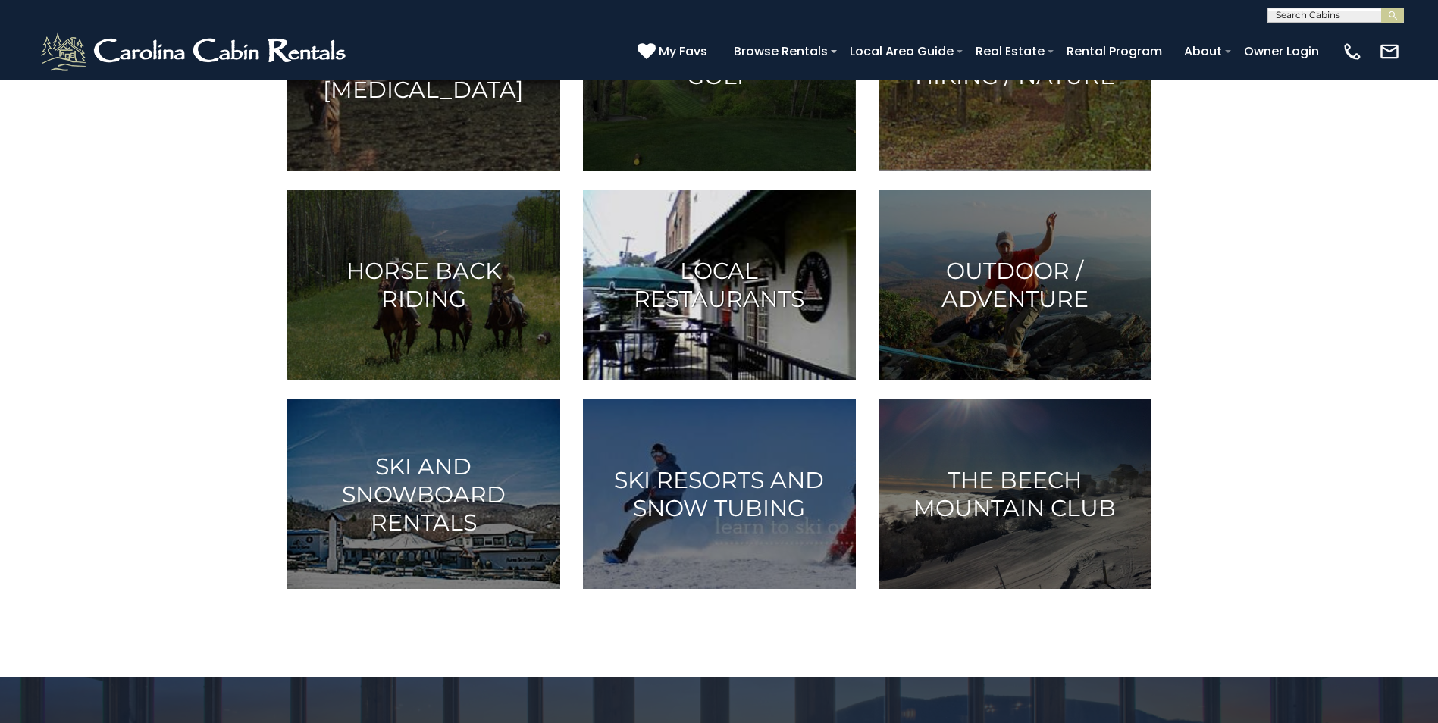
scroll to position [758, 0]
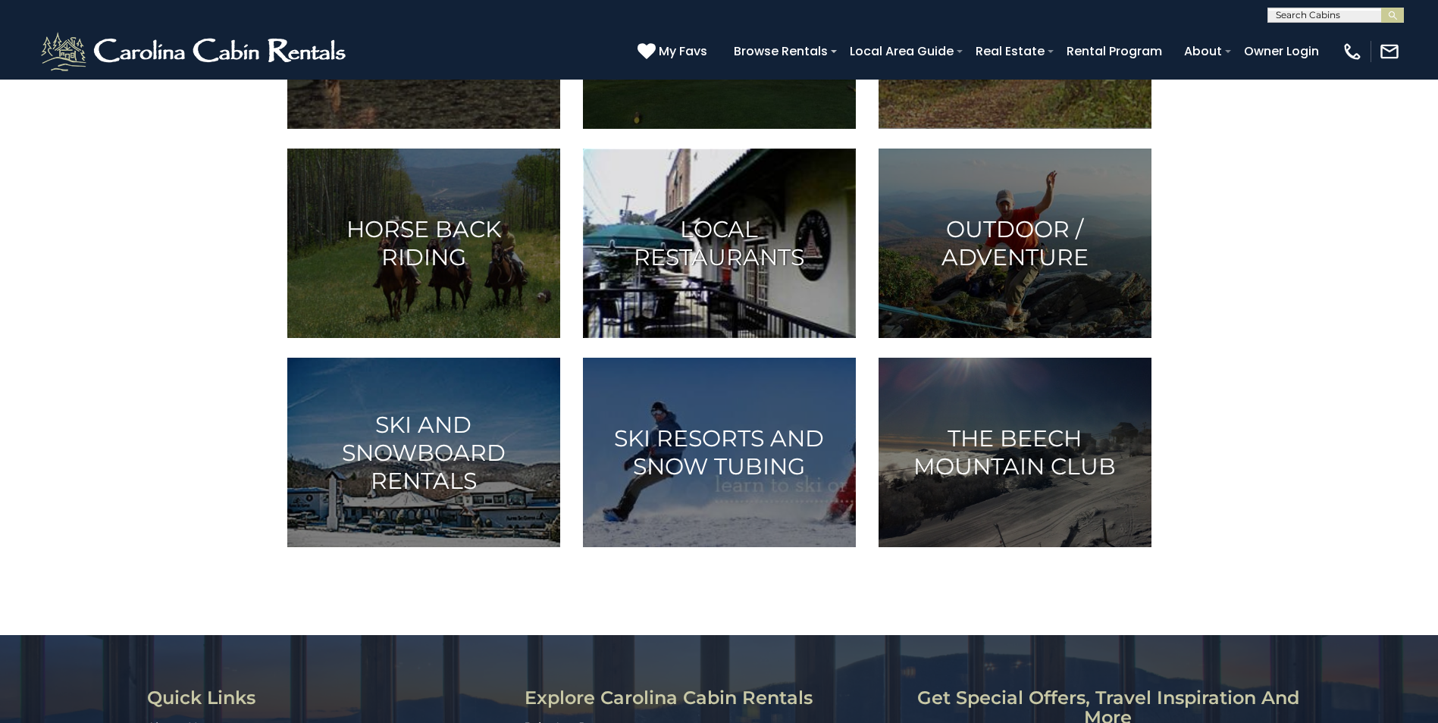
click at [733, 262] on h3 "Local Restaurants" at bounding box center [719, 243] width 235 height 56
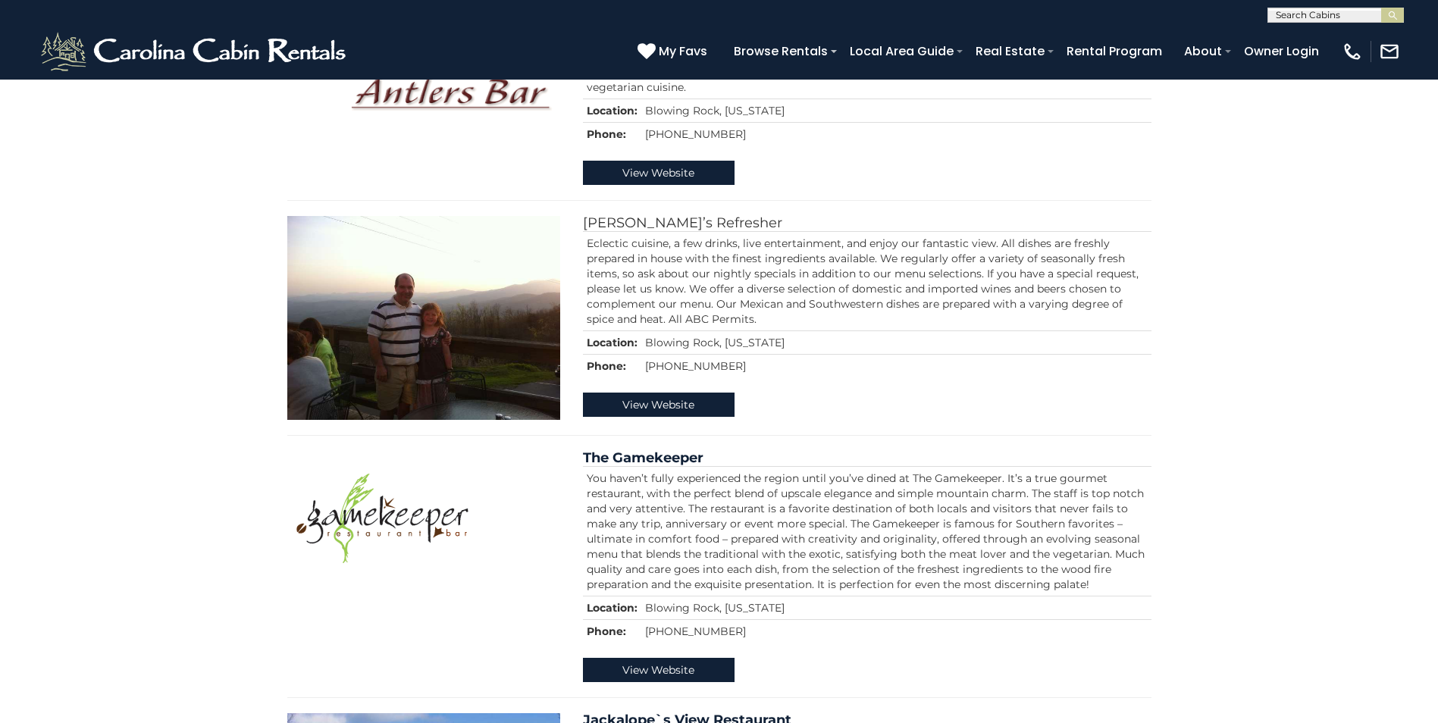
scroll to position [3032, 0]
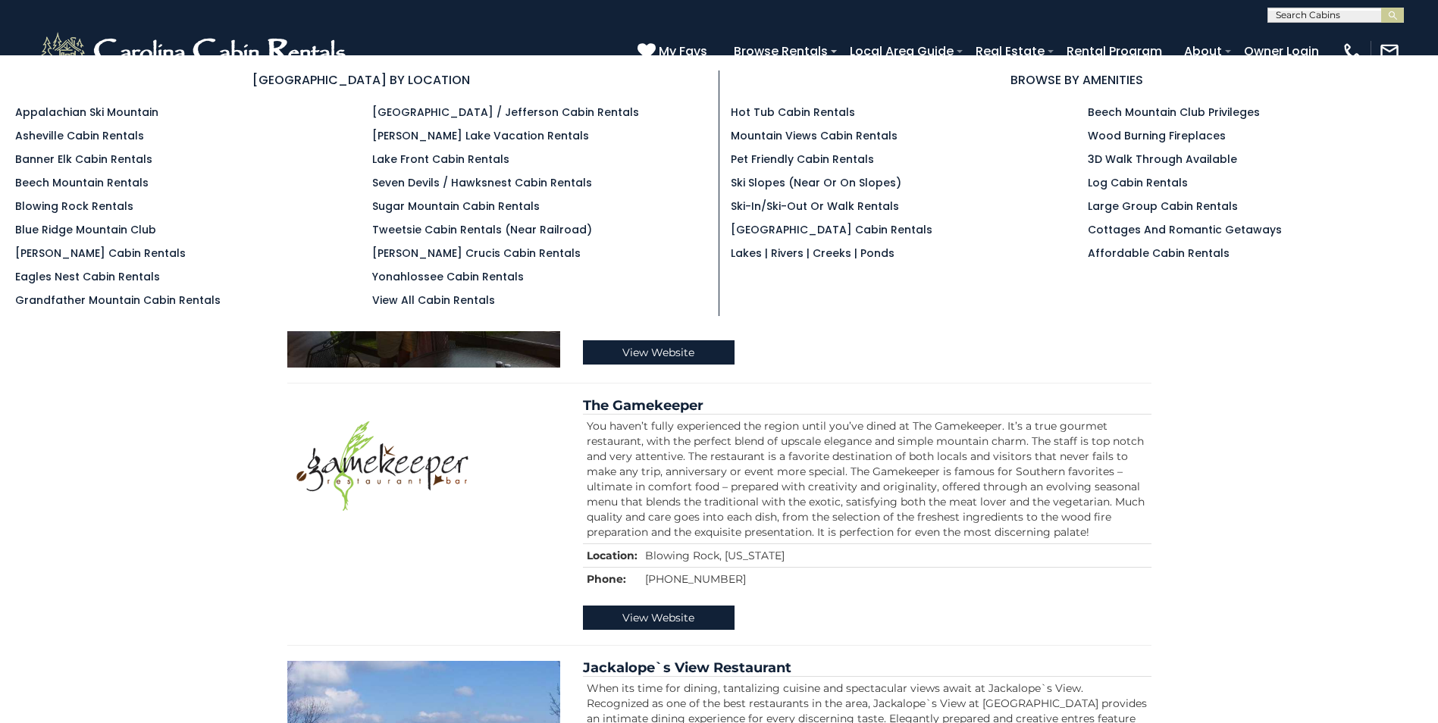
click at [912, 126] on ul "Hot Tub Cabin Rentals Mountain Views Cabin Rentals Pet Friendly Cabin Rentals S…" at bounding box center [898, 183] width 335 height 157
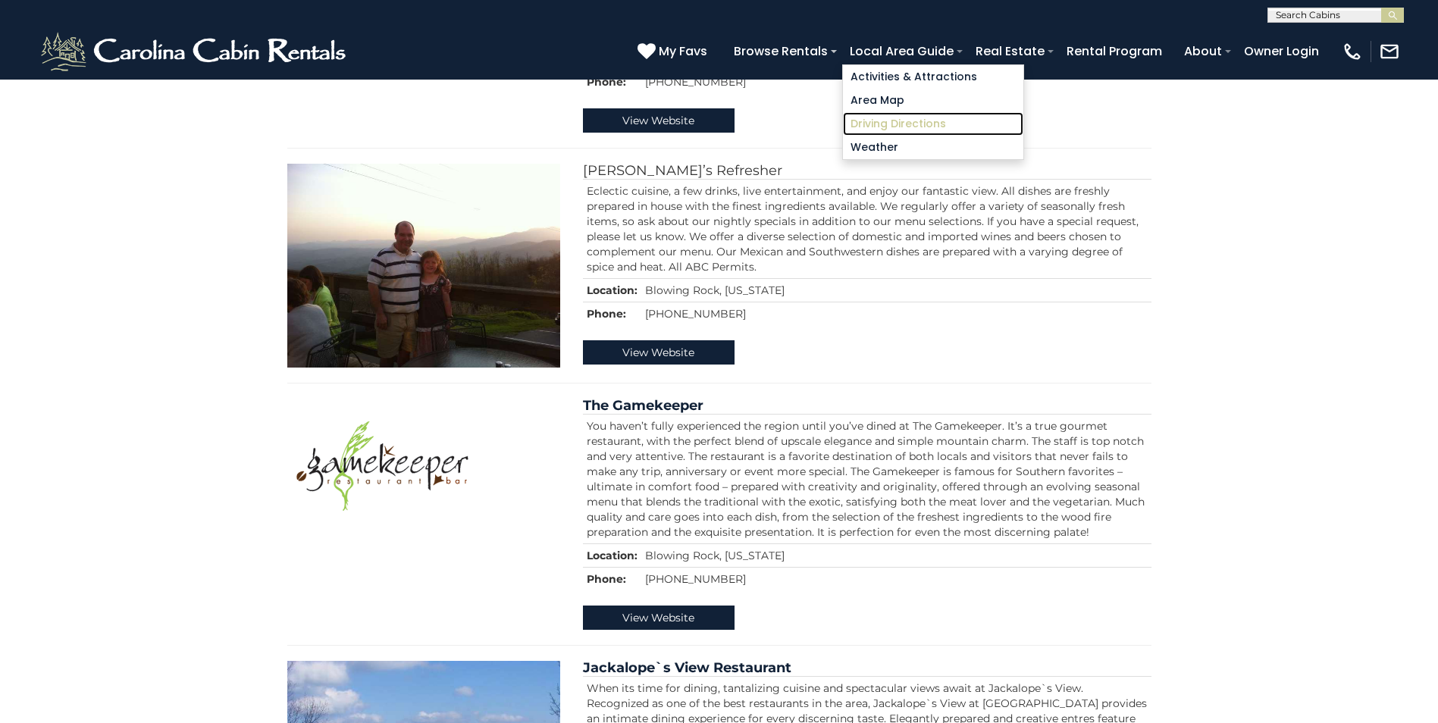
click at [875, 124] on link "Driving Directions" at bounding box center [933, 123] width 180 height 23
